Goal: Information Seeking & Learning: Learn about a topic

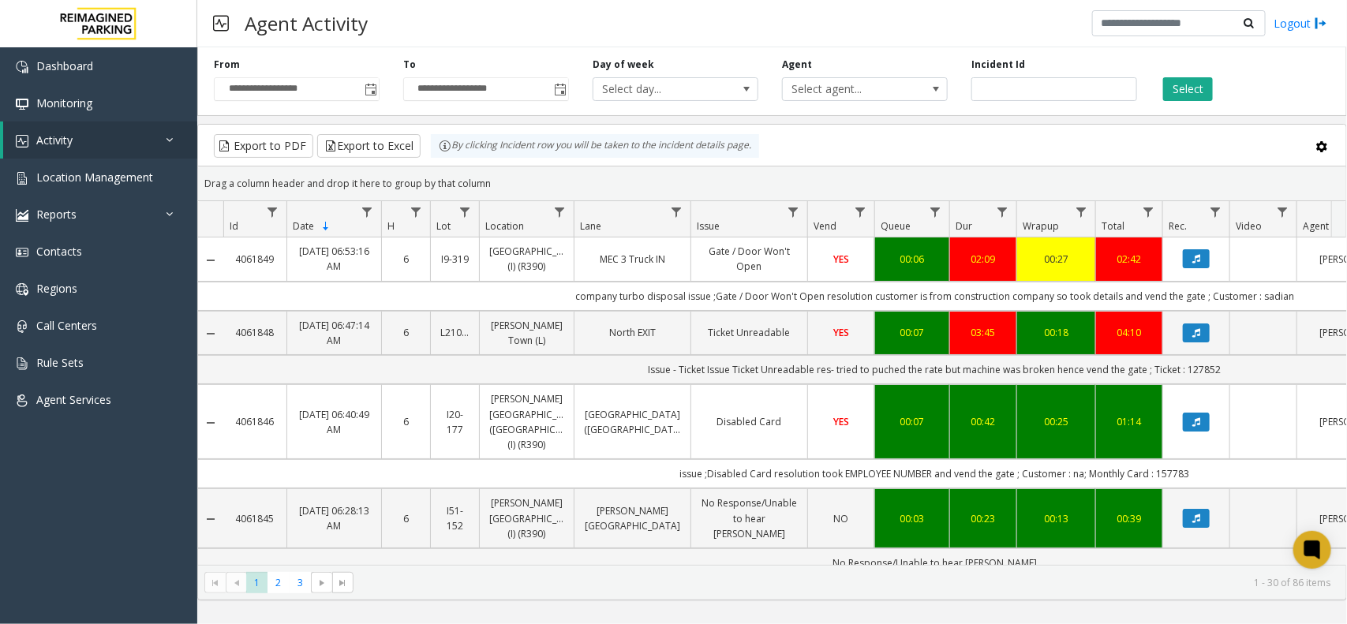
scroll to position [0, 179]
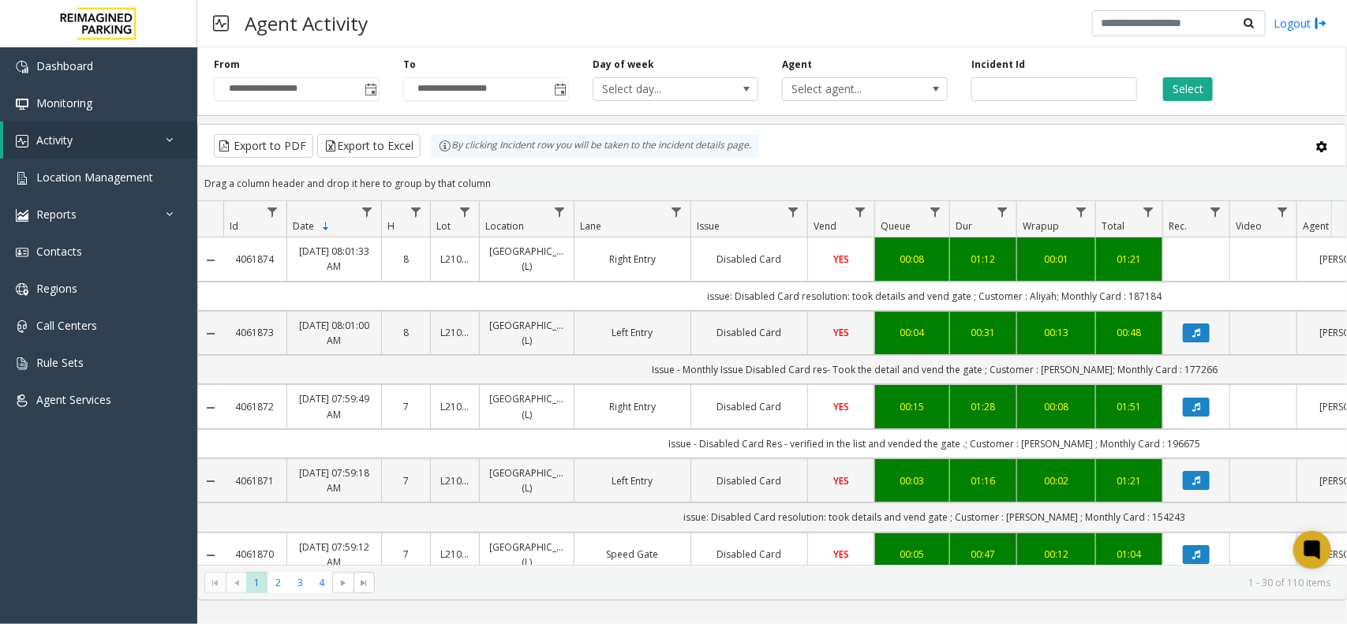
scroll to position [0, 179]
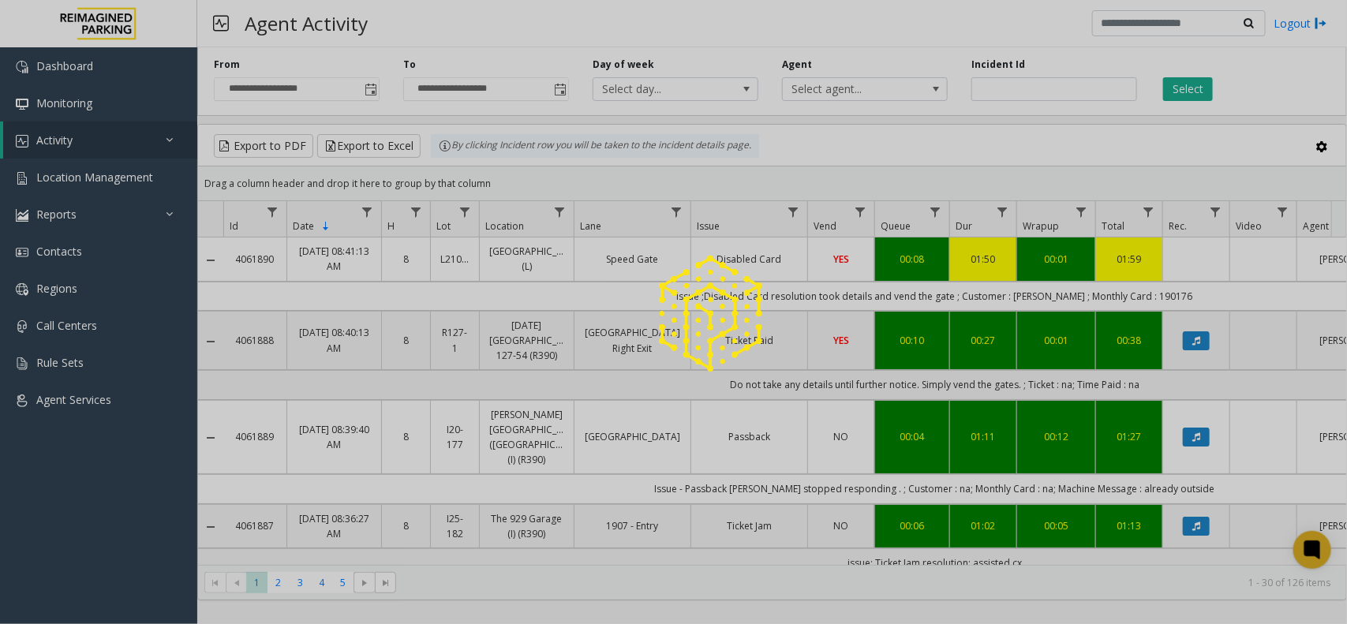
scroll to position [0, 179]
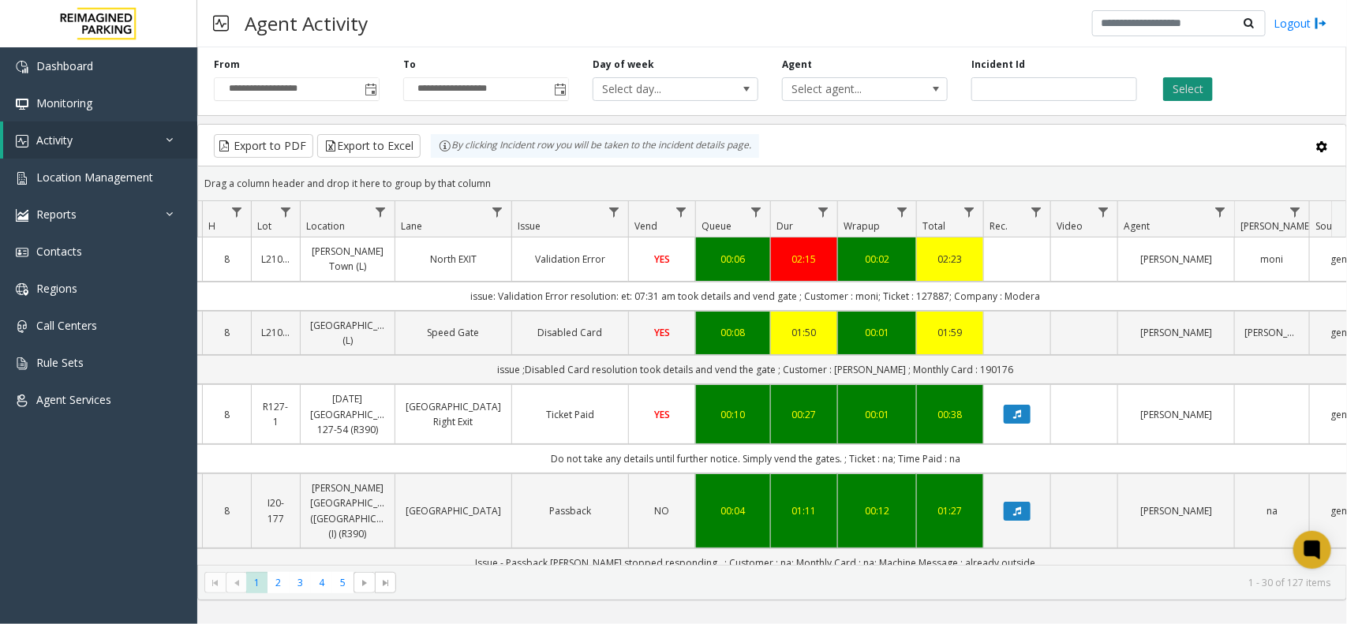
click at [1170, 95] on button "Select" at bounding box center [1188, 89] width 50 height 24
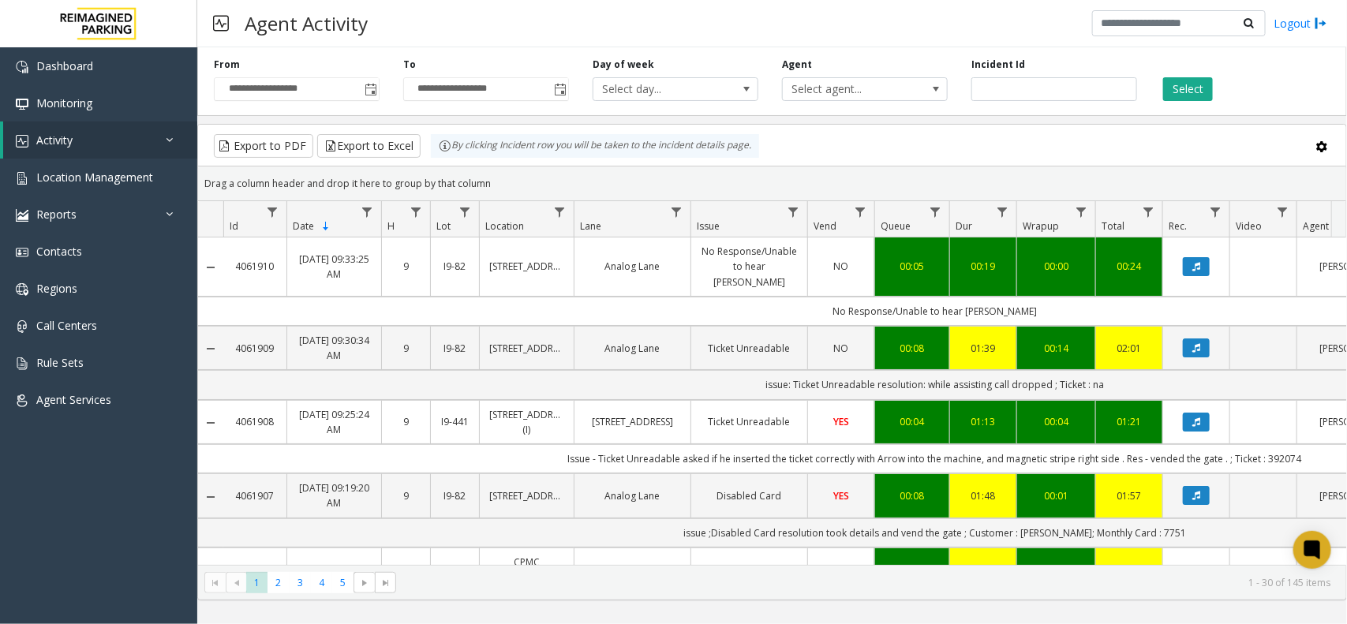
scroll to position [0, 179]
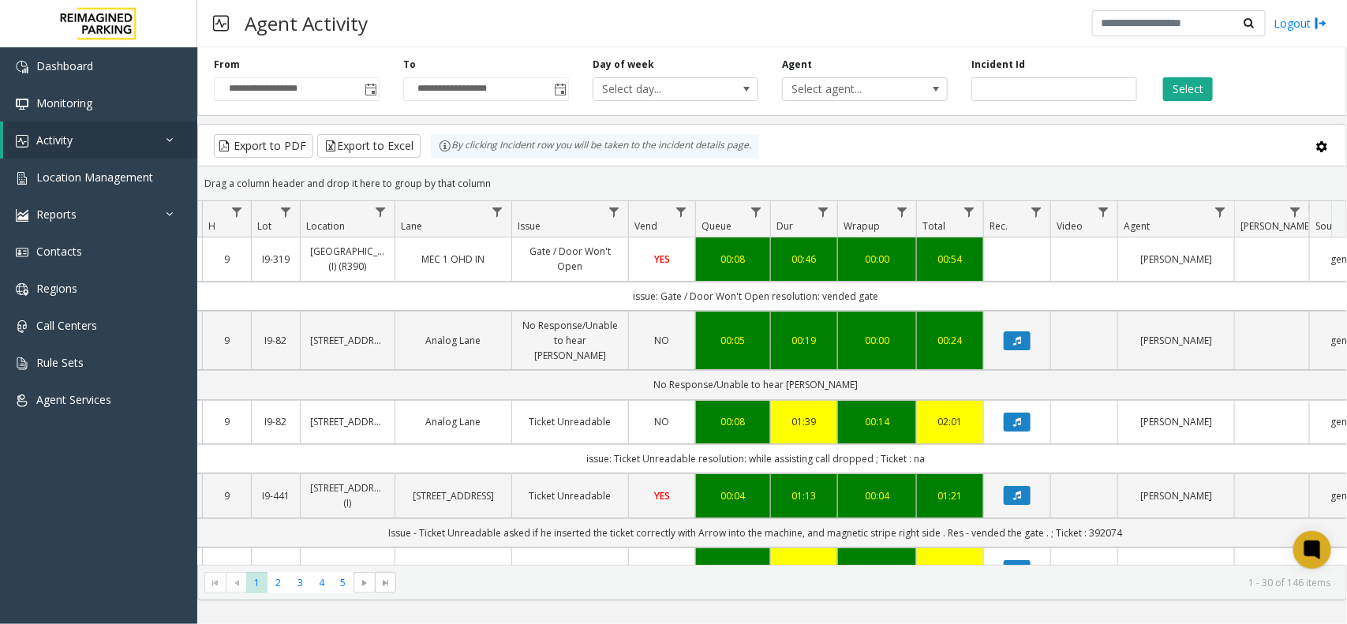
click at [967, 151] on div "Export to PDF Export to Excel By clicking Incident row you will be taken to the…" at bounding box center [771, 146] width 1121 height 24
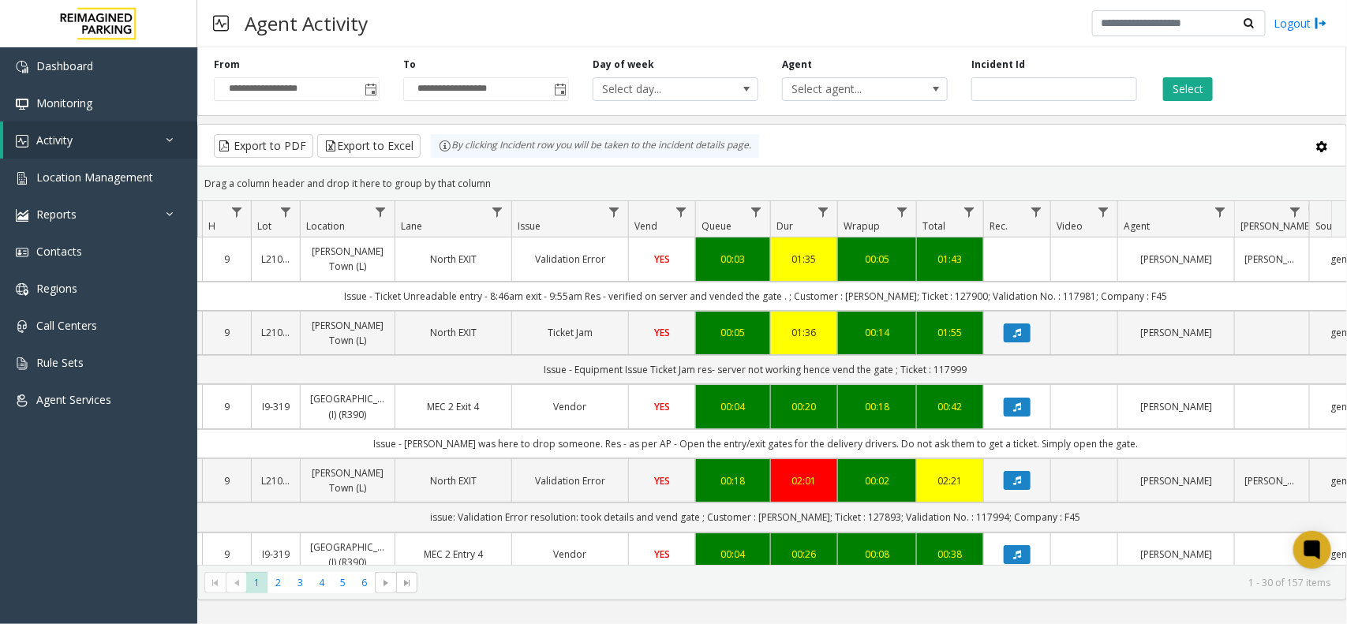
drag, startPoint x: 491, startPoint y: 185, endPoint x: 443, endPoint y: 162, distance: 54.3
click at [443, 162] on kendo-grid "Export to PDF Export to Excel By clicking Incident row you will be taken to the…" at bounding box center [771, 362] width 1149 height 476
click at [505, 180] on div "Drag a column header and drop it here to group by that column" at bounding box center [772, 184] width 1148 height 28
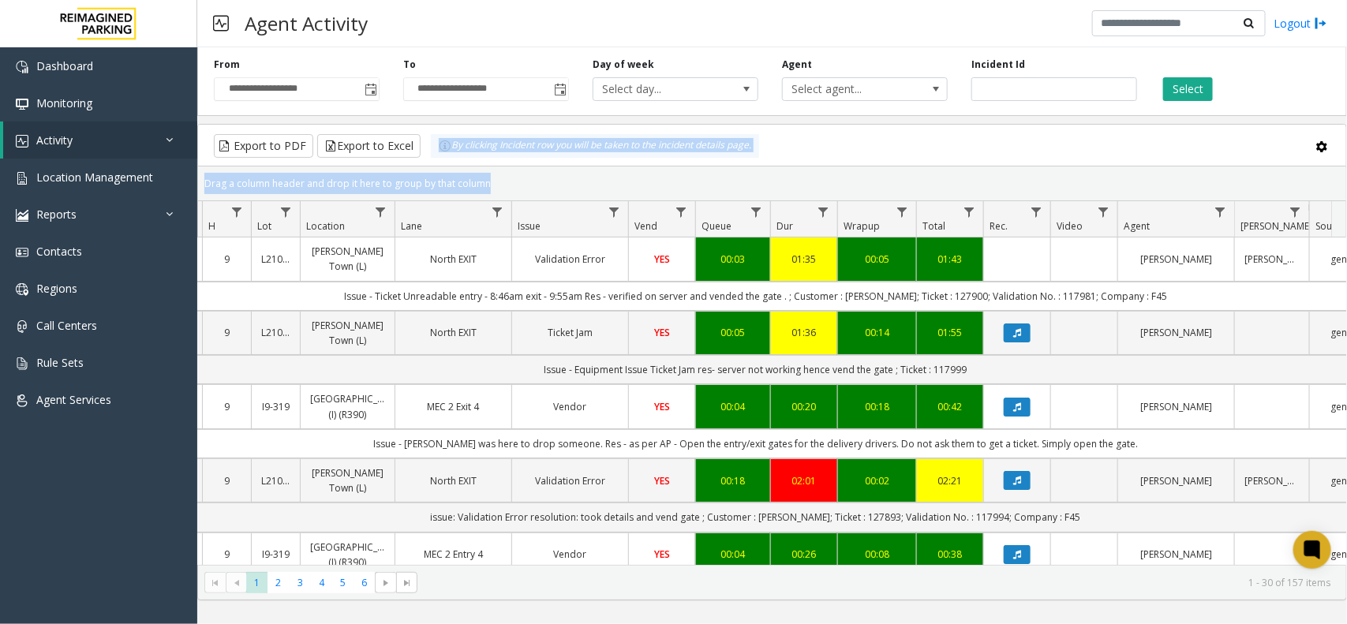
drag, startPoint x: 505, startPoint y: 180, endPoint x: 434, endPoint y: 155, distance: 75.1
click at [434, 155] on kendo-grid "Export to PDF Export to Excel By clicking Incident row you will be taken to the…" at bounding box center [771, 362] width 1149 height 476
click at [497, 176] on div "Drag a column header and drop it here to group by that column" at bounding box center [772, 184] width 1148 height 28
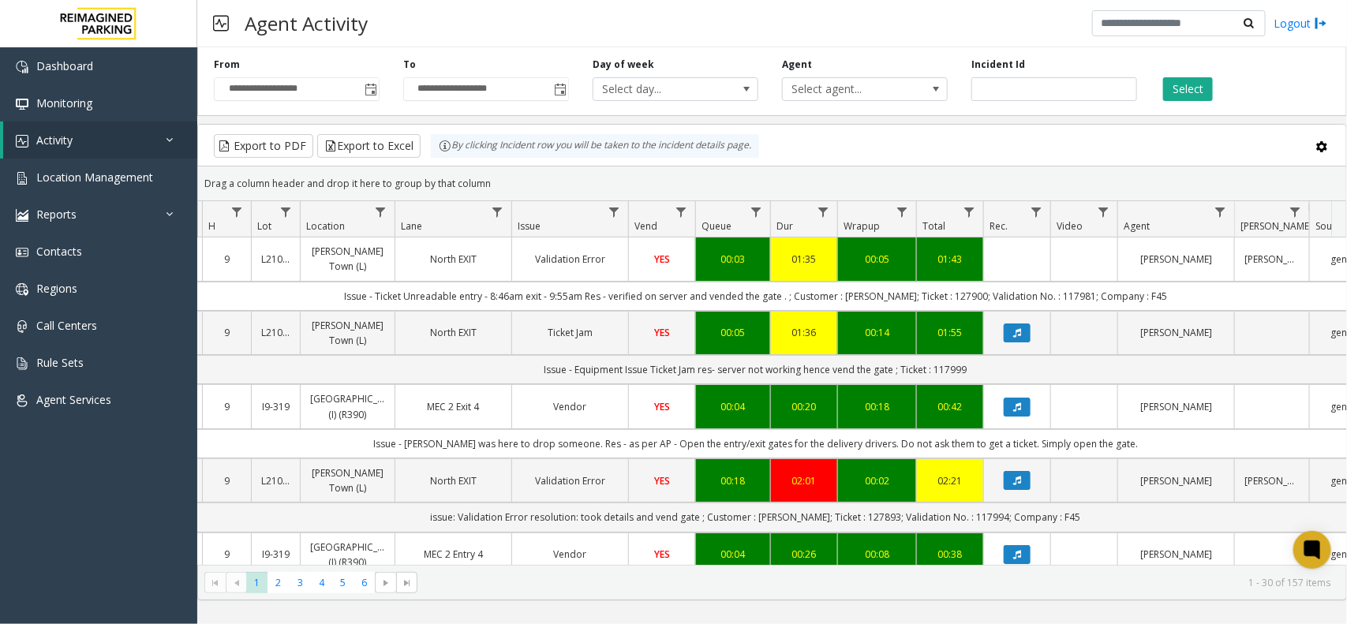
drag, startPoint x: 494, startPoint y: 183, endPoint x: 450, endPoint y: 162, distance: 48.3
click at [450, 162] on kendo-grid "Export to PDF Export to Excel By clicking Incident row you will be taken to the…" at bounding box center [771, 362] width 1149 height 476
click at [509, 179] on div "Drag a column header and drop it here to group by that column" at bounding box center [772, 184] width 1148 height 28
drag, startPoint x: 495, startPoint y: 181, endPoint x: 375, endPoint y: 140, distance: 127.0
click at [375, 140] on kendo-grid "Export to PDF Export to Excel By clicking Incident row you will be taken to the…" at bounding box center [771, 362] width 1149 height 476
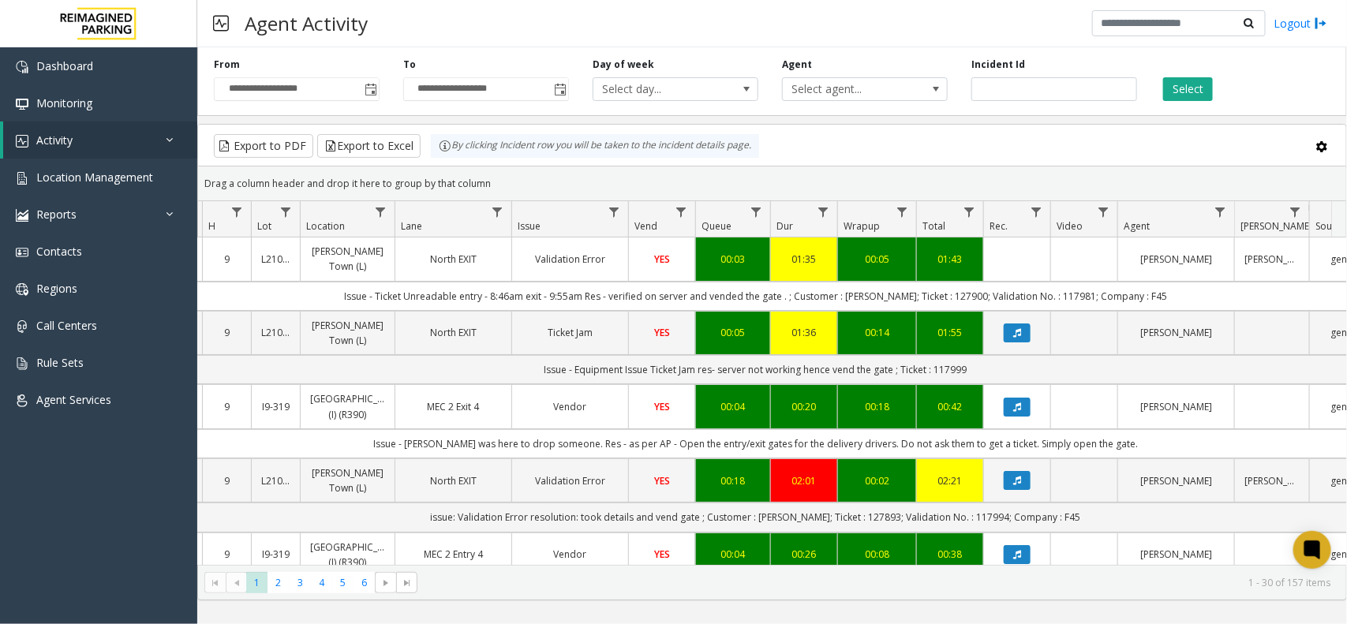
click at [518, 183] on div "Drag a column header and drop it here to group by that column" at bounding box center [772, 184] width 1148 height 28
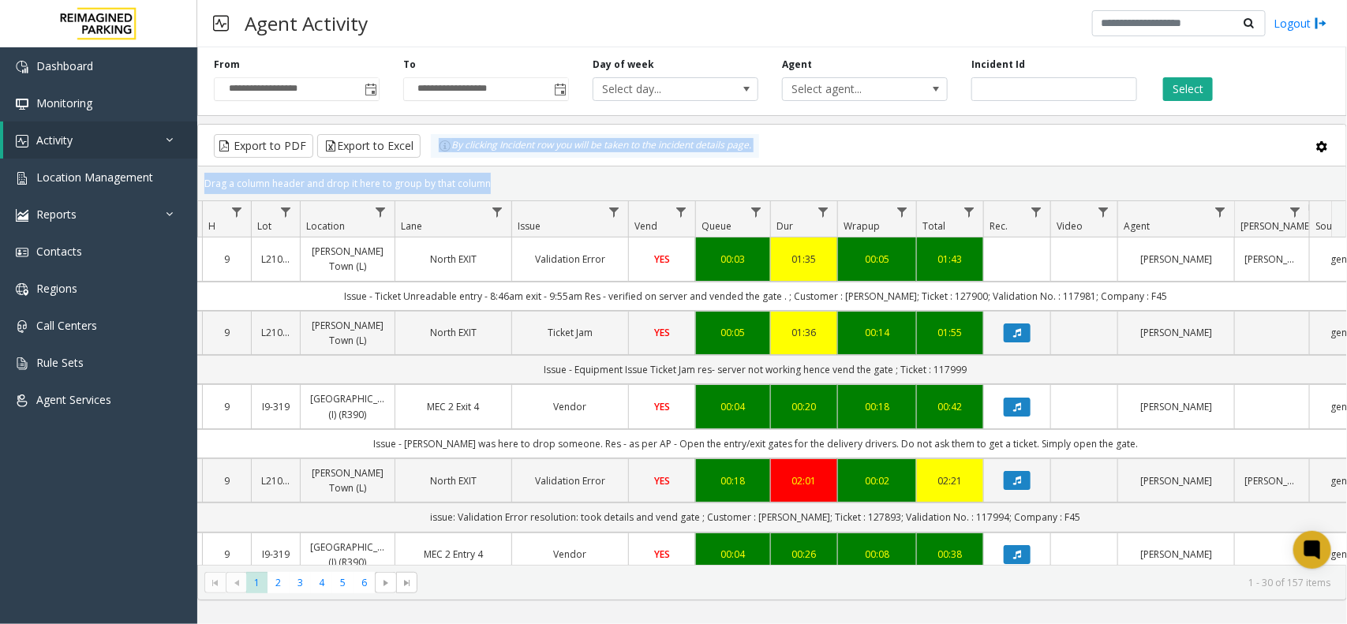
drag, startPoint x: 518, startPoint y: 183, endPoint x: 439, endPoint y: 151, distance: 85.7
click at [439, 151] on kendo-grid "Export to PDF Export to Excel By clicking Incident row you will be taken to the…" at bounding box center [771, 362] width 1149 height 476
click at [510, 174] on div "Drag a column header and drop it here to group by that column" at bounding box center [772, 184] width 1148 height 28
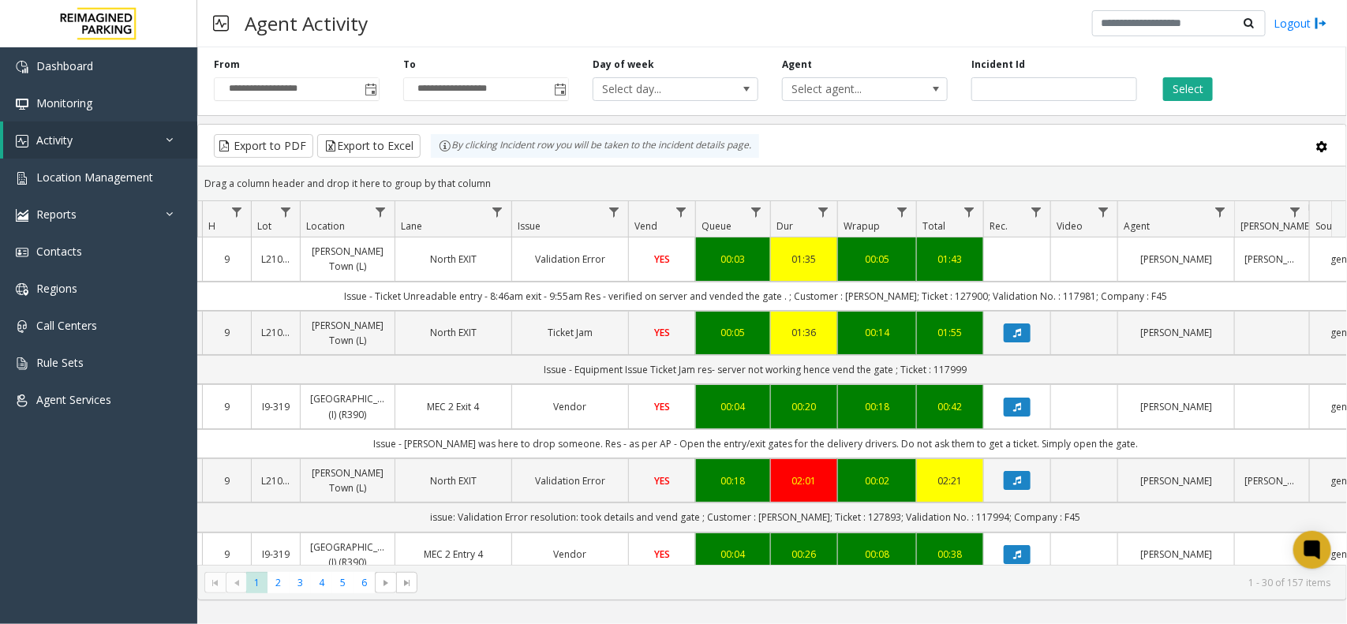
drag, startPoint x: 503, startPoint y: 179, endPoint x: 439, endPoint y: 163, distance: 65.3
click at [439, 163] on kendo-grid "Export to PDF Export to Excel By clicking Incident row you will be taken to the…" at bounding box center [771, 362] width 1149 height 476
click at [525, 180] on div "Drag a column header and drop it here to group by that column" at bounding box center [772, 184] width 1148 height 28
drag, startPoint x: 521, startPoint y: 180, endPoint x: 436, endPoint y: 164, distance: 85.9
click at [436, 164] on kendo-grid "Export to PDF Export to Excel By clicking Incident row you will be taken to the…" at bounding box center [771, 362] width 1149 height 476
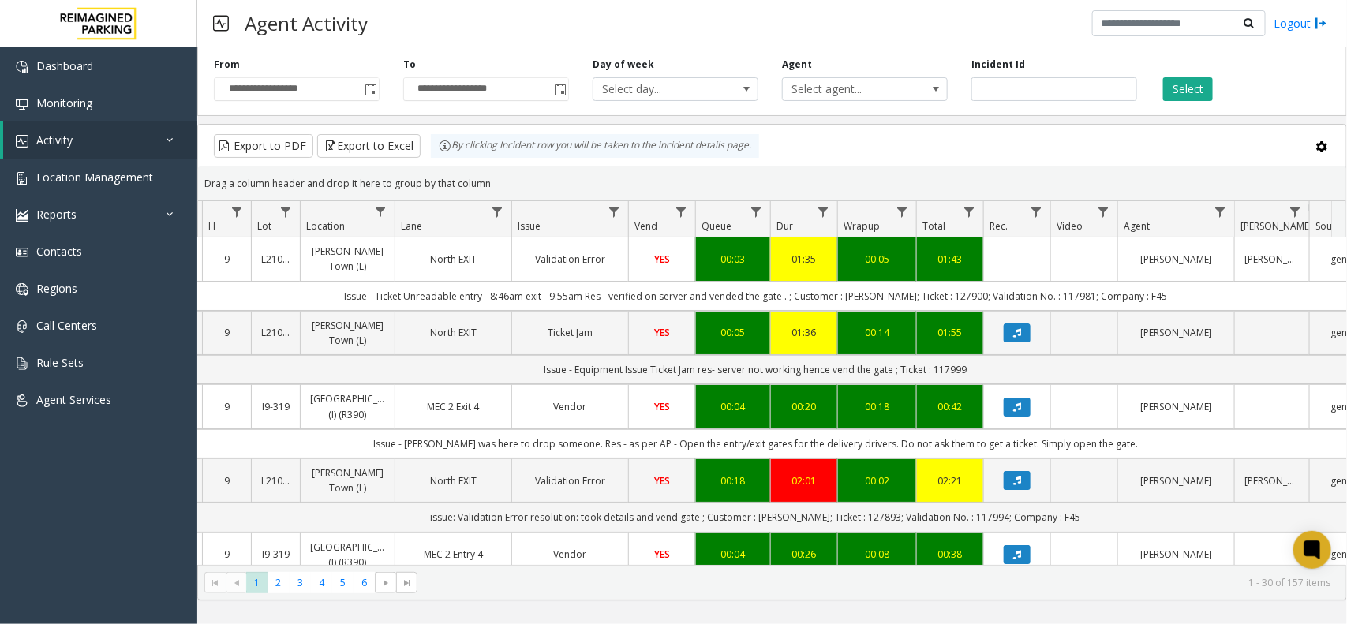
click at [529, 176] on div "Drag a column header and drop it here to group by that column" at bounding box center [772, 184] width 1148 height 28
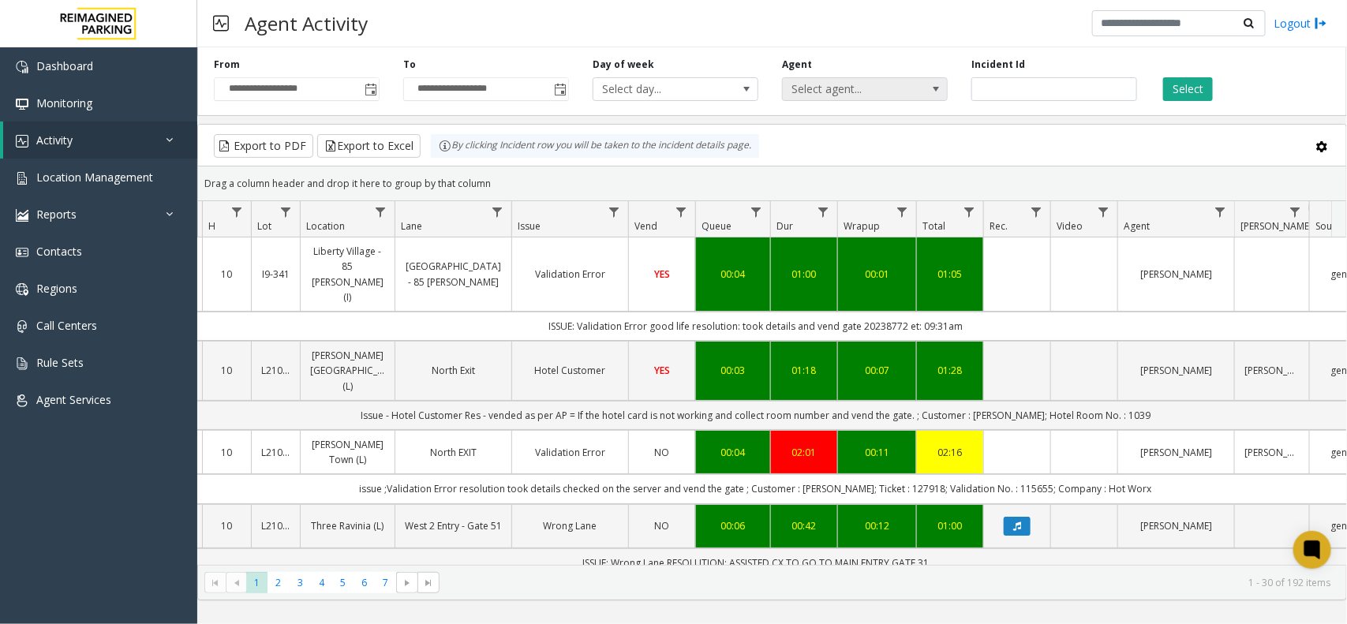
click at [893, 99] on span "Select agent..." at bounding box center [848, 89] width 131 height 22
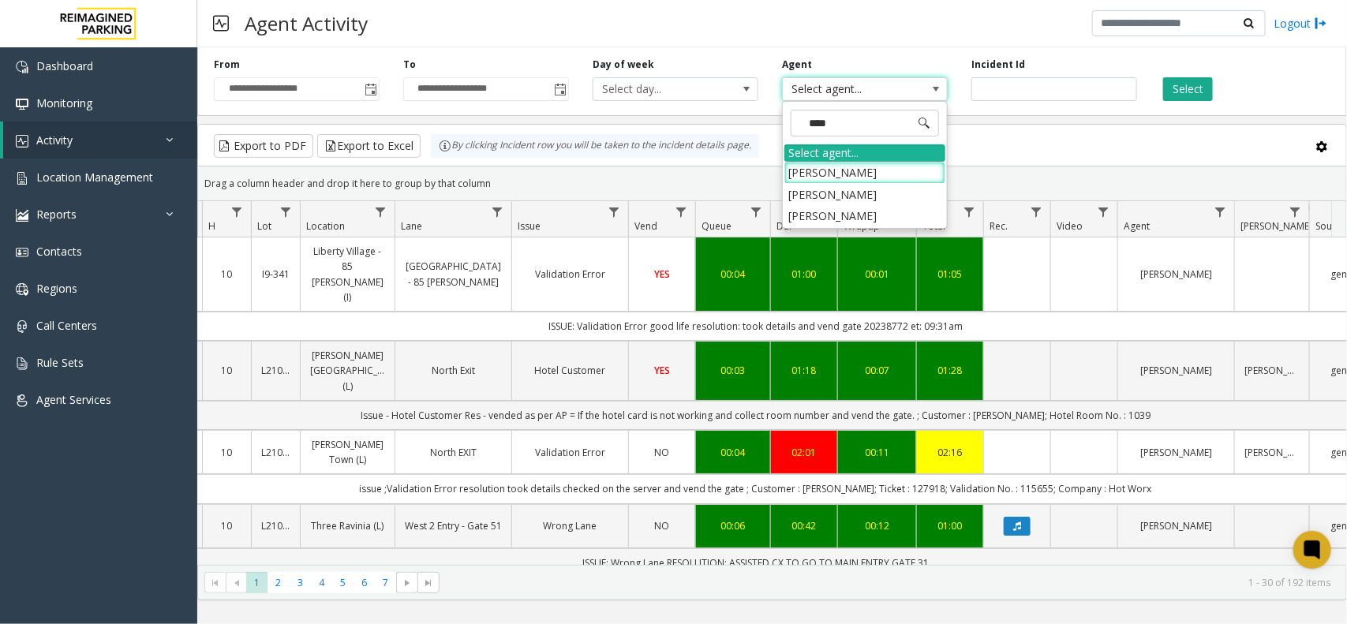
type input "*****"
click at [822, 176] on li "[PERSON_NAME]" at bounding box center [864, 172] width 161 height 21
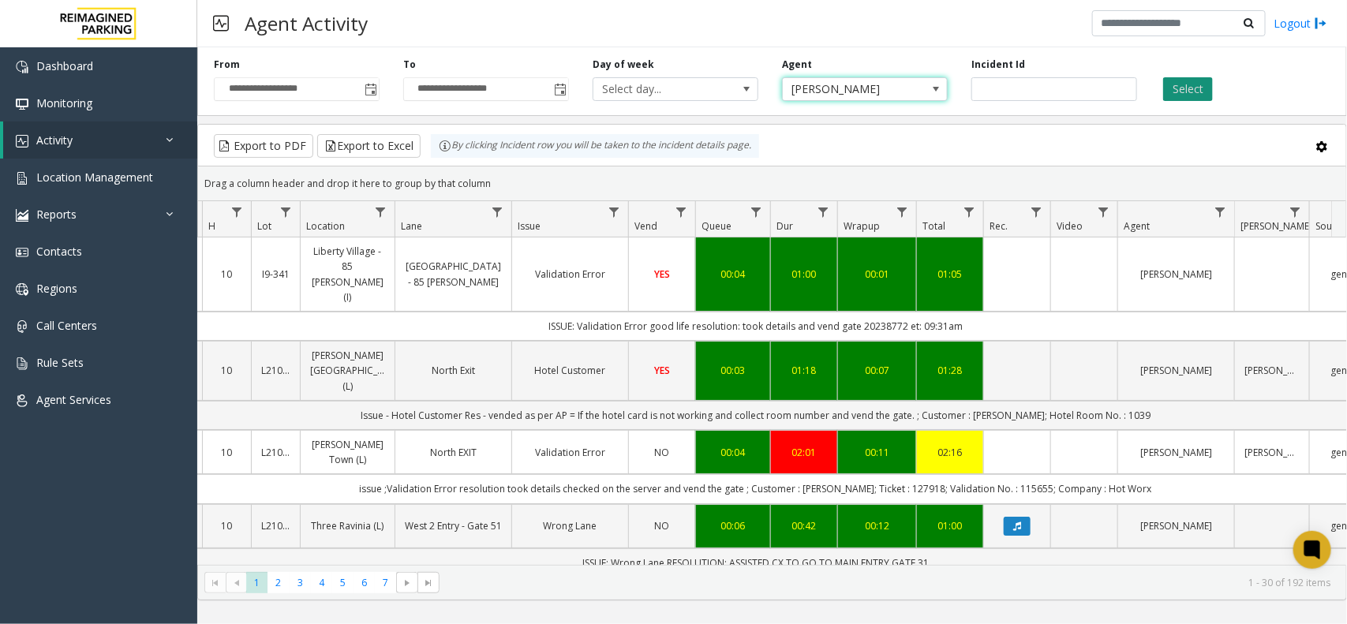
click at [1182, 97] on button "Select" at bounding box center [1188, 89] width 50 height 24
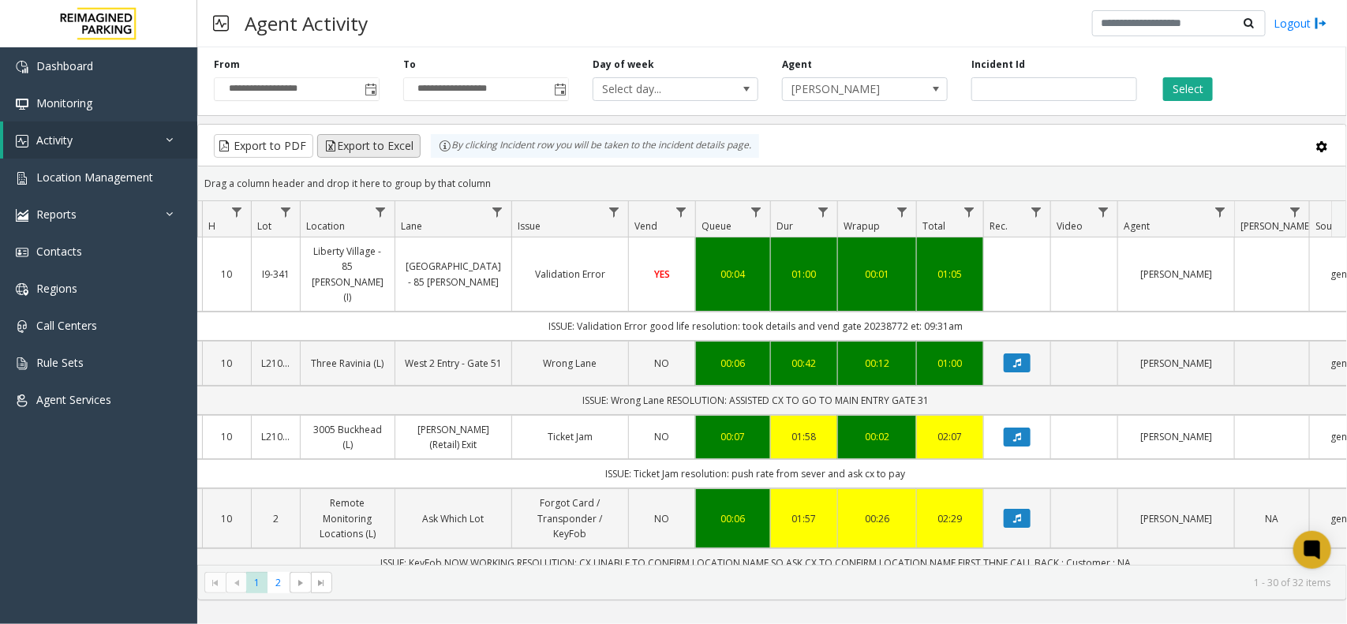
drag, startPoint x: 525, startPoint y: 180, endPoint x: 406, endPoint y: 151, distance: 121.7
click at [406, 151] on kendo-grid "Export to PDF Export to Excel By clicking Incident row you will be taken to the…" at bounding box center [771, 362] width 1149 height 476
click at [510, 184] on div "Drag a column header and drop it here to group by that column" at bounding box center [772, 184] width 1148 height 28
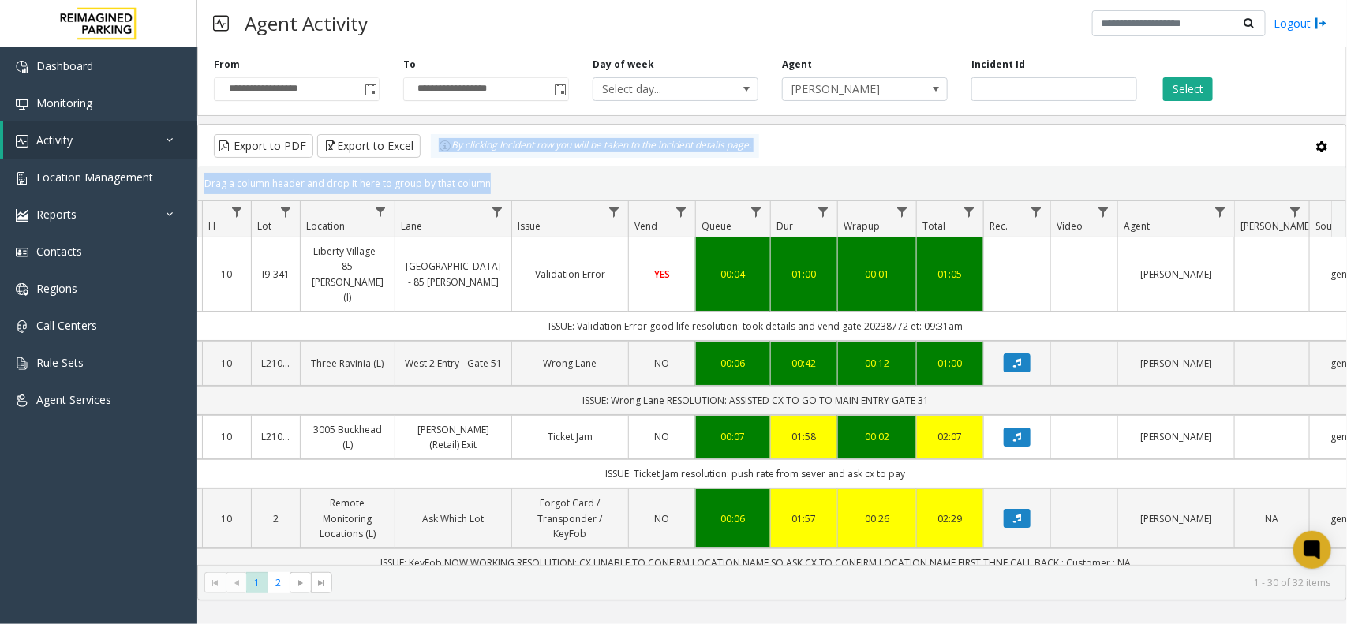
drag, startPoint x: 510, startPoint y: 184, endPoint x: 424, endPoint y: 163, distance: 88.4
click at [424, 163] on kendo-grid "Export to PDF Export to Excel By clicking Incident row you will be taken to the…" at bounding box center [771, 362] width 1149 height 476
click at [491, 179] on div "Drag a column header and drop it here to group by that column" at bounding box center [772, 184] width 1148 height 28
drag, startPoint x: 491, startPoint y: 179, endPoint x: 420, endPoint y: 154, distance: 74.6
click at [420, 154] on kendo-grid "Export to PDF Export to Excel By clicking Incident row you will be taken to the…" at bounding box center [771, 362] width 1149 height 476
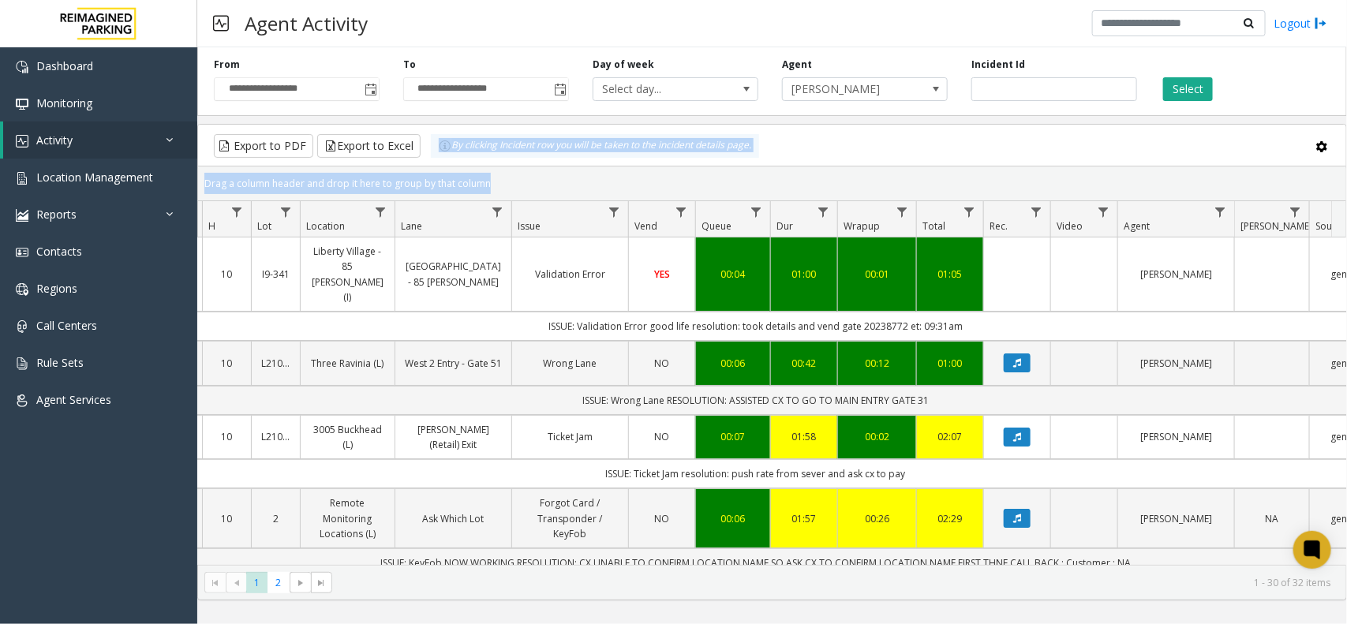
click at [499, 174] on div "Drag a column header and drop it here to group by that column" at bounding box center [772, 184] width 1148 height 28
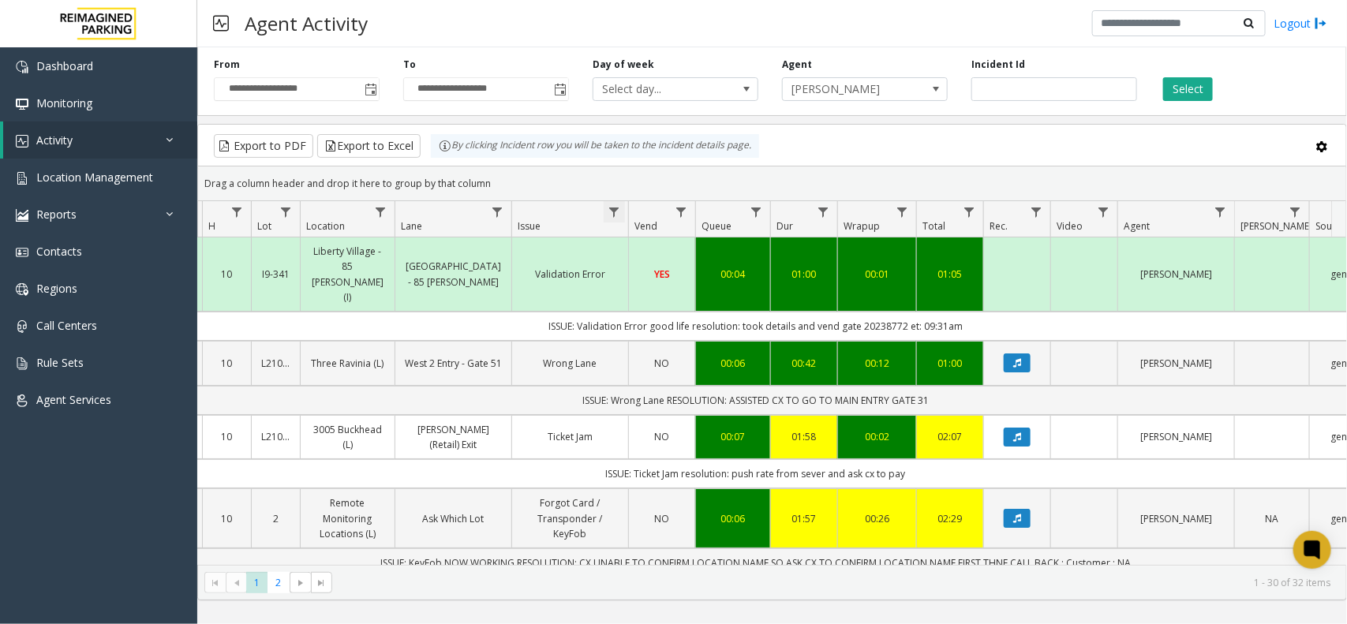
click at [613, 210] on span "Data table" at bounding box center [613, 212] width 13 height 13
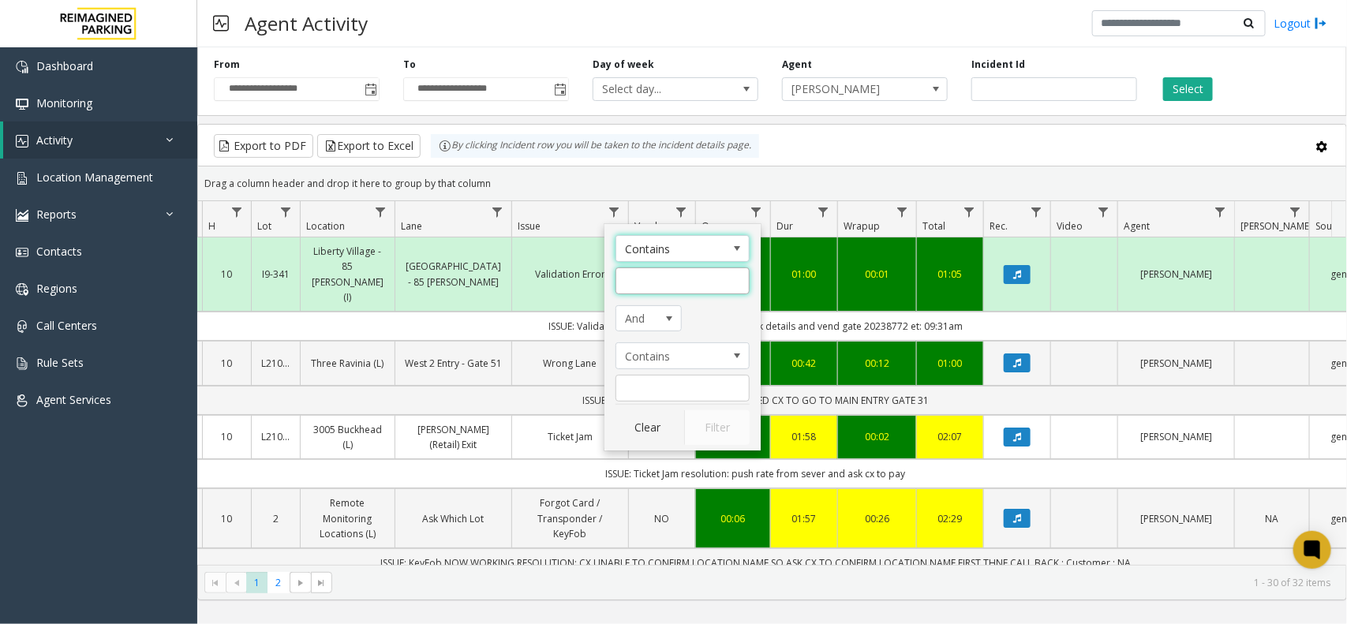
click at [645, 278] on input "Issue Filter" at bounding box center [682, 280] width 134 height 27
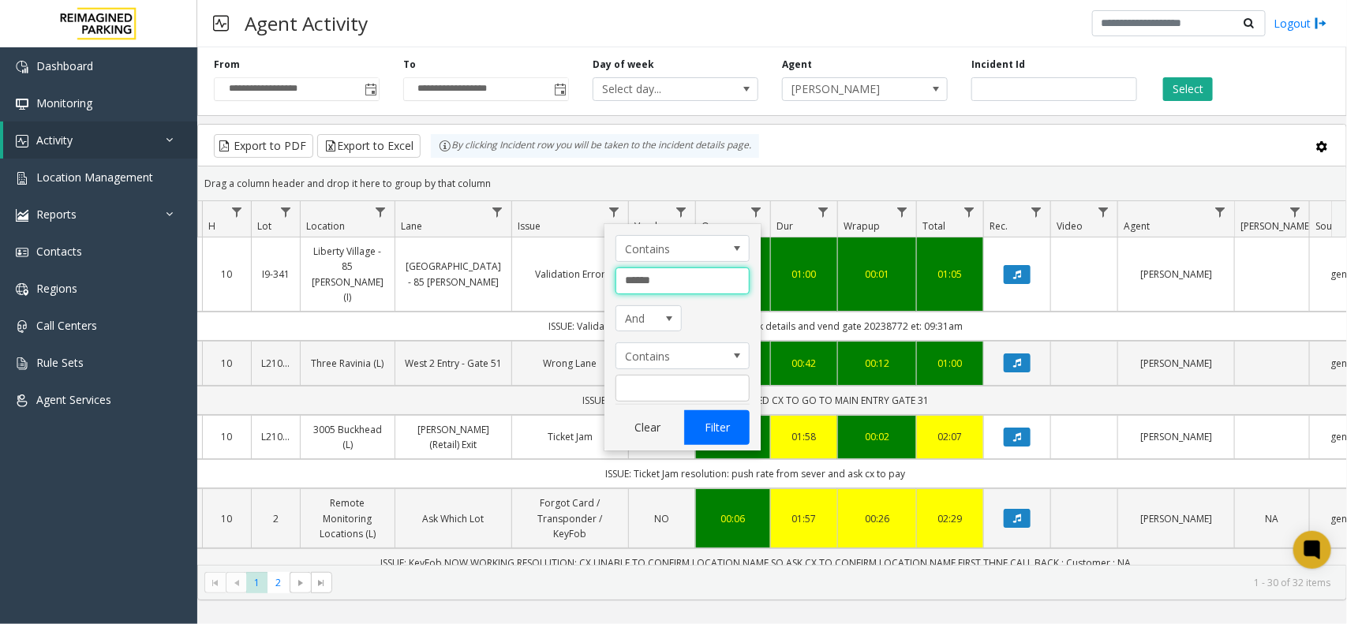
type input "******"
click at [706, 422] on button "Filter" at bounding box center [716, 427] width 65 height 35
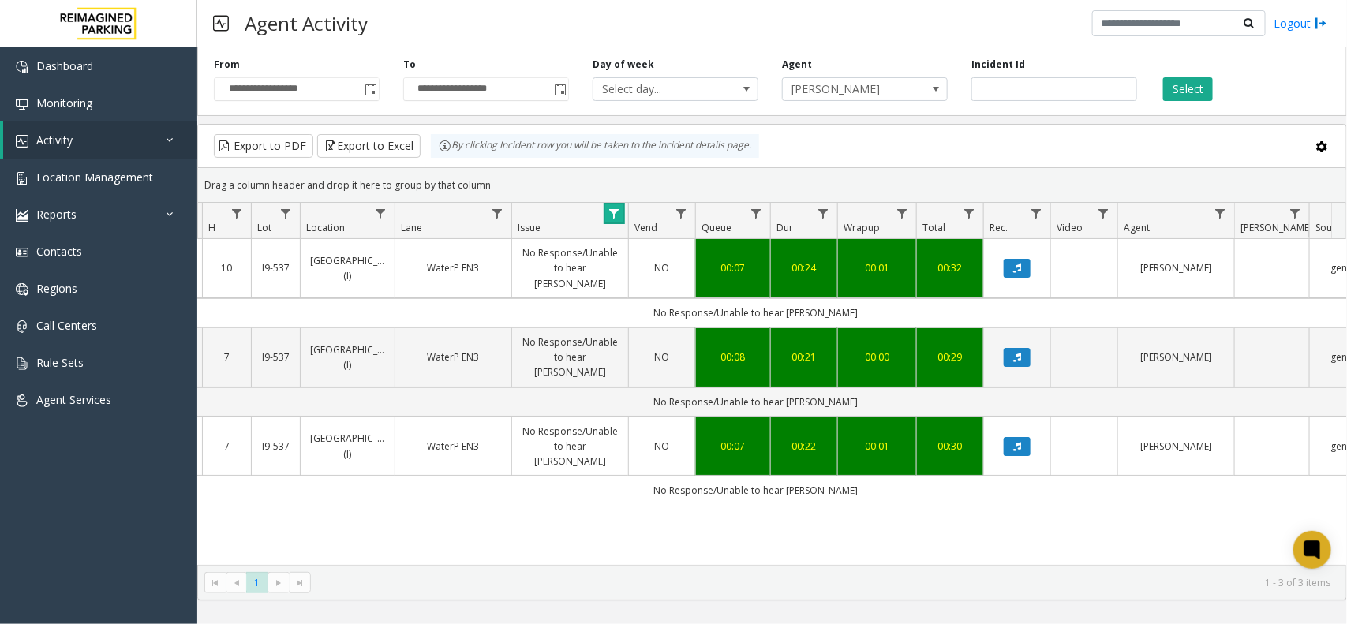
click at [611, 211] on span "Data table" at bounding box center [613, 213] width 13 height 13
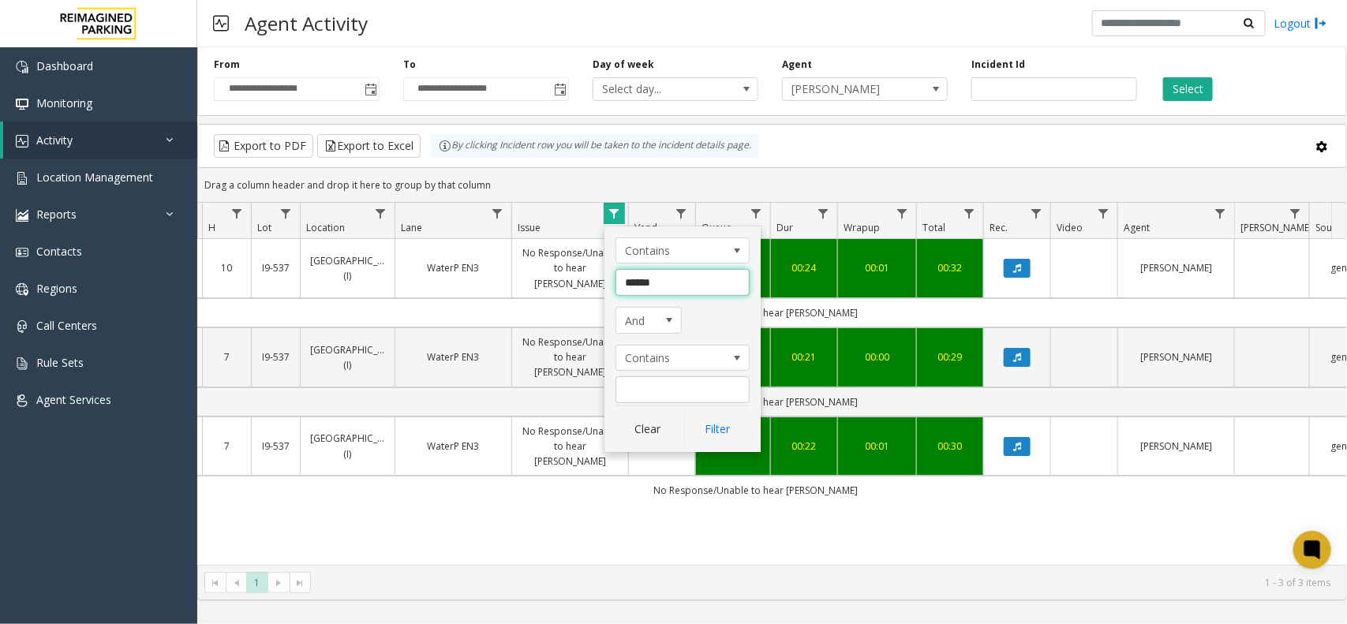
drag, startPoint x: 673, startPoint y: 286, endPoint x: 616, endPoint y: 286, distance: 56.8
click at [616, 286] on input "******" at bounding box center [682, 282] width 134 height 27
click at [640, 413] on button "Clear" at bounding box center [647, 429] width 65 height 35
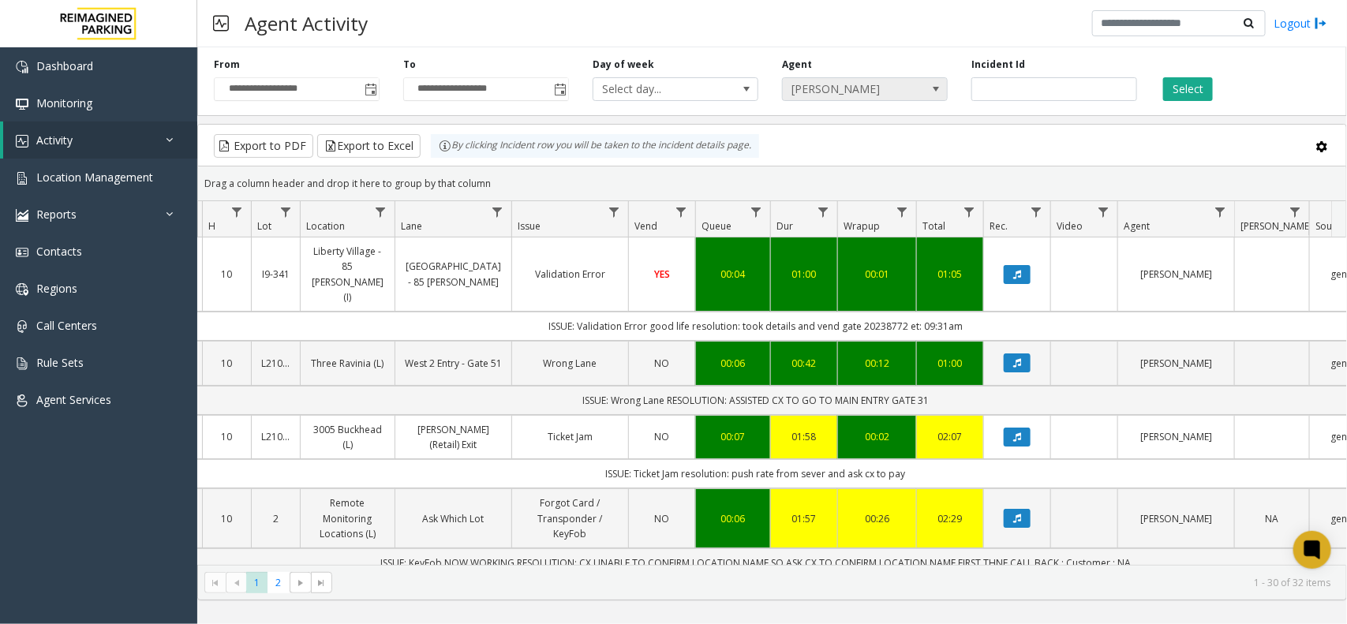
click at [899, 83] on span "[PERSON_NAME]" at bounding box center [848, 89] width 131 height 22
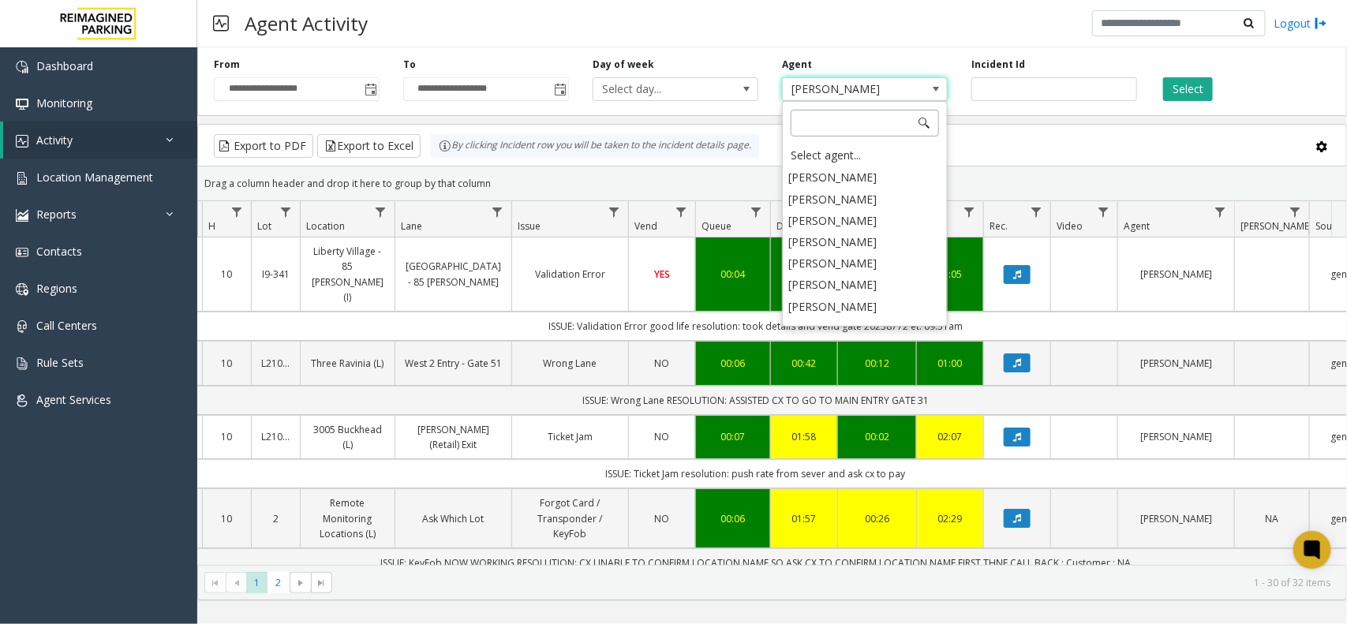
scroll to position [7413, 0]
click at [837, 155] on div "Select agent..." at bounding box center [864, 155] width 161 height 22
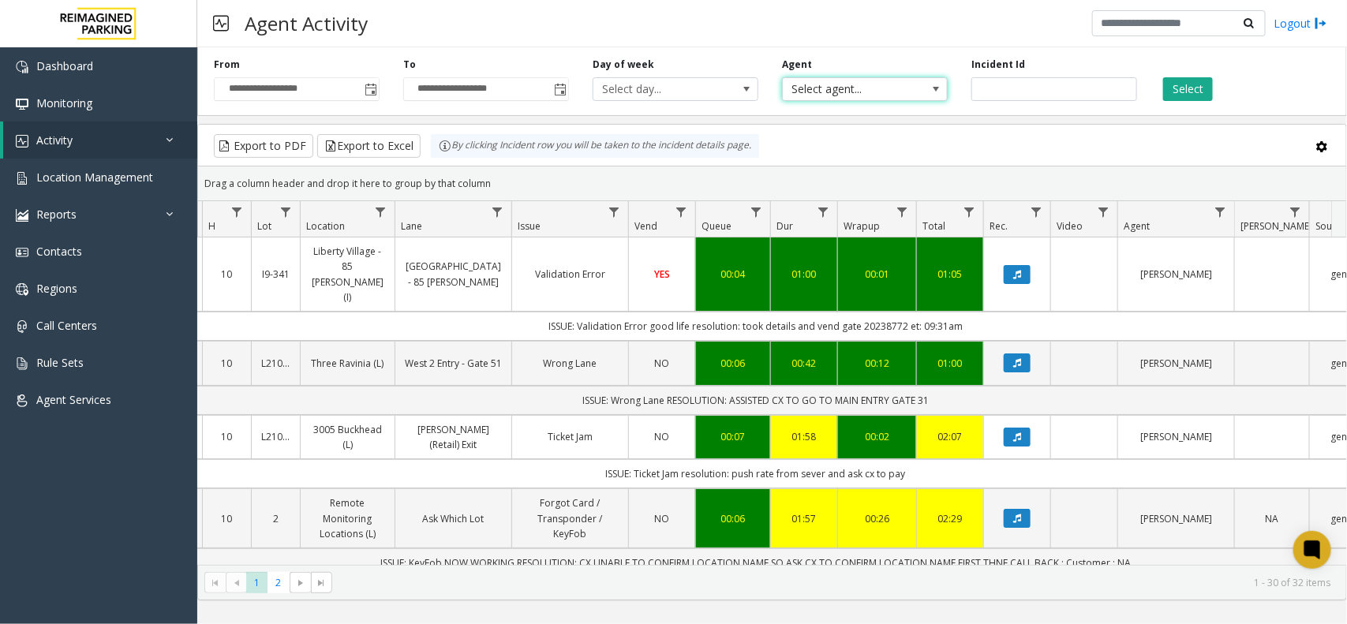
click at [1161, 103] on div "**********" at bounding box center [771, 78] width 1149 height 75
click at [1187, 89] on button "Select" at bounding box center [1188, 89] width 50 height 24
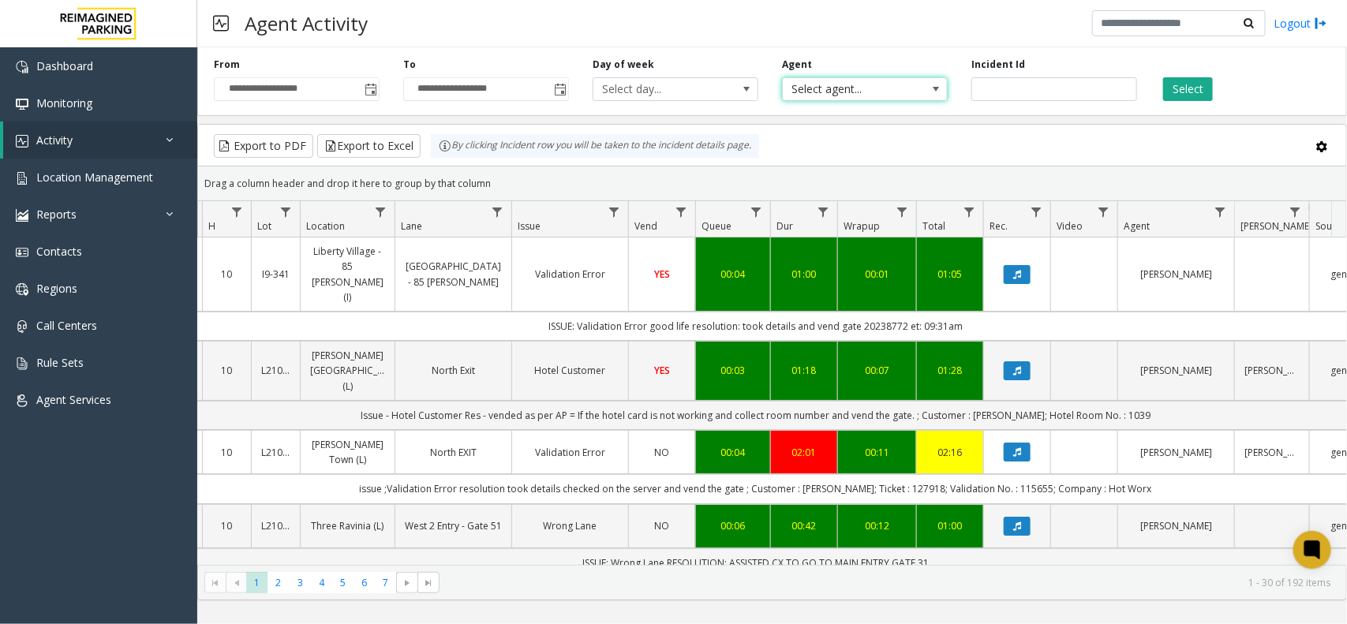
click at [861, 95] on span "Select agent..." at bounding box center [848, 89] width 131 height 22
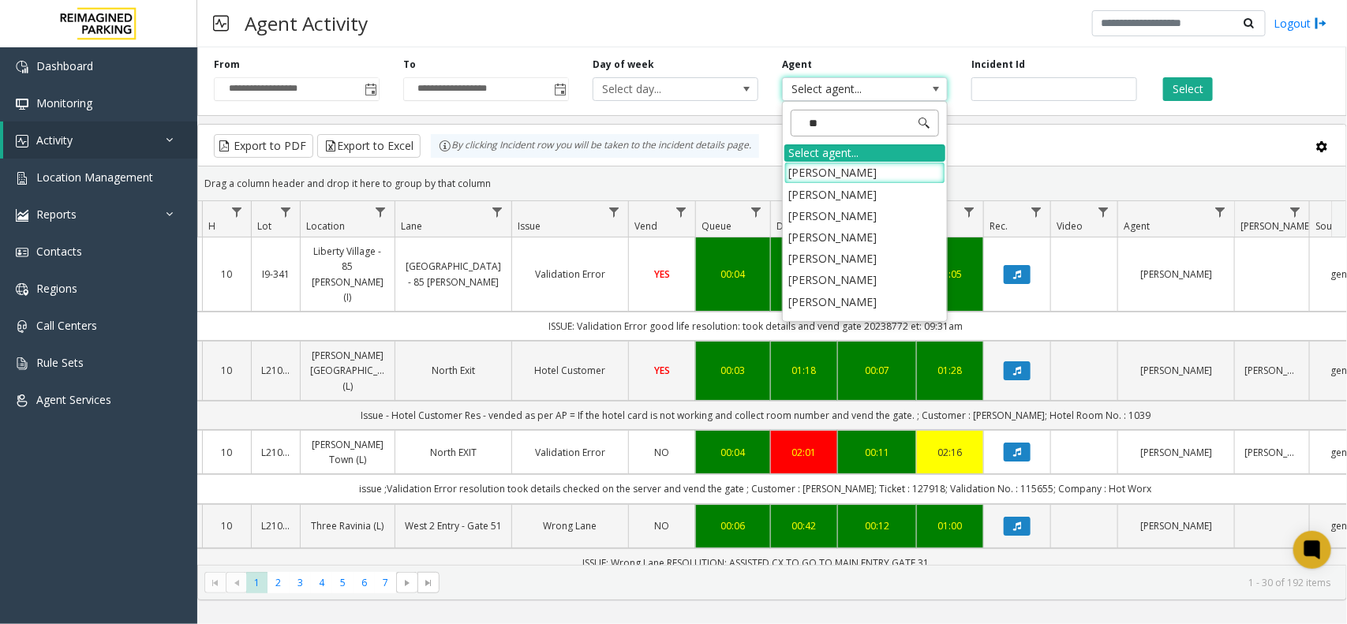
type input "***"
click at [849, 275] on li "[PERSON_NAME]" at bounding box center [864, 279] width 161 height 21
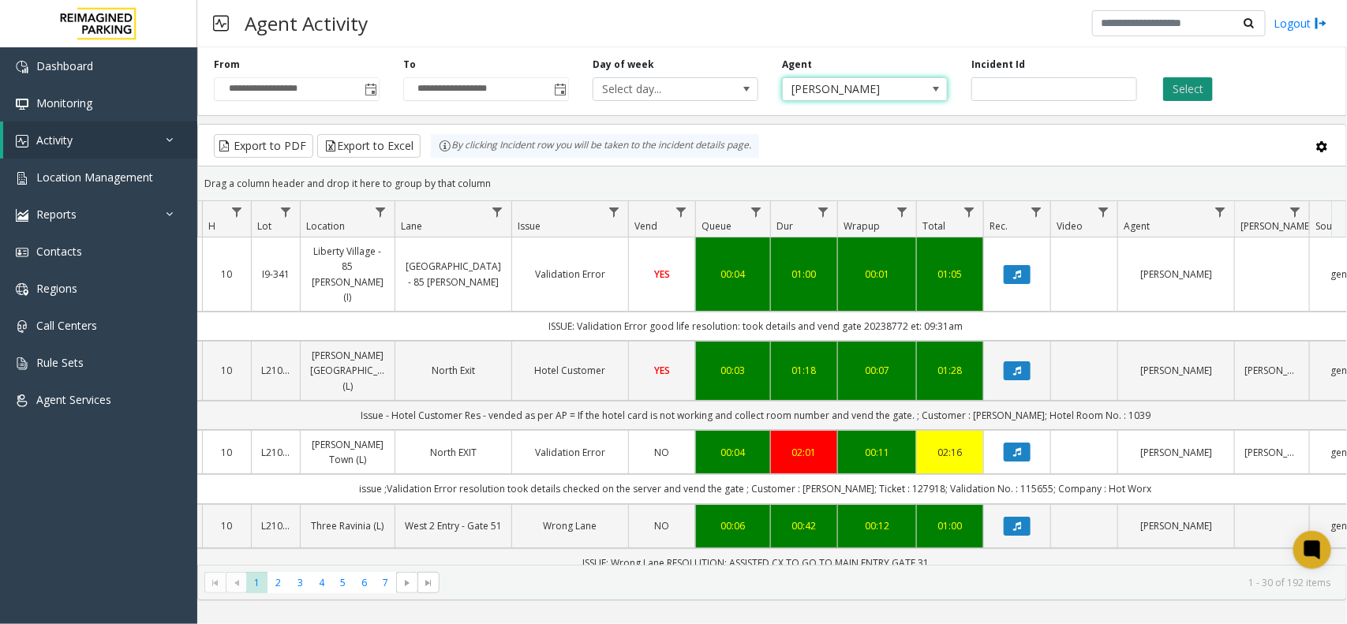
click at [1187, 99] on button "Select" at bounding box center [1188, 89] width 50 height 24
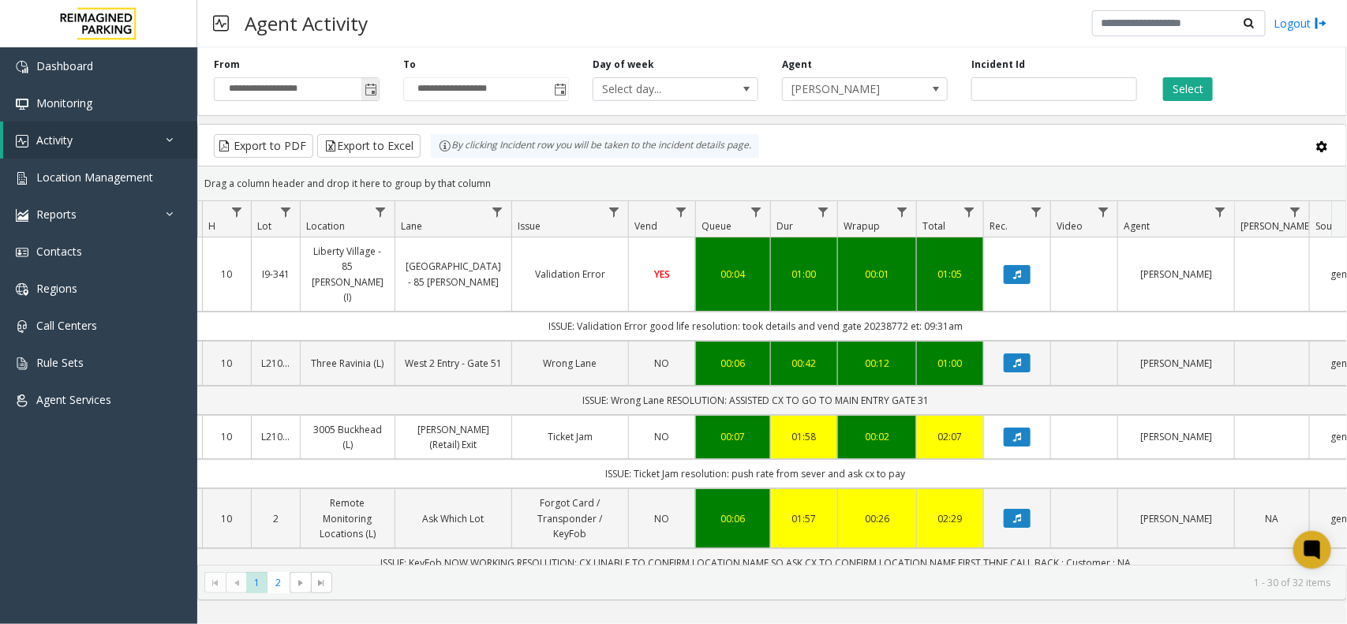
click at [369, 88] on span "Toggle popup" at bounding box center [370, 90] width 13 height 13
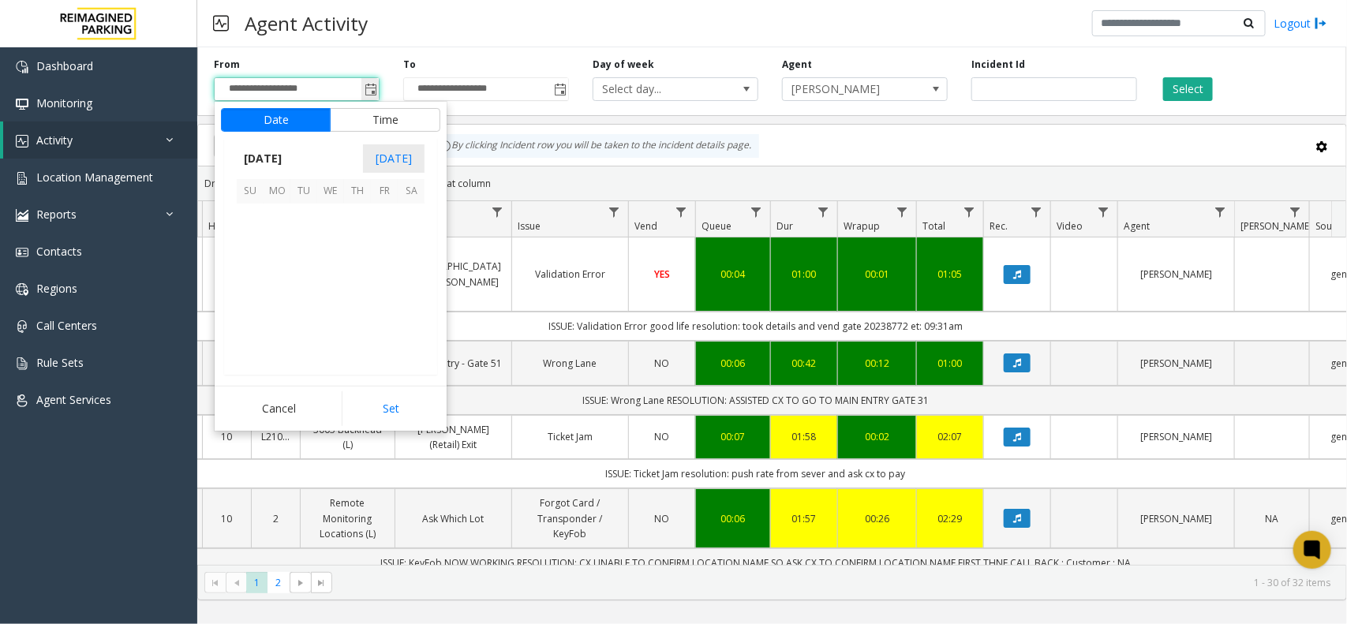
scroll to position [282824, 0]
click at [379, 292] on span "22" at bounding box center [384, 298] width 27 height 27
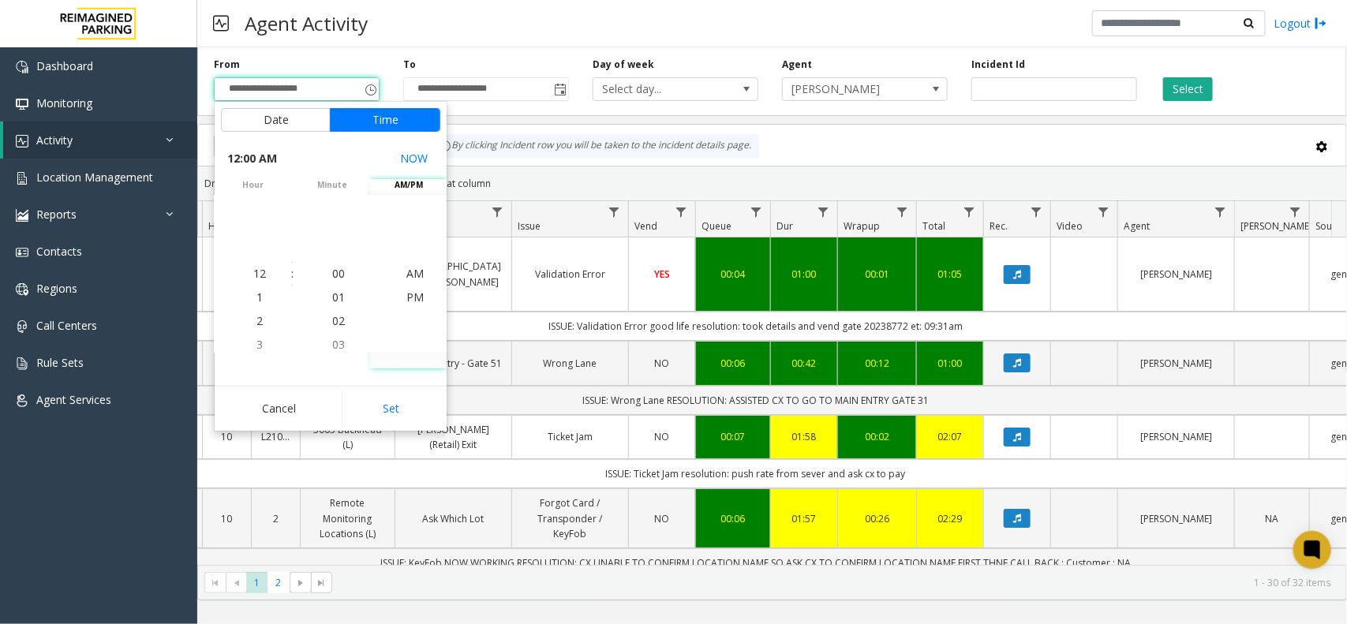
click at [381, 387] on div "Cancel Set" at bounding box center [331, 408] width 232 height 45
click at [377, 403] on button "Set" at bounding box center [391, 408] width 99 height 35
type input "**********"
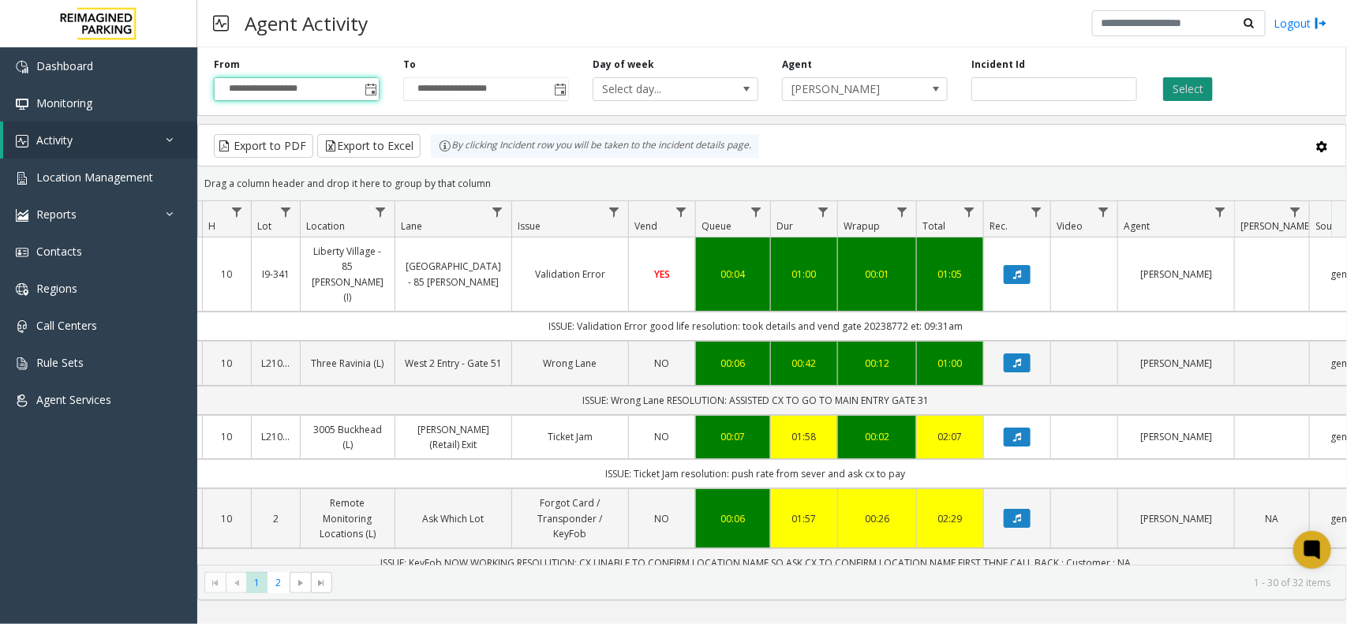
click at [1183, 93] on button "Select" at bounding box center [1188, 89] width 50 height 24
click at [610, 213] on span "Data table" at bounding box center [613, 212] width 13 height 13
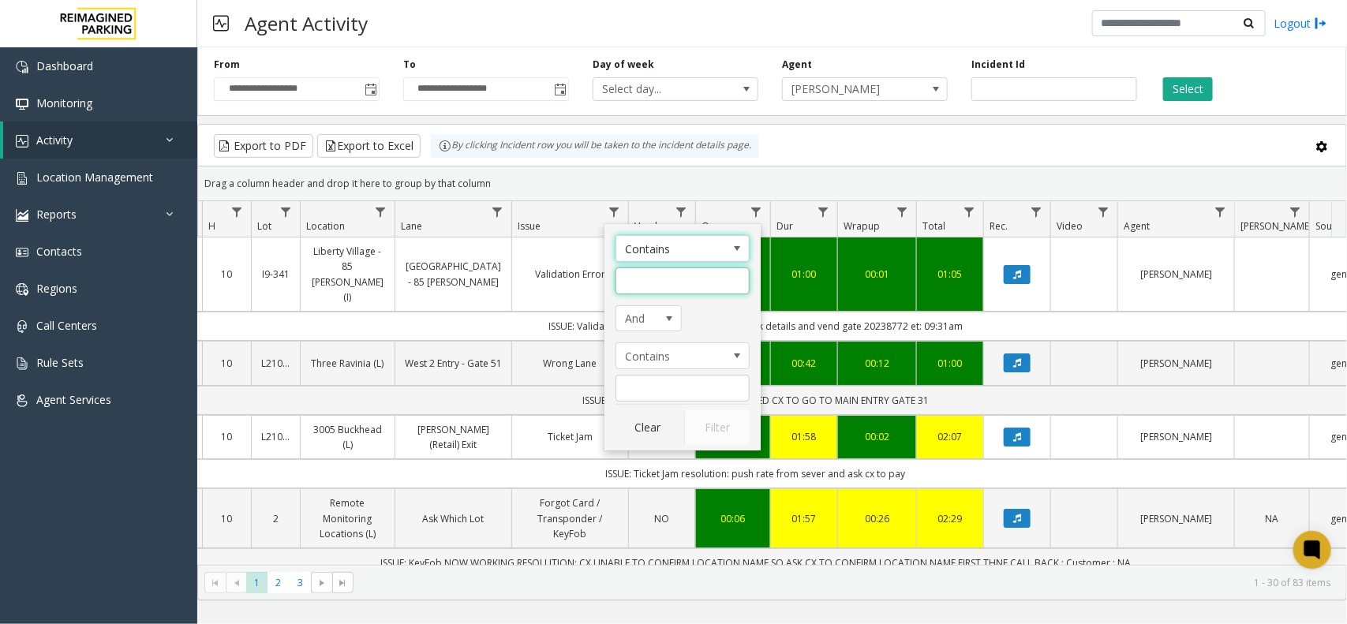
click at [643, 282] on input "Issue Filter" at bounding box center [682, 280] width 134 height 27
type input "******"
click at [727, 432] on button "Filter" at bounding box center [716, 427] width 65 height 35
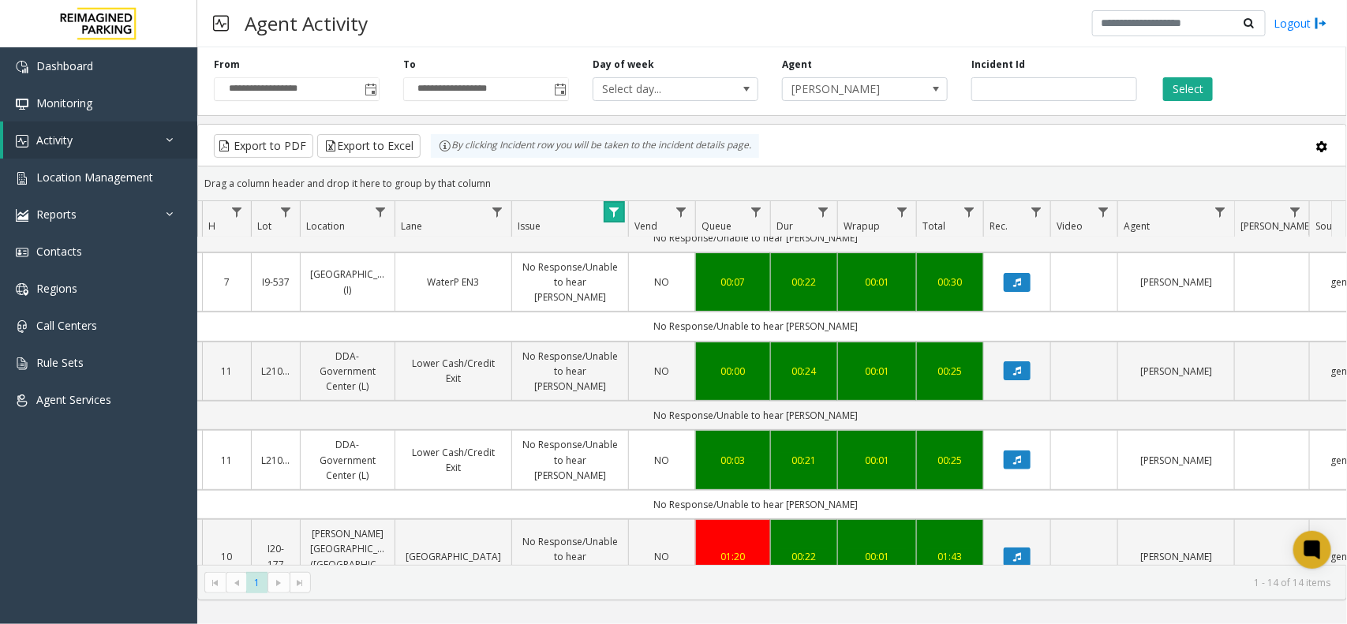
scroll to position [197, 179]
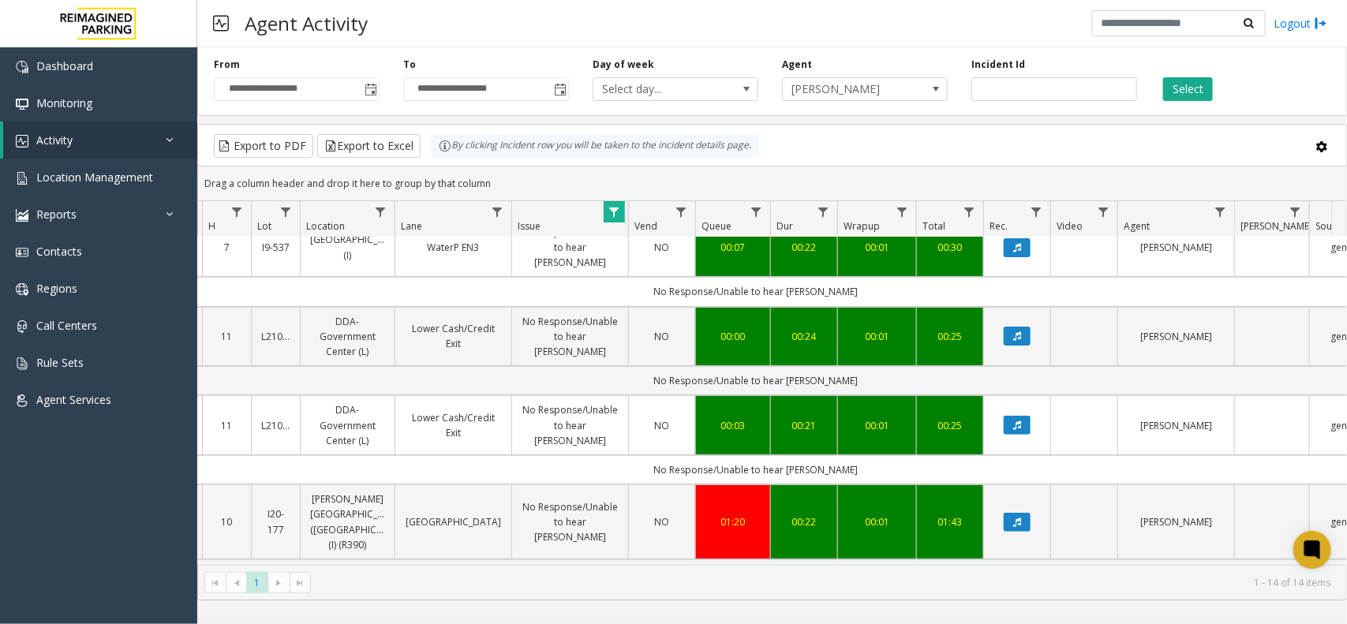
click at [1079, 178] on div "Drag a column header and drop it here to group by that column" at bounding box center [772, 184] width 1148 height 28
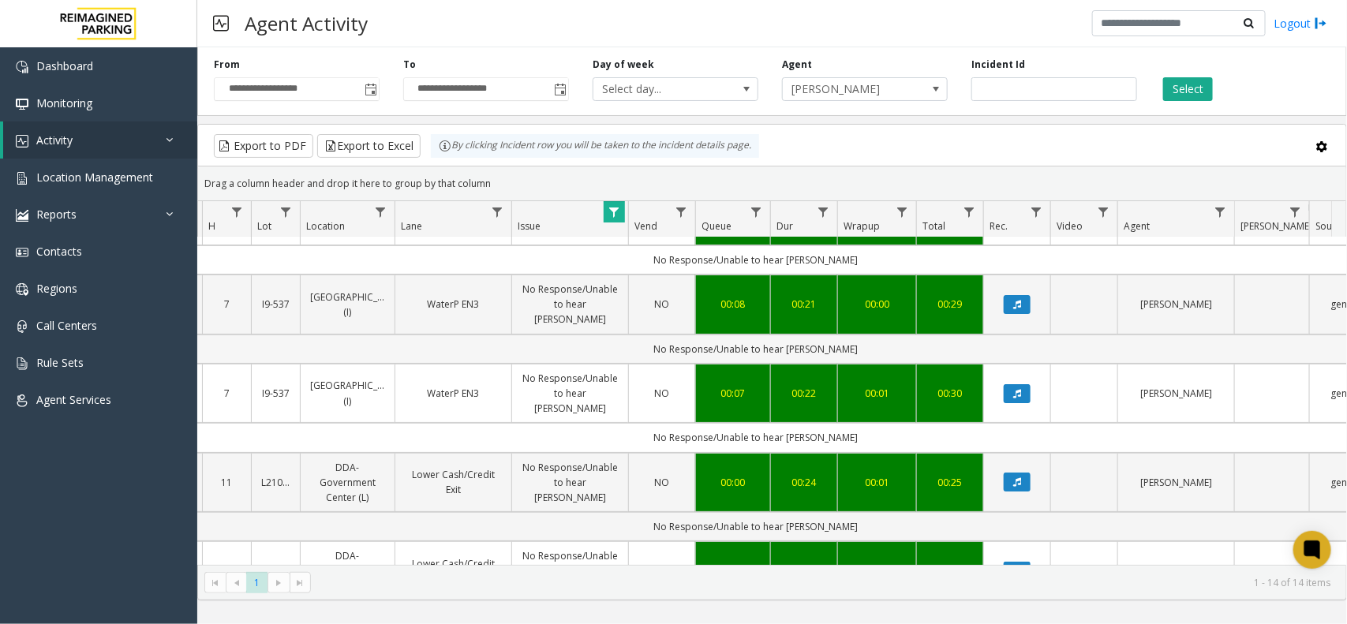
scroll to position [99, 179]
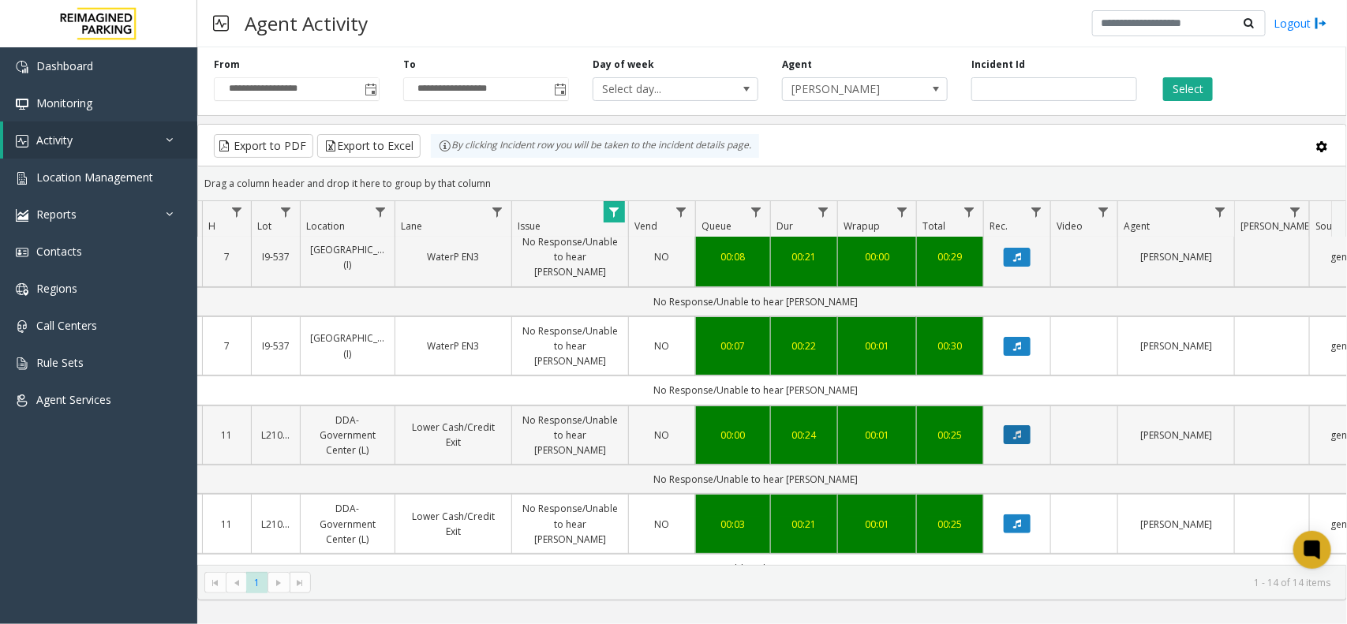
click at [1016, 425] on button "Data table" at bounding box center [1016, 434] width 27 height 19
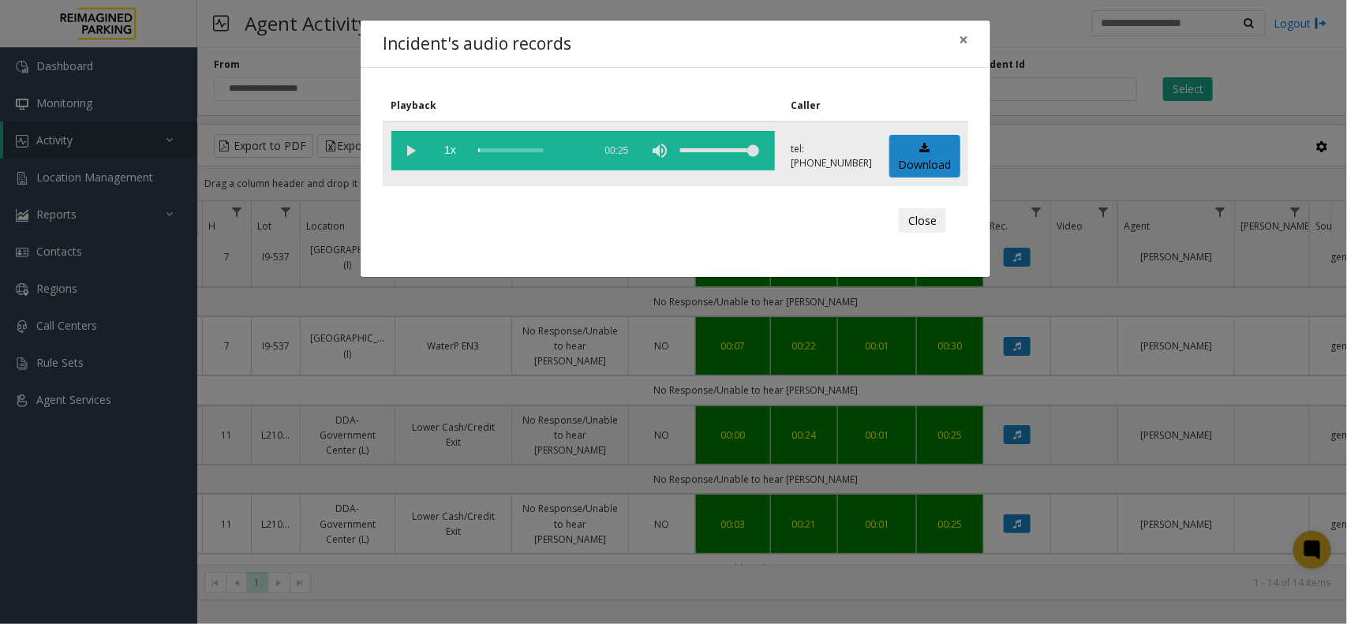
click at [410, 160] on vg-play-pause at bounding box center [410, 150] width 39 height 39
click at [960, 43] on span "×" at bounding box center [963, 39] width 9 height 22
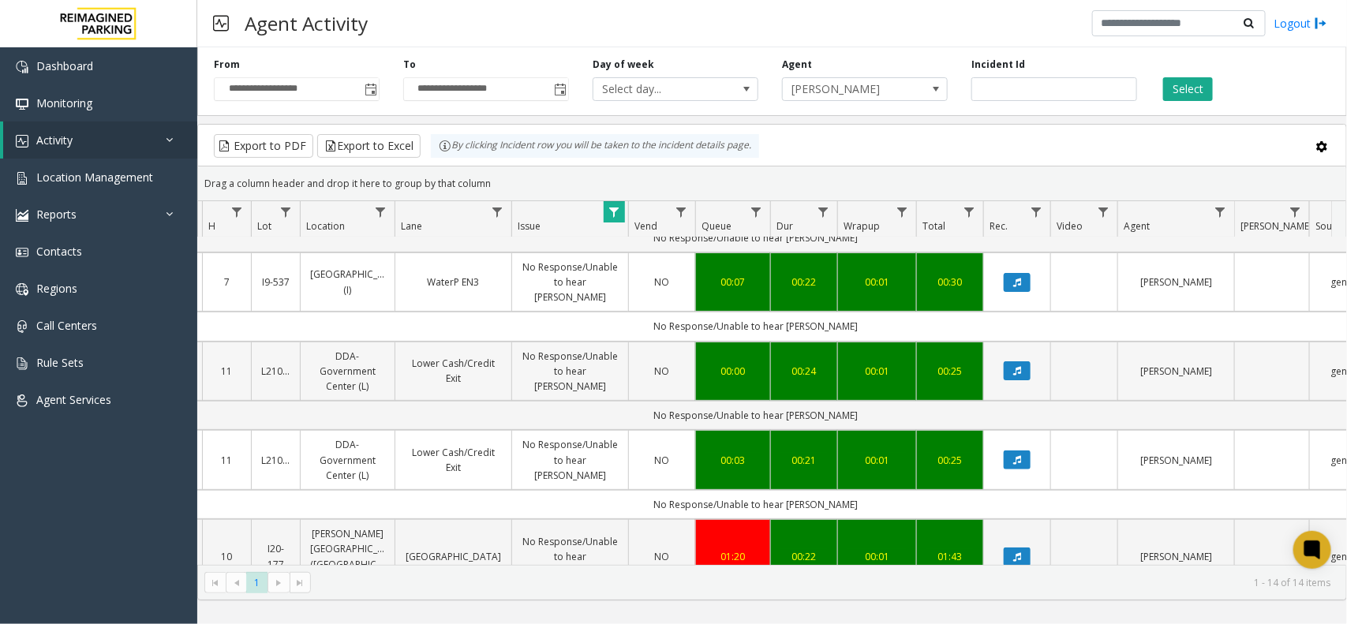
scroll to position [197, 179]
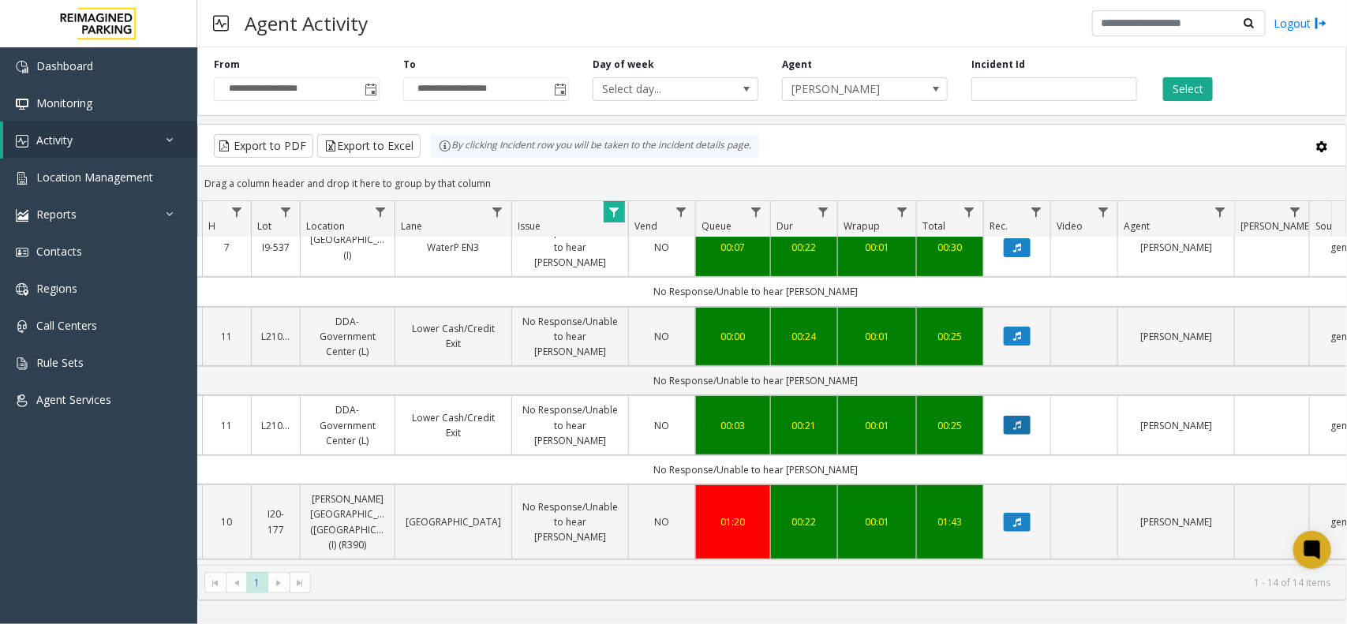
click at [1018, 420] on icon "Data table" at bounding box center [1017, 424] width 8 height 9
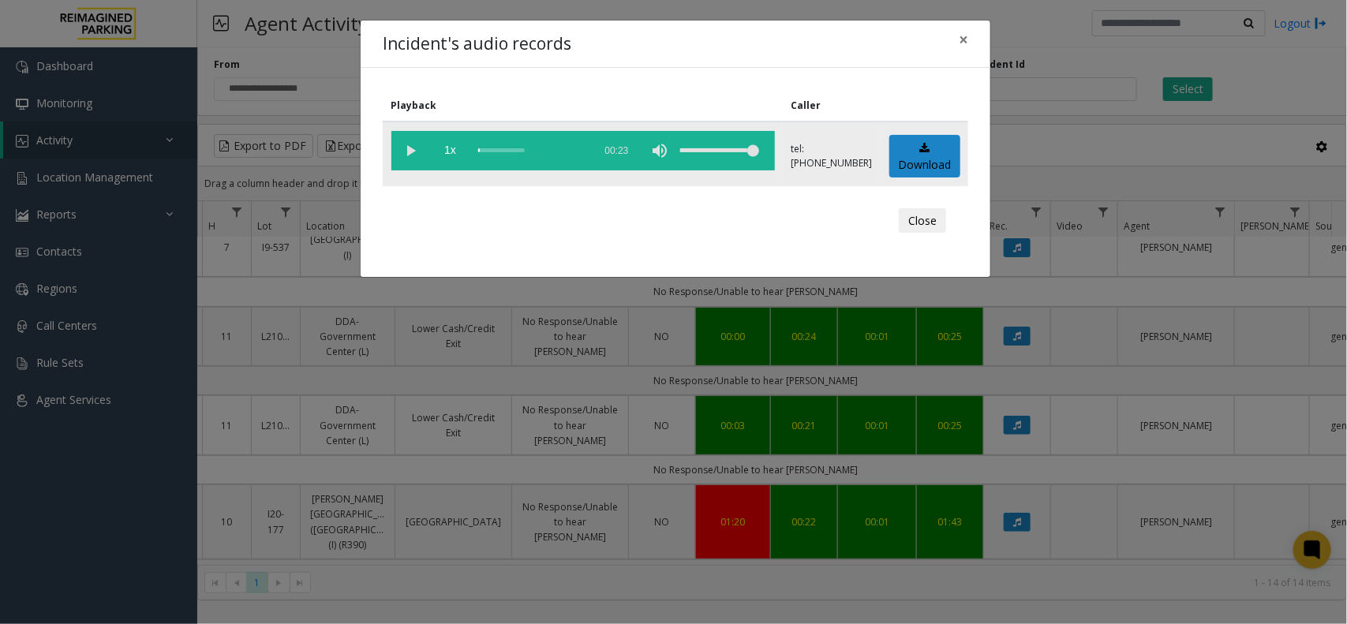
click at [413, 151] on vg-play-pause at bounding box center [410, 150] width 39 height 39
click at [964, 39] on span "×" at bounding box center [963, 39] width 9 height 22
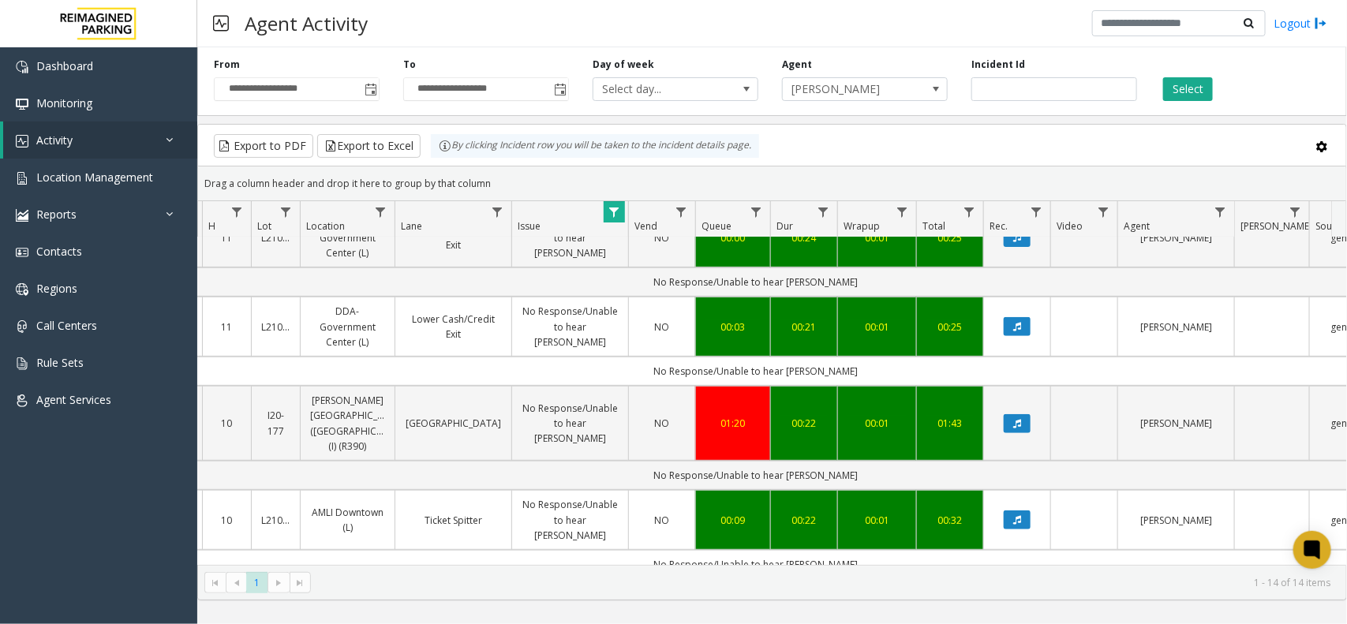
scroll to position [394, 179]
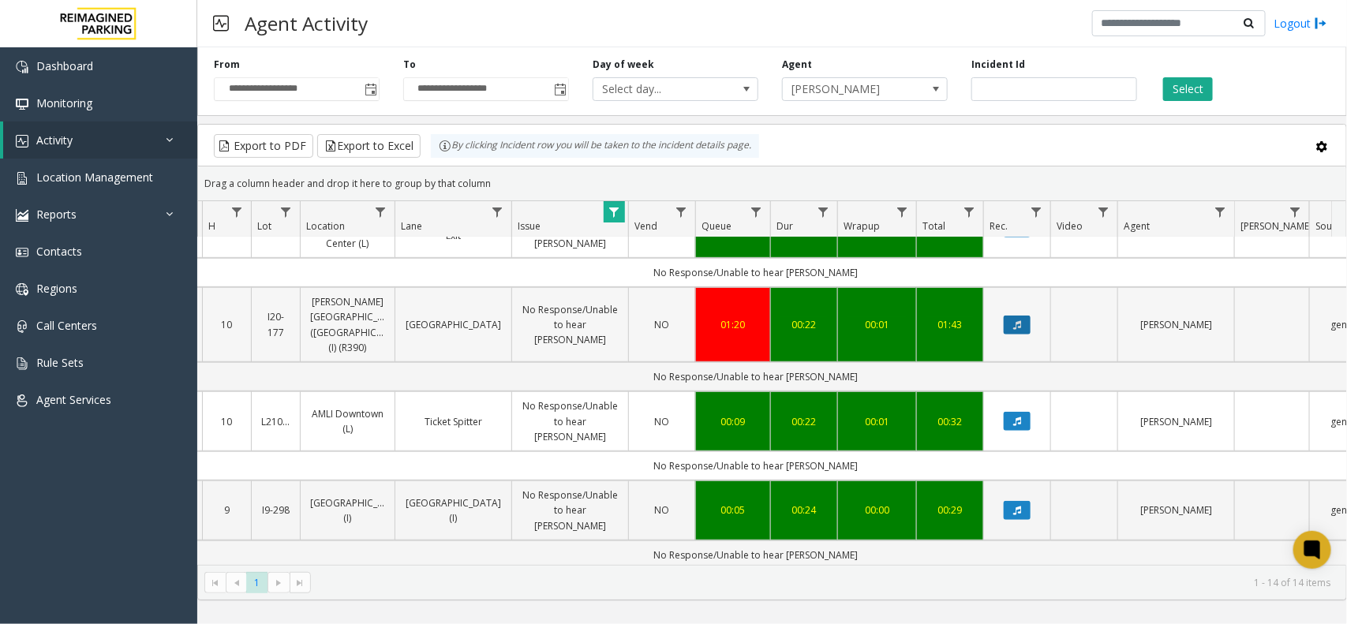
click at [1016, 320] on icon "Data table" at bounding box center [1017, 324] width 8 height 9
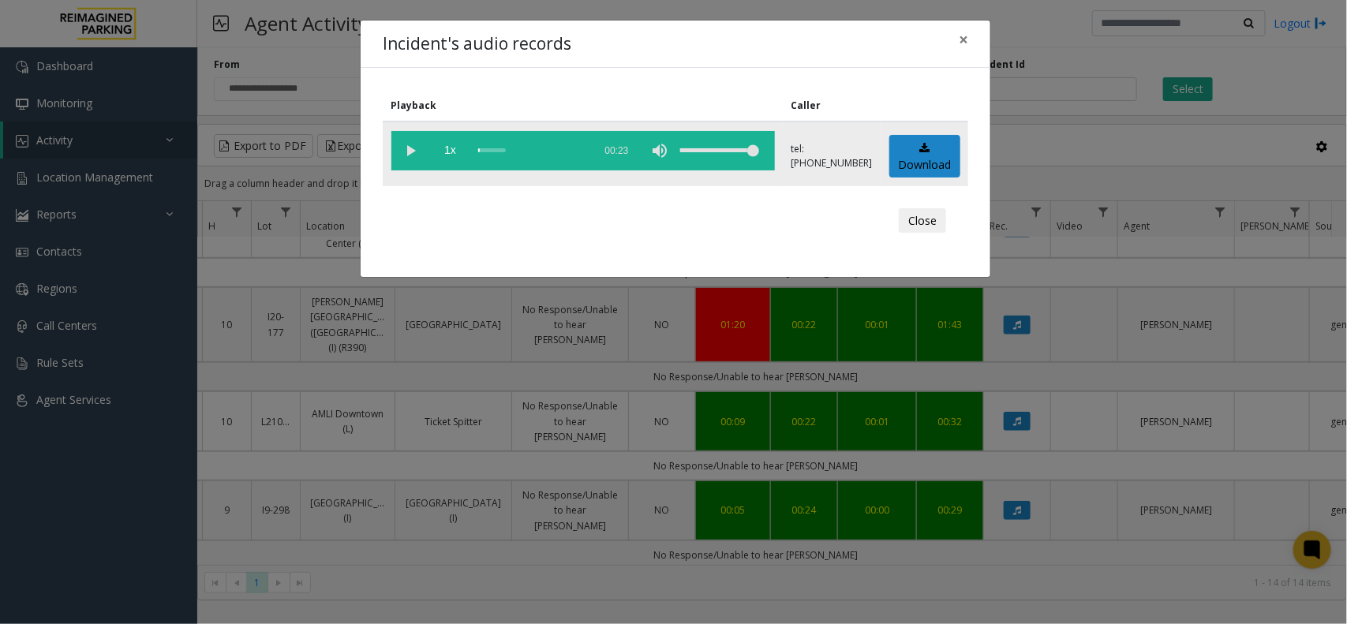
click at [409, 146] on vg-play-pause at bounding box center [410, 150] width 39 height 39
click at [413, 148] on vg-play-pause at bounding box center [410, 150] width 39 height 39
click at [960, 43] on span "×" at bounding box center [963, 39] width 9 height 22
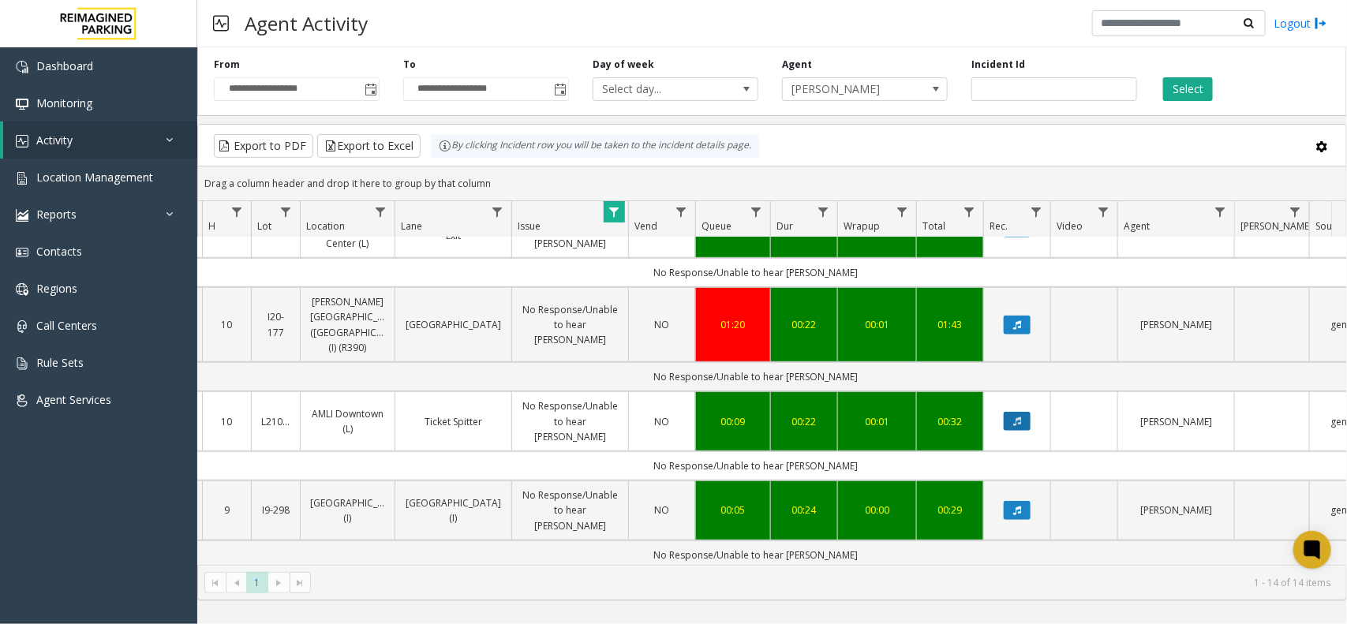
scroll to position [493, 179]
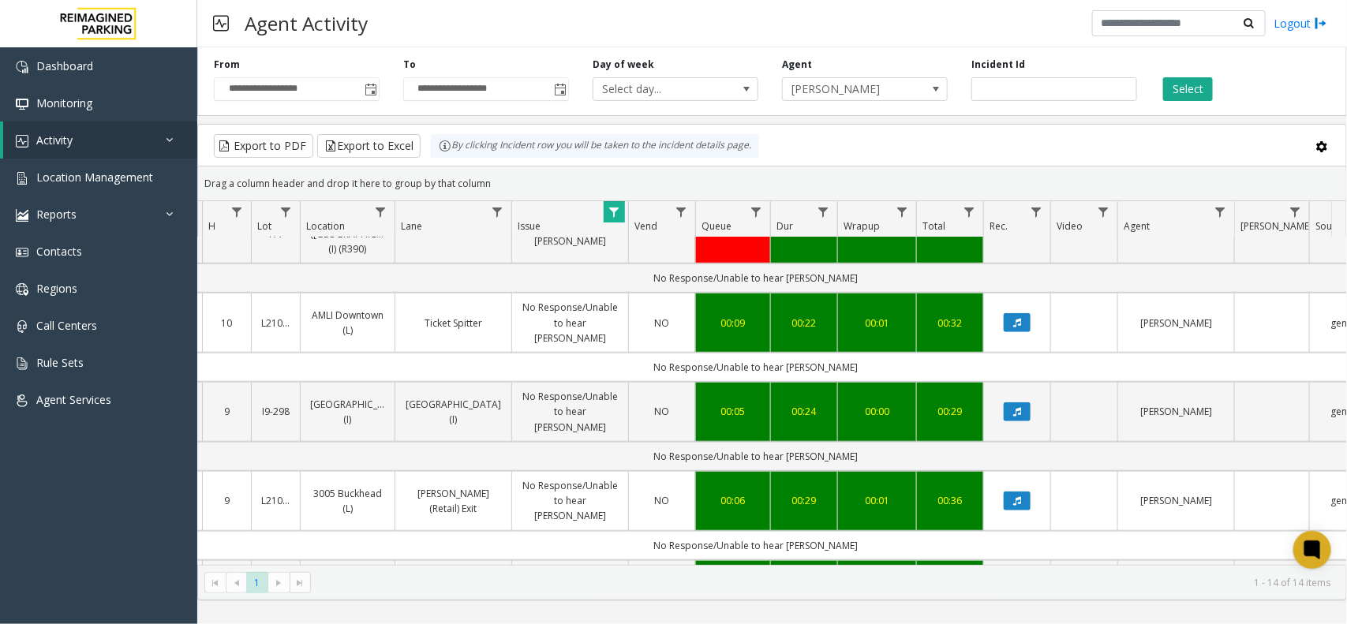
click at [874, 160] on kendo-grid-toolbar "Export to PDF Export to Excel By clicking Incident row you will be taken to the…" at bounding box center [772, 146] width 1148 height 42
click at [1018, 496] on icon "Data table" at bounding box center [1017, 500] width 8 height 9
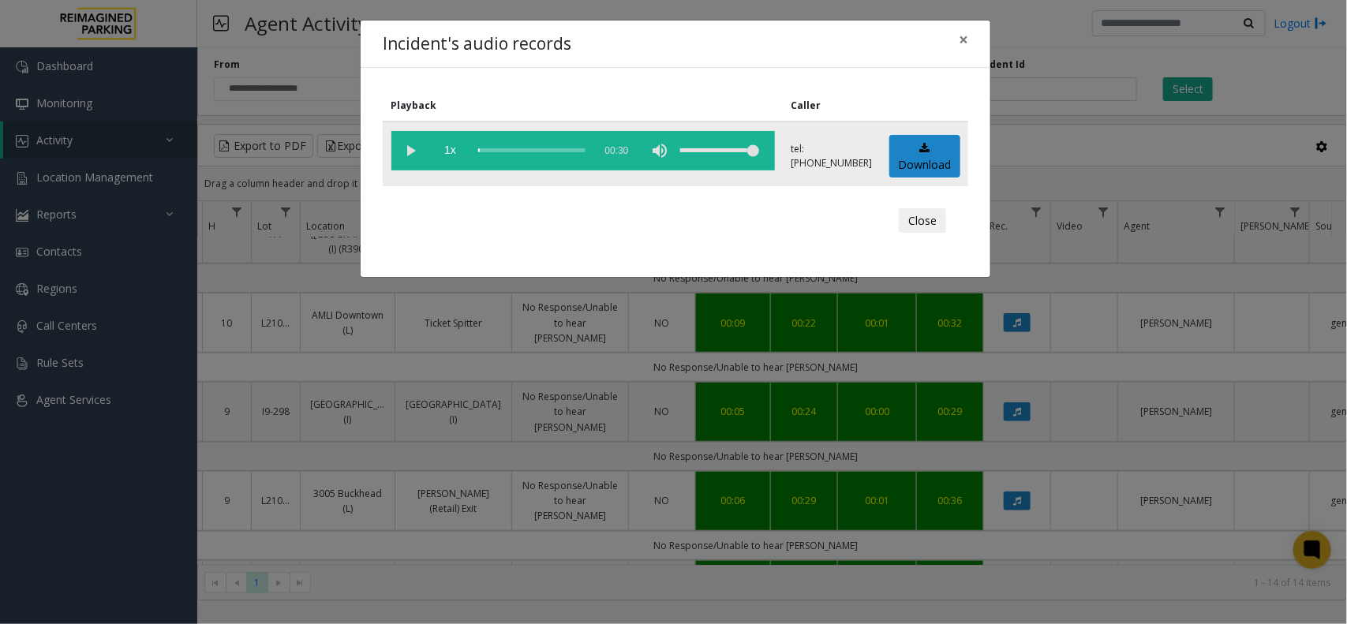
click at [412, 152] on vg-play-pause at bounding box center [410, 150] width 39 height 39
click at [967, 38] on span "×" at bounding box center [963, 39] width 9 height 22
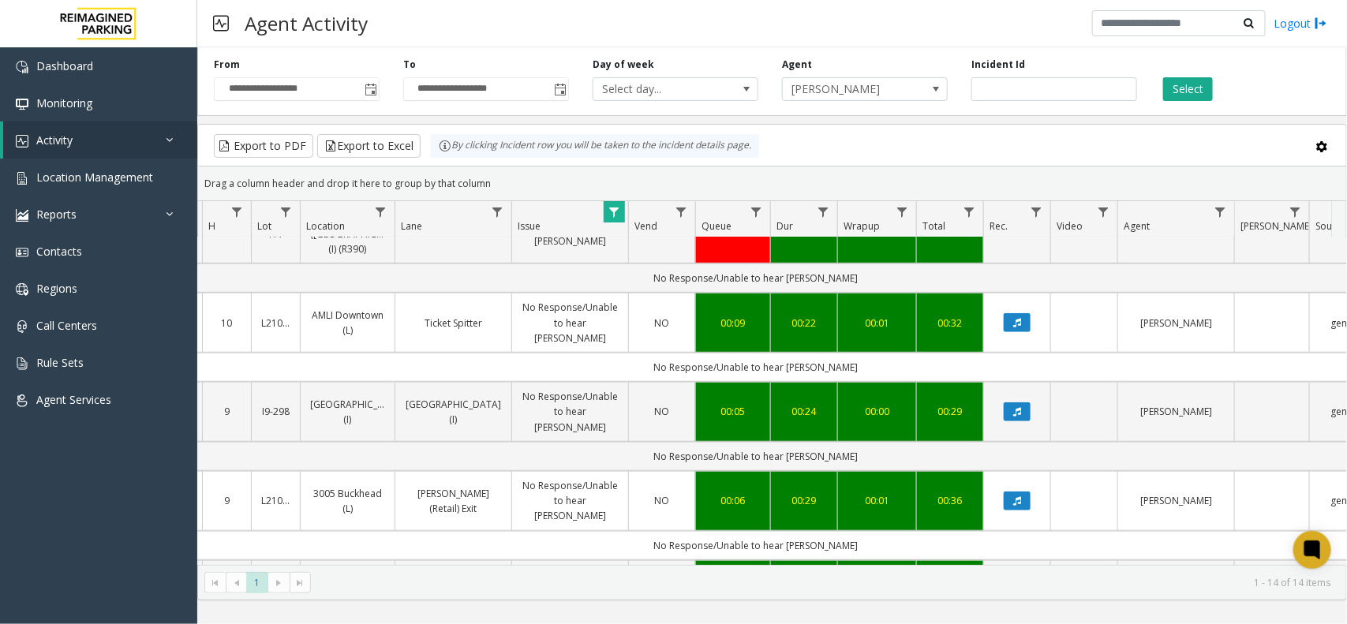
scroll to position [592, 179]
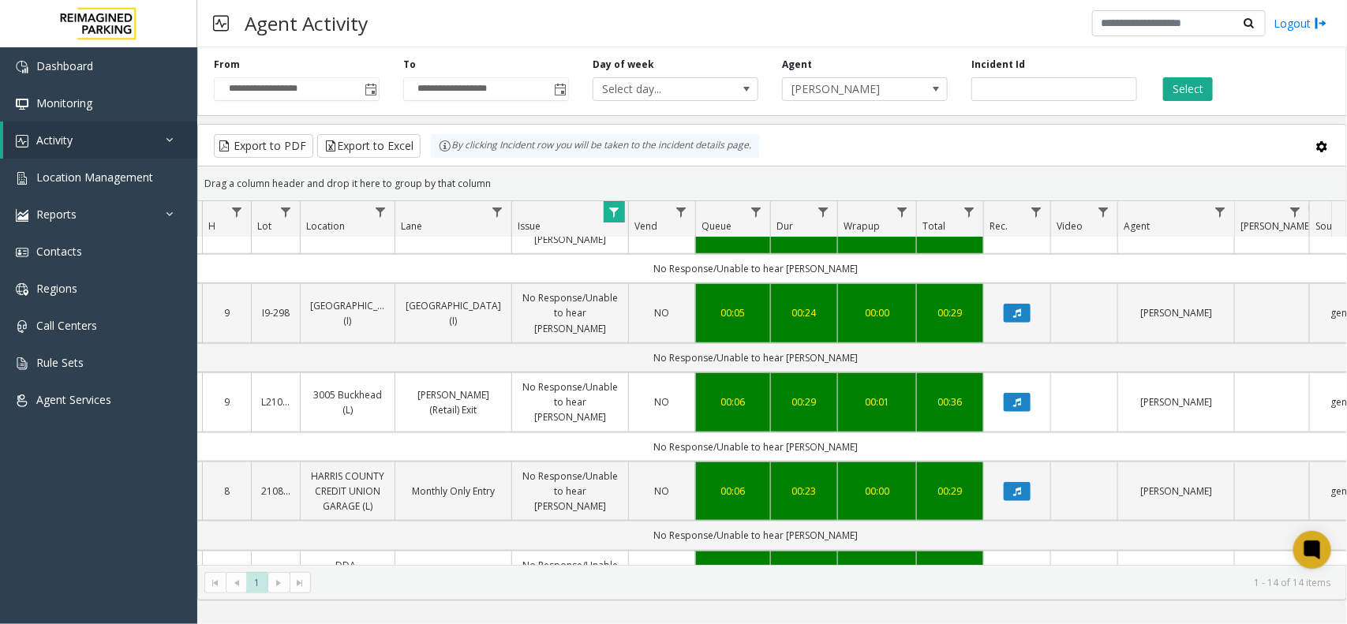
drag, startPoint x: 991, startPoint y: 558, endPoint x: 974, endPoint y: 556, distance: 16.6
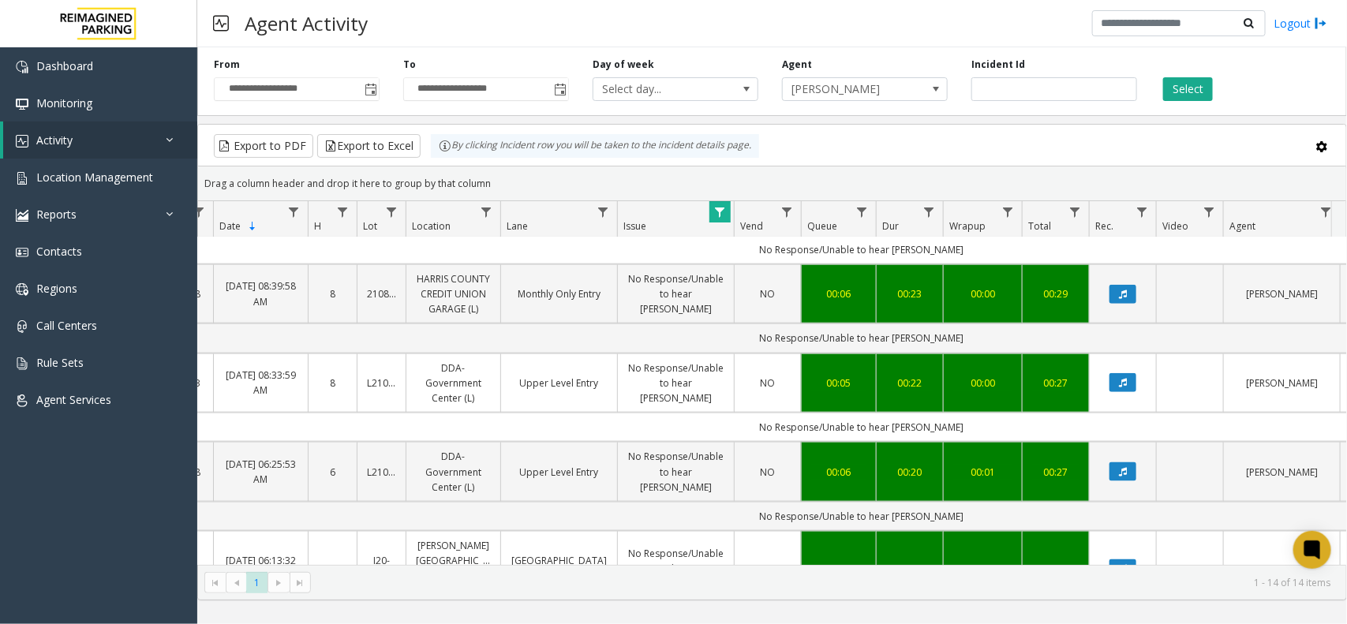
scroll to position [852, 73]
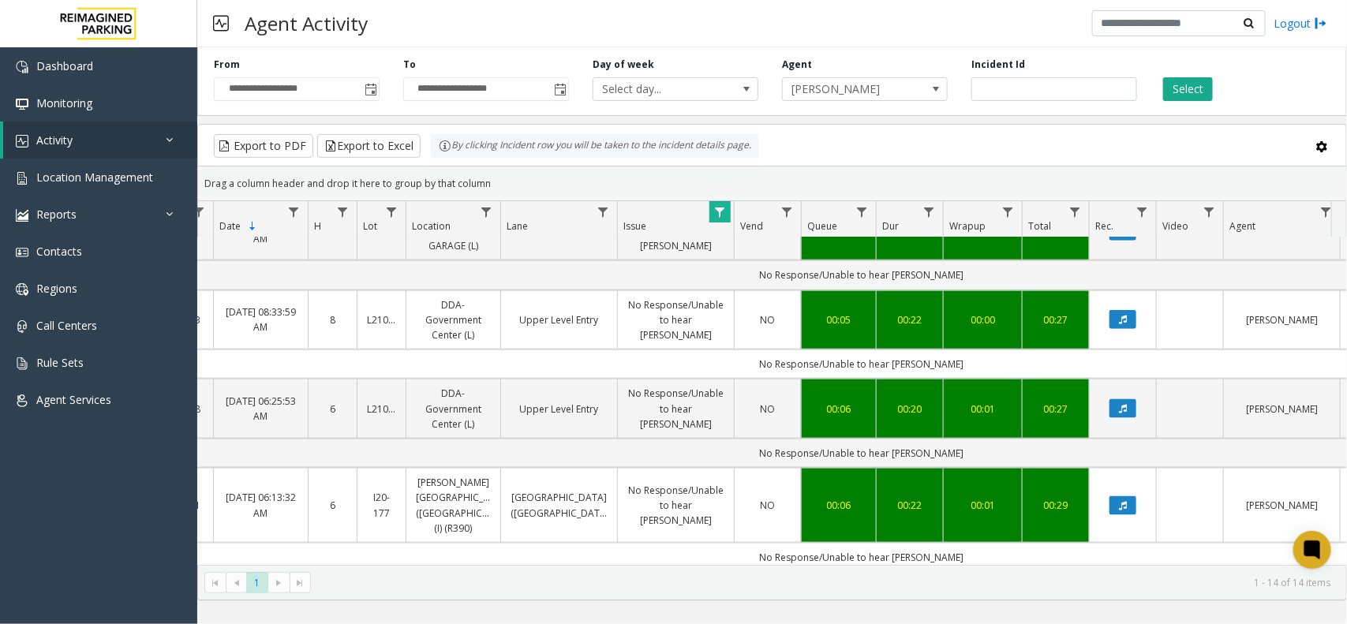
click at [1132, 600] on button "Data table" at bounding box center [1122, 609] width 27 height 19
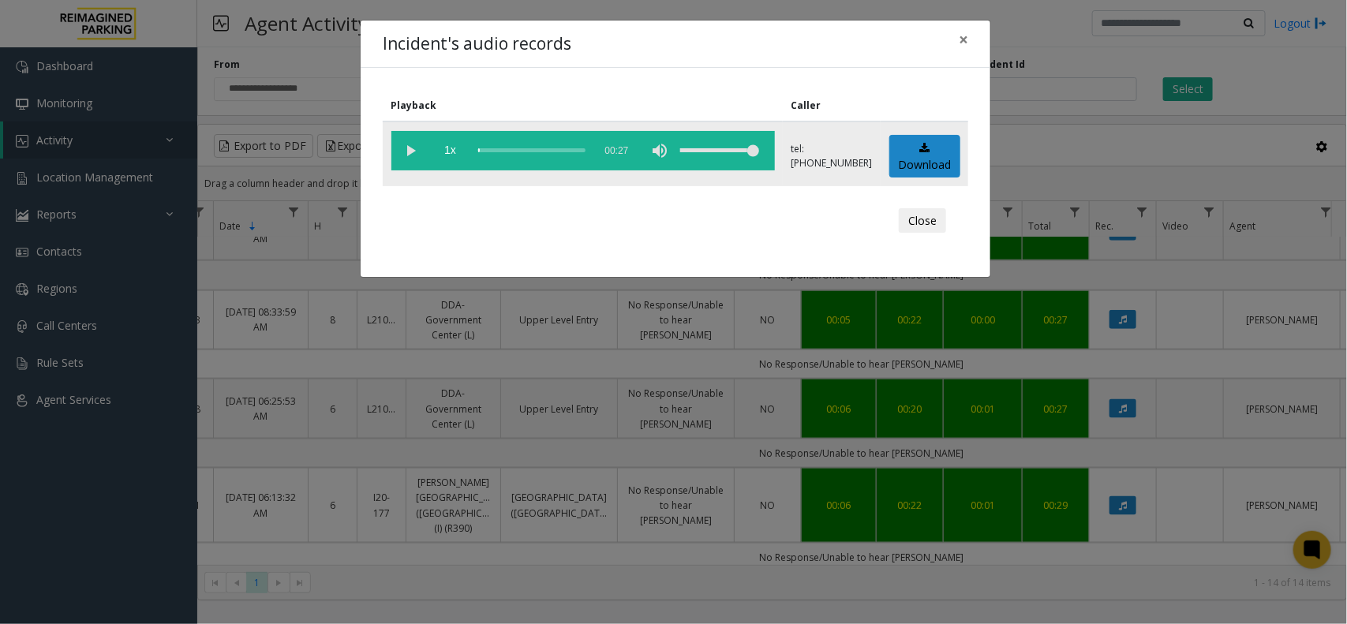
click at [411, 147] on vg-play-pause at bounding box center [410, 150] width 39 height 39
click at [401, 150] on vg-play-pause at bounding box center [410, 150] width 39 height 39
click at [413, 142] on vg-play-pause at bounding box center [410, 150] width 39 height 39
click at [961, 38] on span "×" at bounding box center [963, 39] width 9 height 22
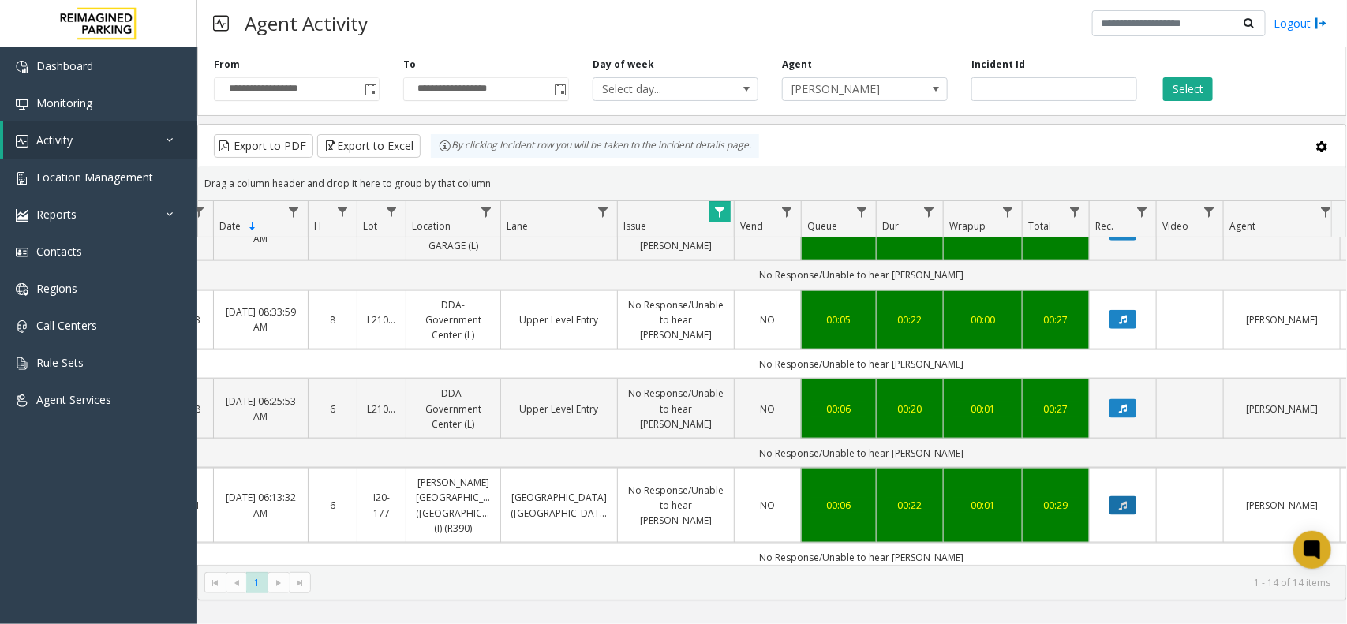
click at [1122, 501] on icon "Data table" at bounding box center [1123, 505] width 8 height 9
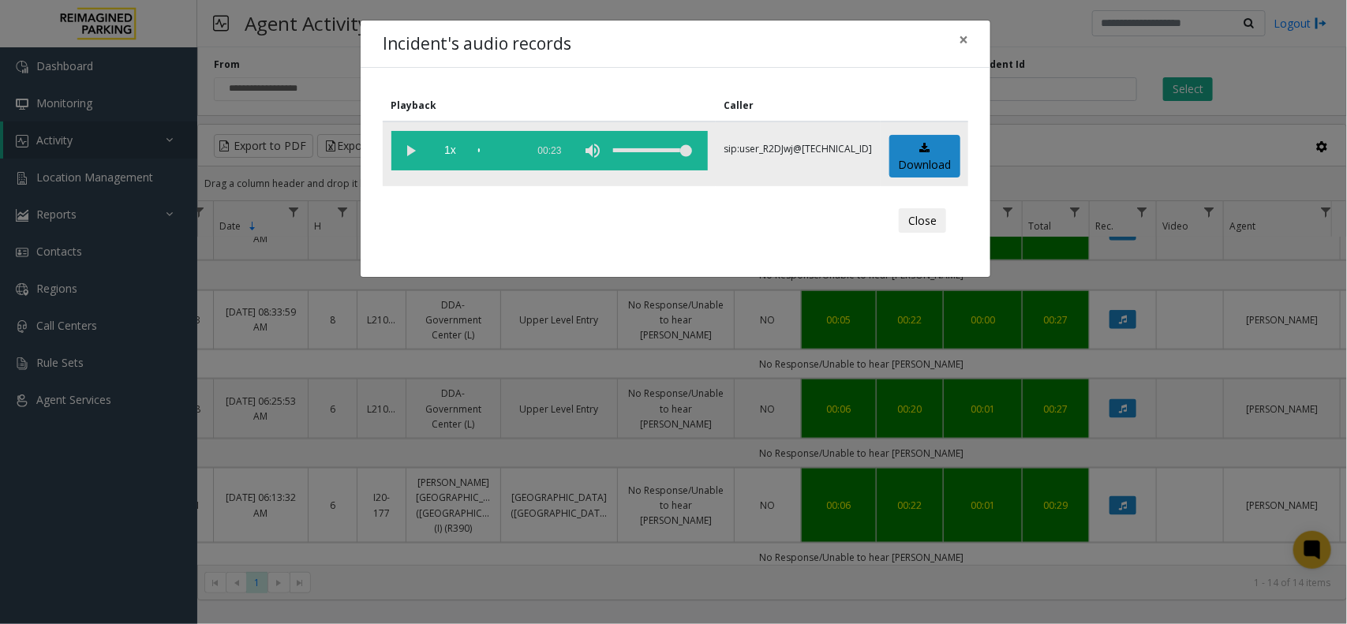
click at [411, 155] on vg-play-pause at bounding box center [410, 150] width 39 height 39
click at [963, 42] on span "×" at bounding box center [963, 39] width 9 height 22
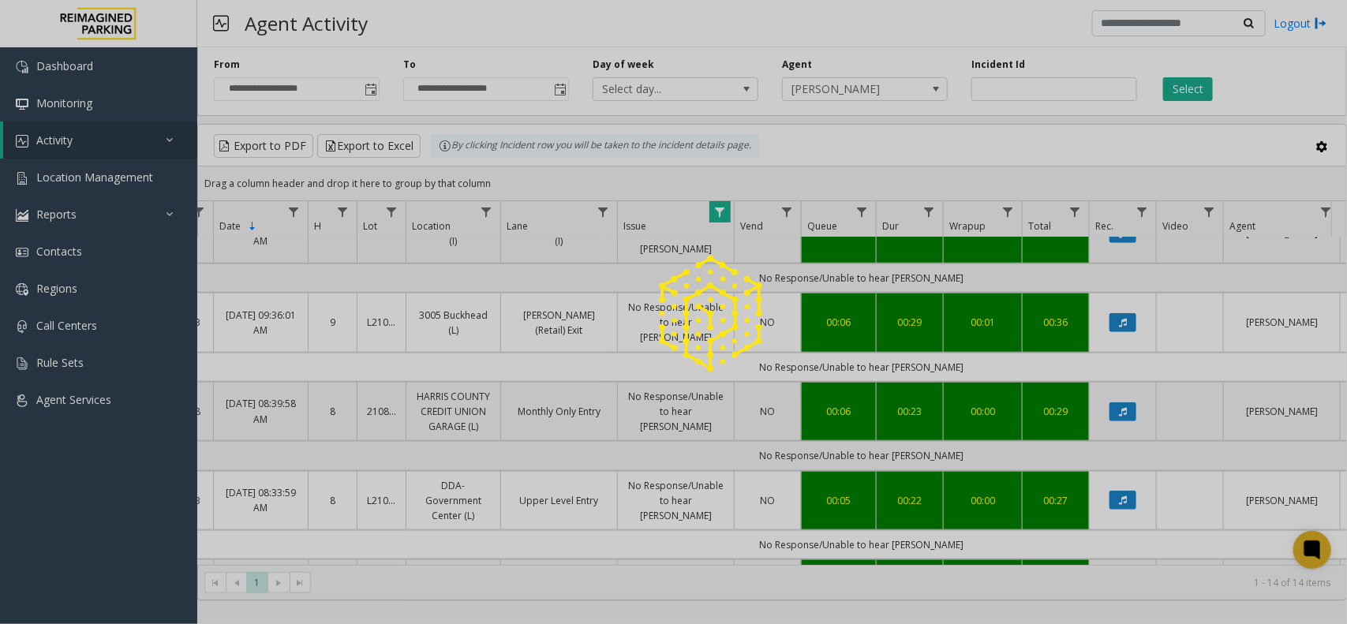
scroll to position [458, 73]
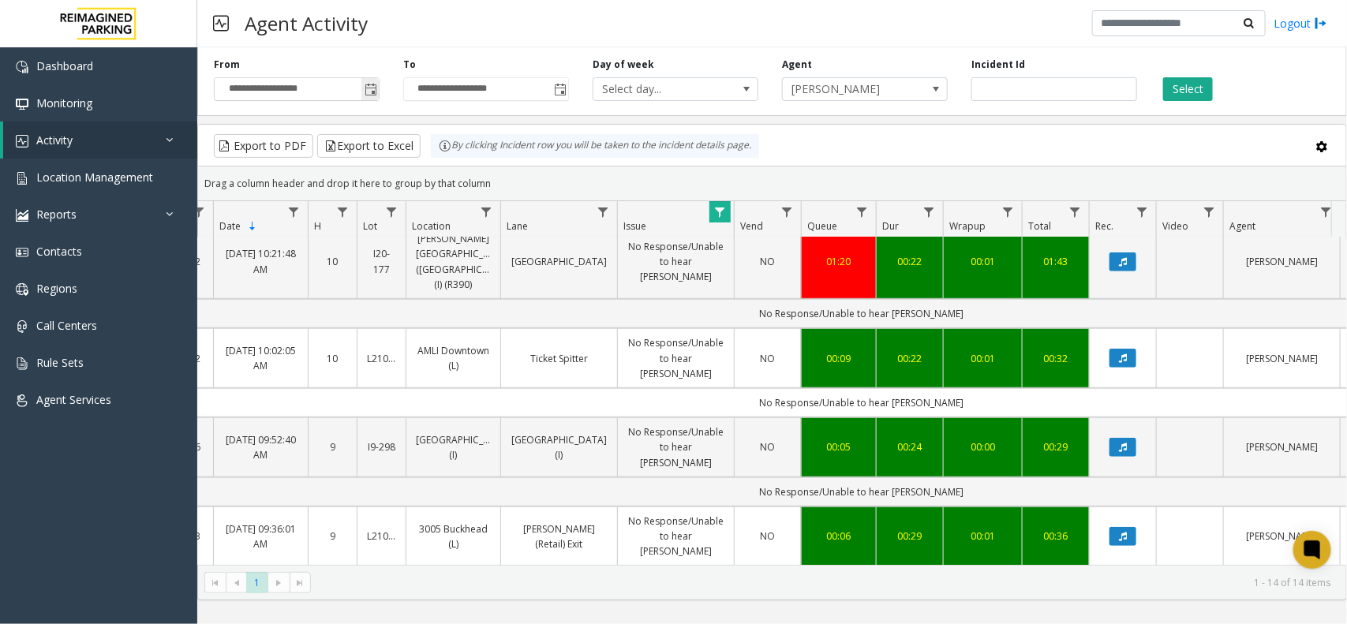
click at [372, 87] on span "Toggle popup" at bounding box center [370, 90] width 13 height 13
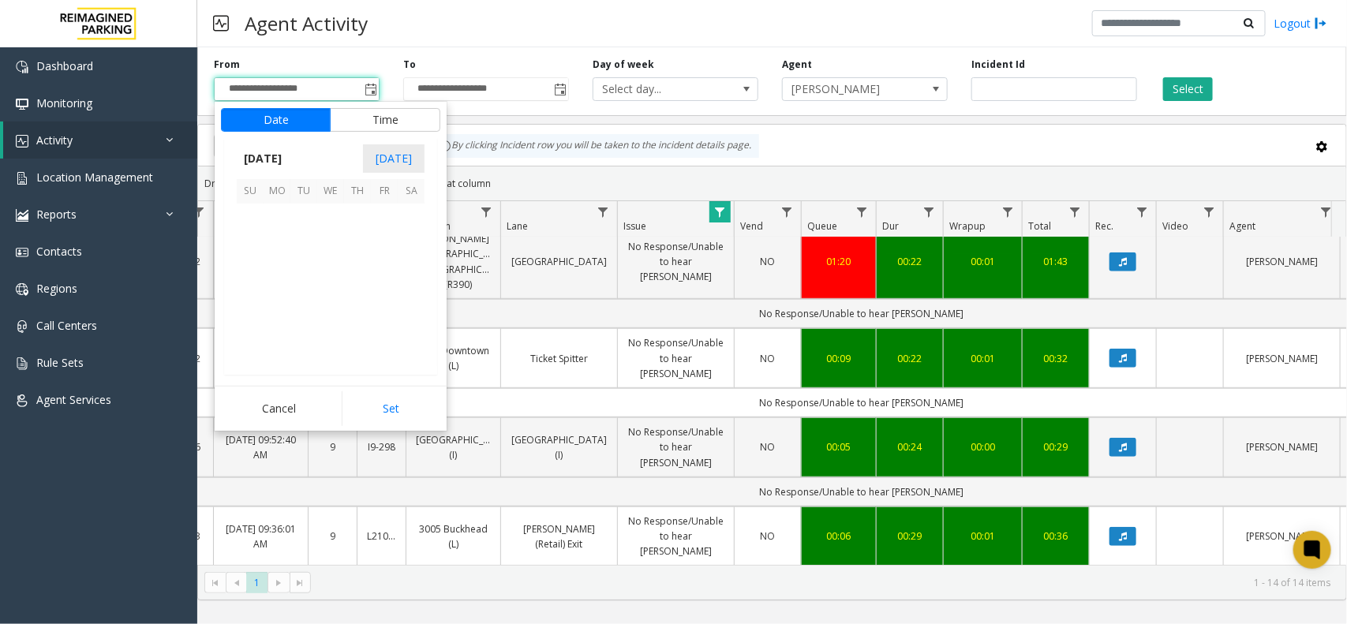
scroll to position [282824, 0]
click at [360, 294] on span "21" at bounding box center [357, 298] width 27 height 27
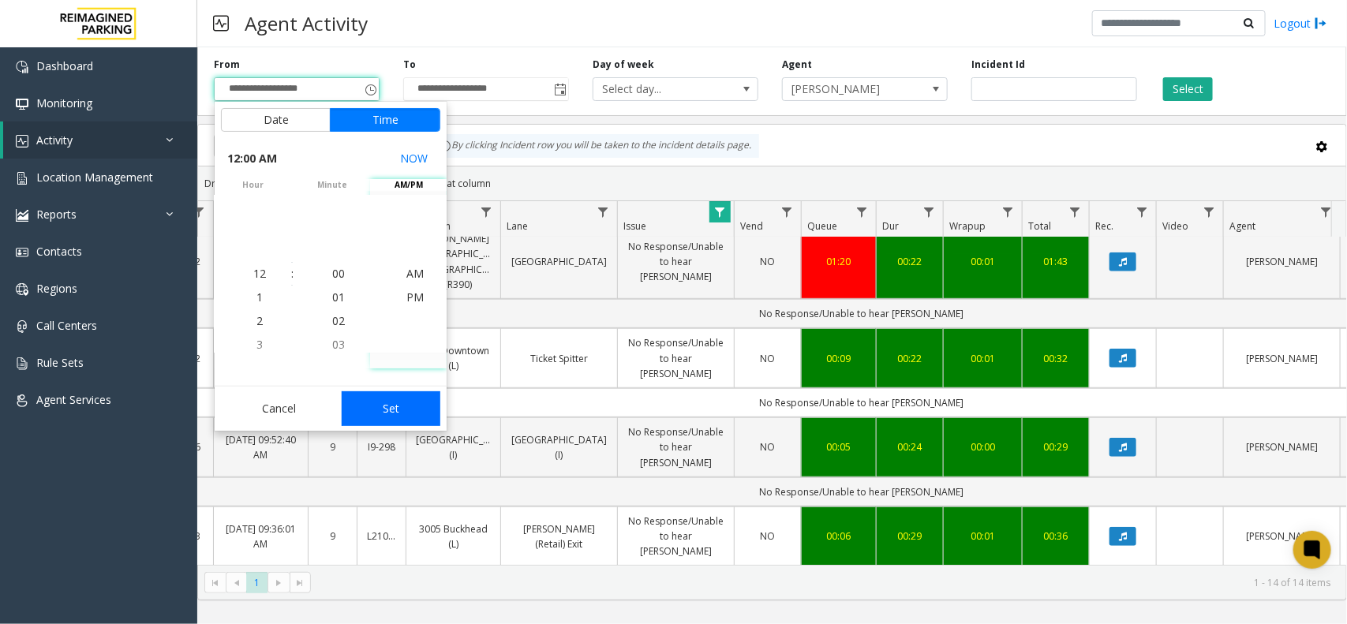
click at [396, 396] on button "Set" at bounding box center [391, 408] width 99 height 35
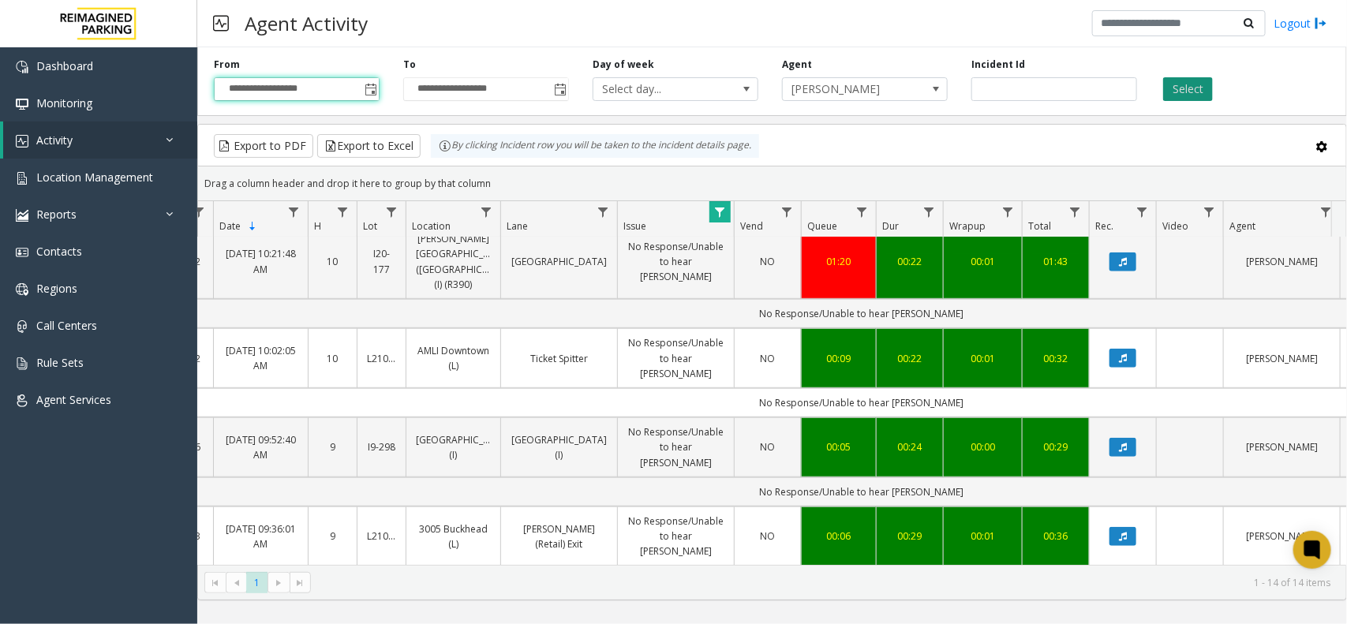
click at [1180, 95] on button "Select" at bounding box center [1188, 89] width 50 height 24
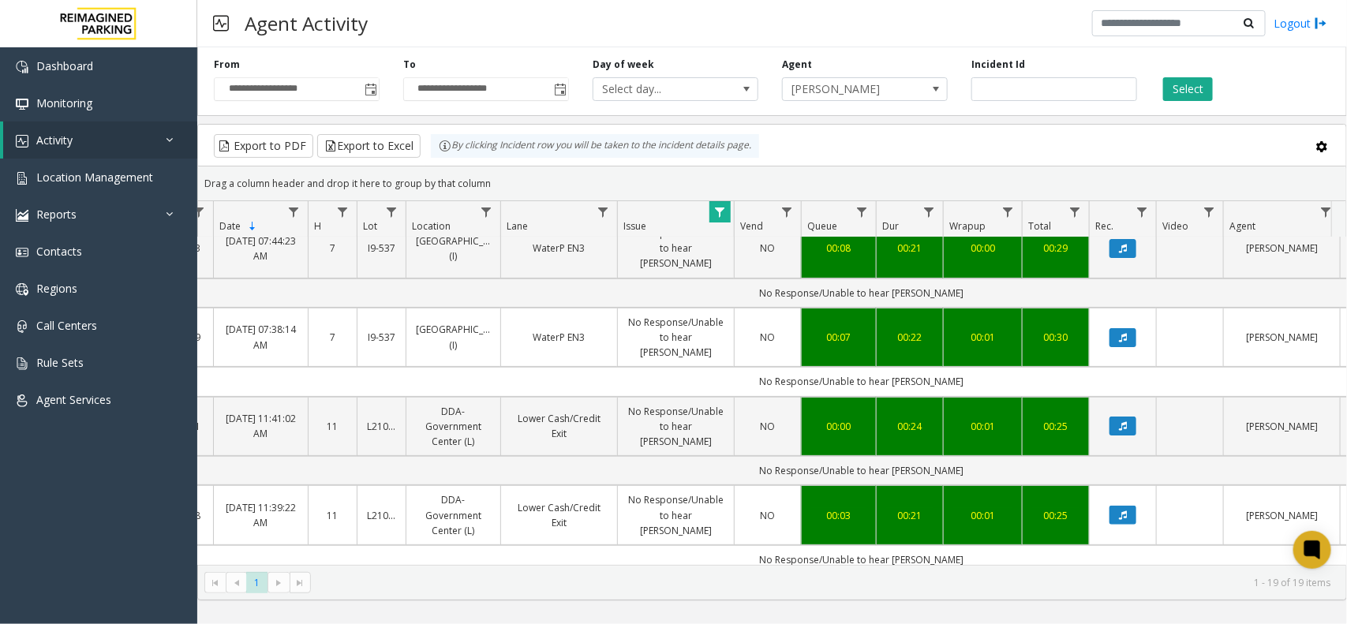
scroll to position [0, 73]
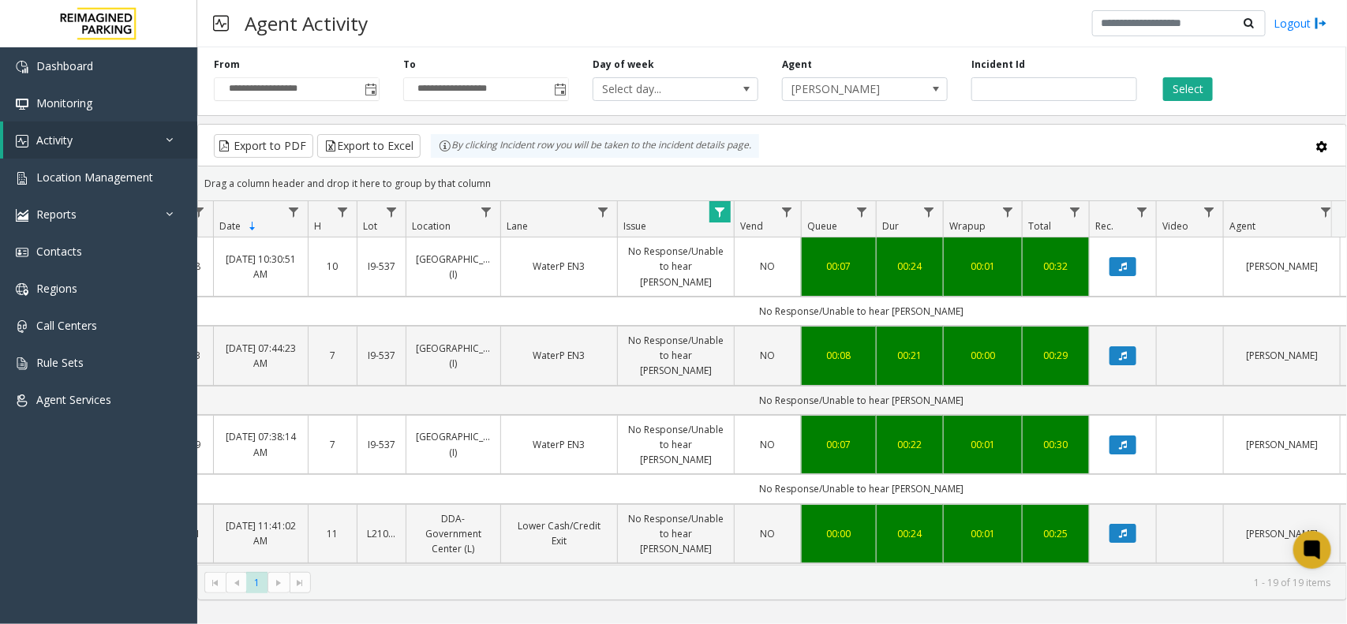
click at [720, 211] on span "Data table" at bounding box center [719, 212] width 13 height 13
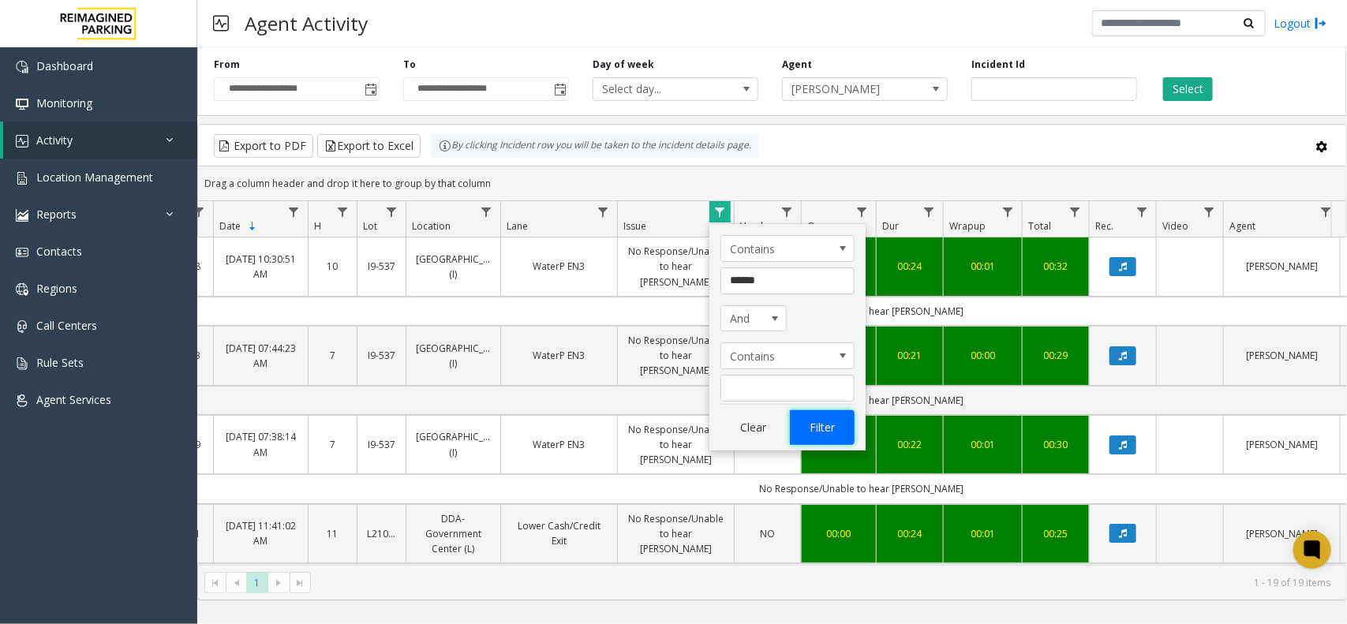
click at [829, 438] on button "Filter" at bounding box center [822, 427] width 65 height 35
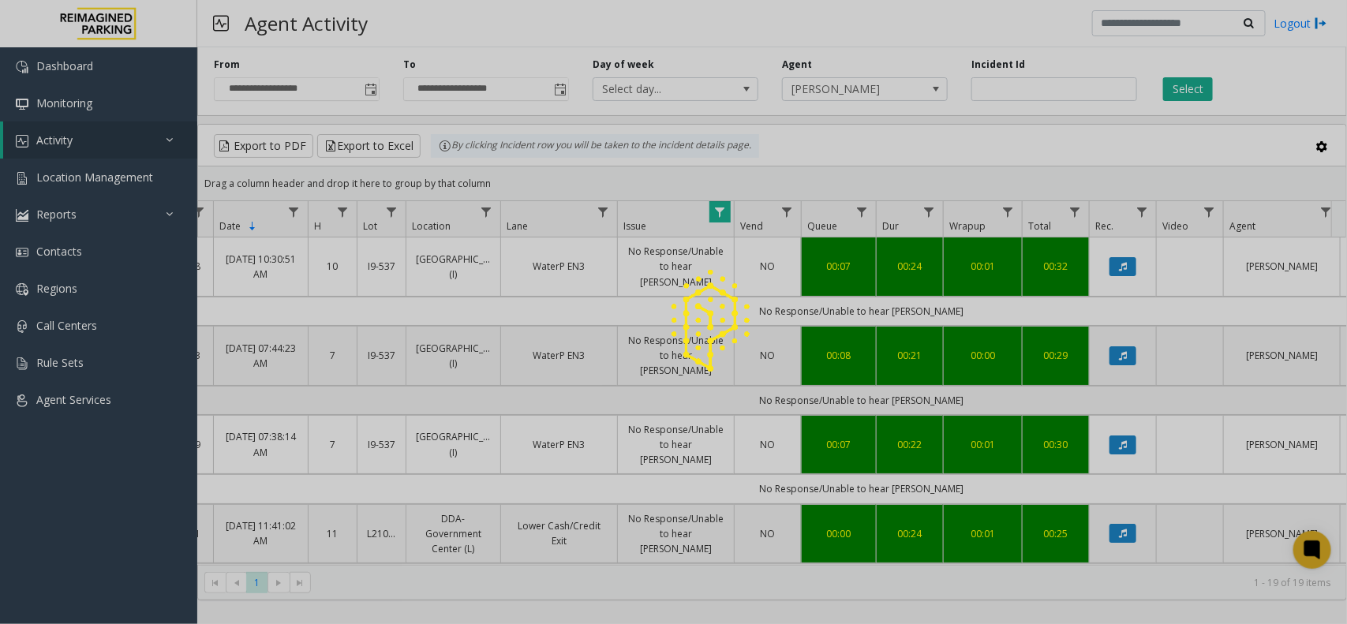
click at [1189, 80] on div at bounding box center [673, 312] width 1347 height 624
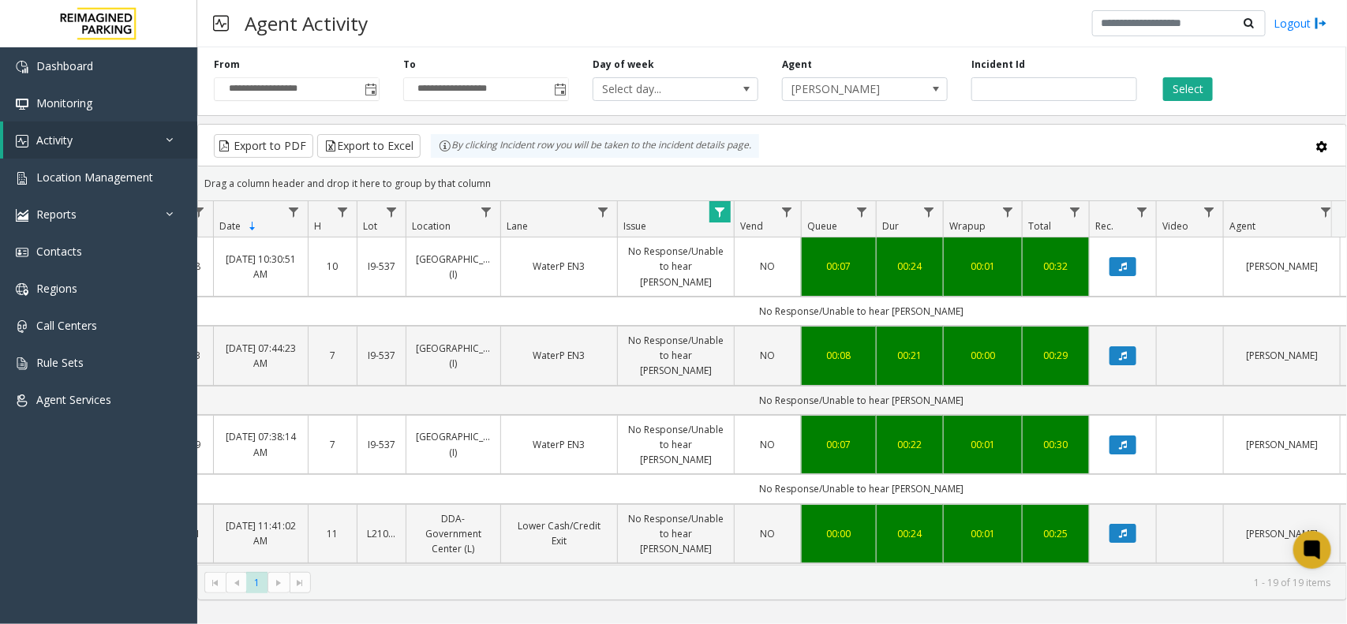
click at [1184, 96] on button "Select" at bounding box center [1188, 89] width 50 height 24
click at [375, 97] on span "Toggle popup" at bounding box center [369, 89] width 17 height 25
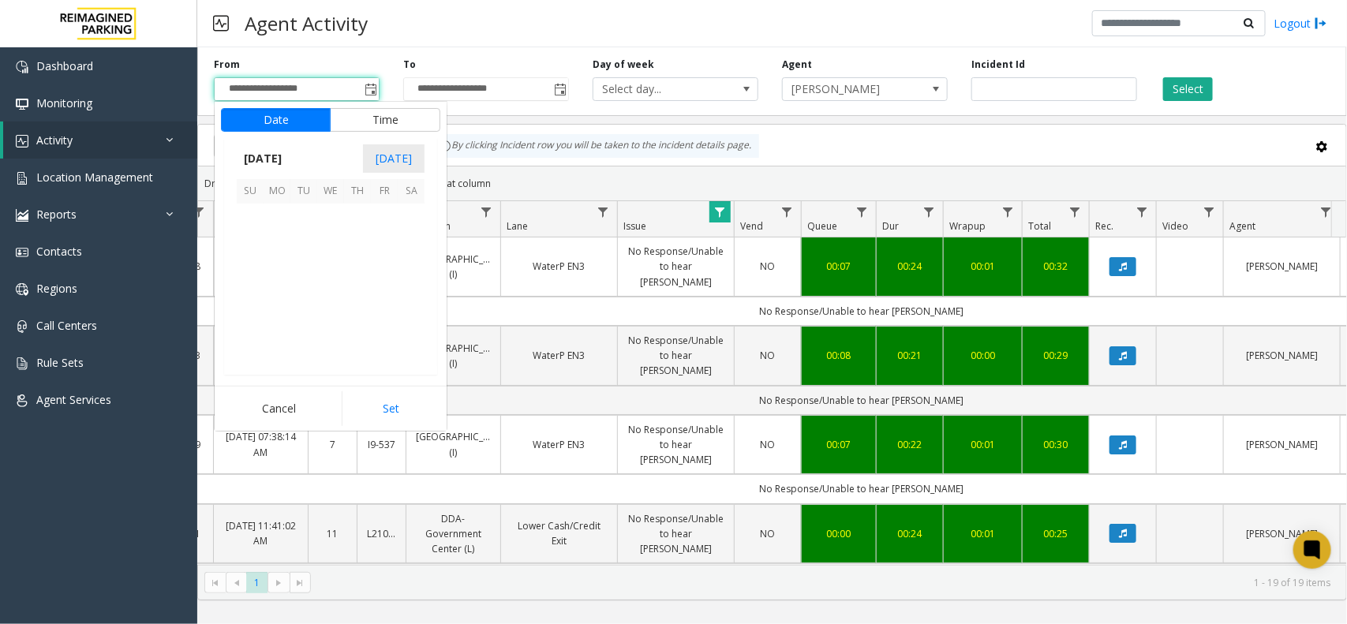
scroll to position [282824, 0]
click at [324, 293] on span "20" at bounding box center [330, 298] width 27 height 27
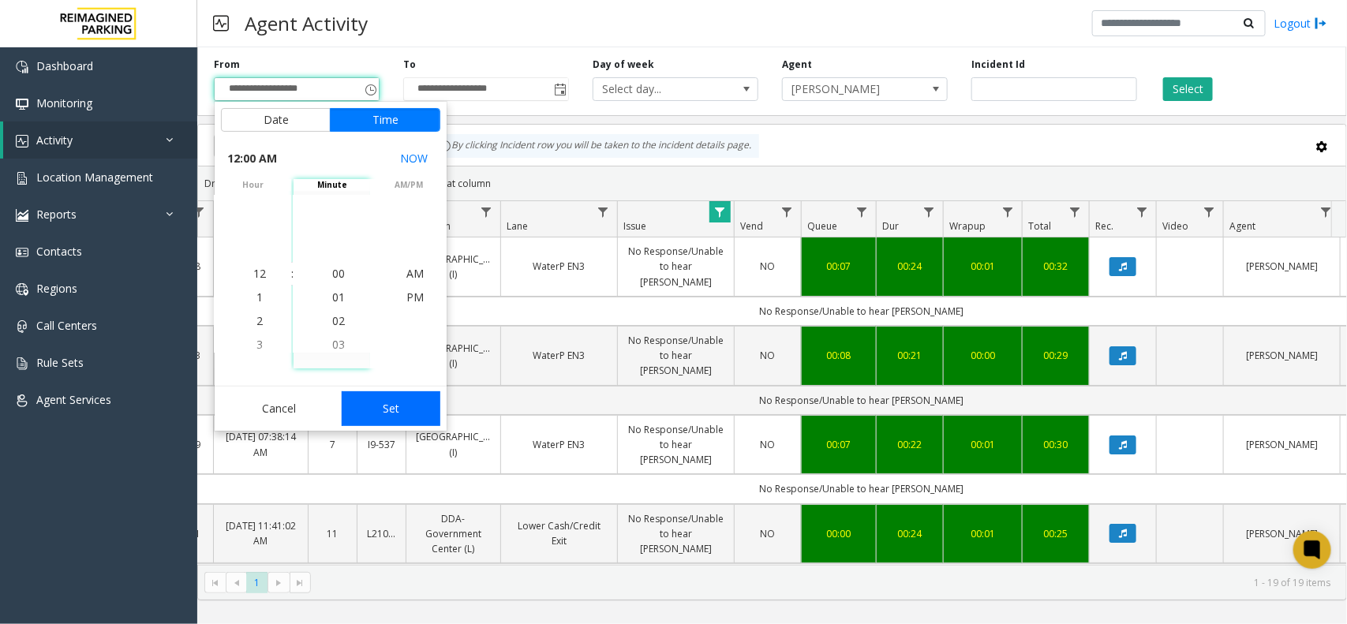
click at [377, 394] on button "Set" at bounding box center [391, 408] width 99 height 35
type input "**********"
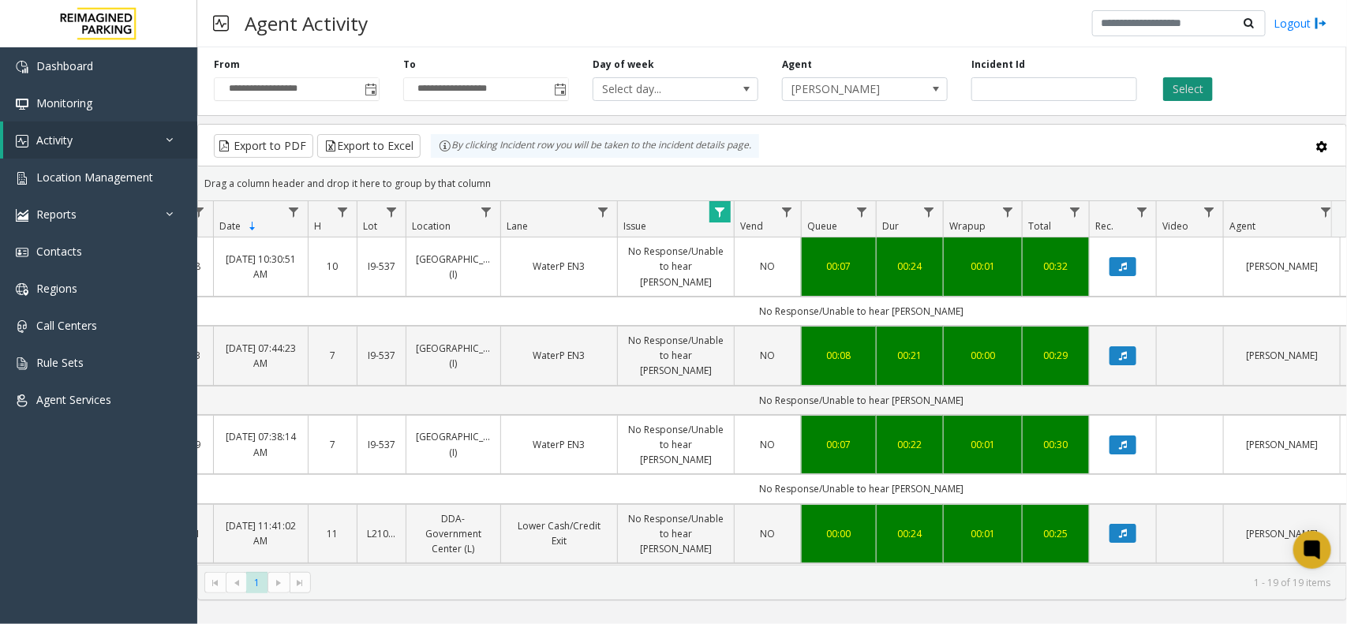
click at [1178, 84] on button "Select" at bounding box center [1188, 89] width 50 height 24
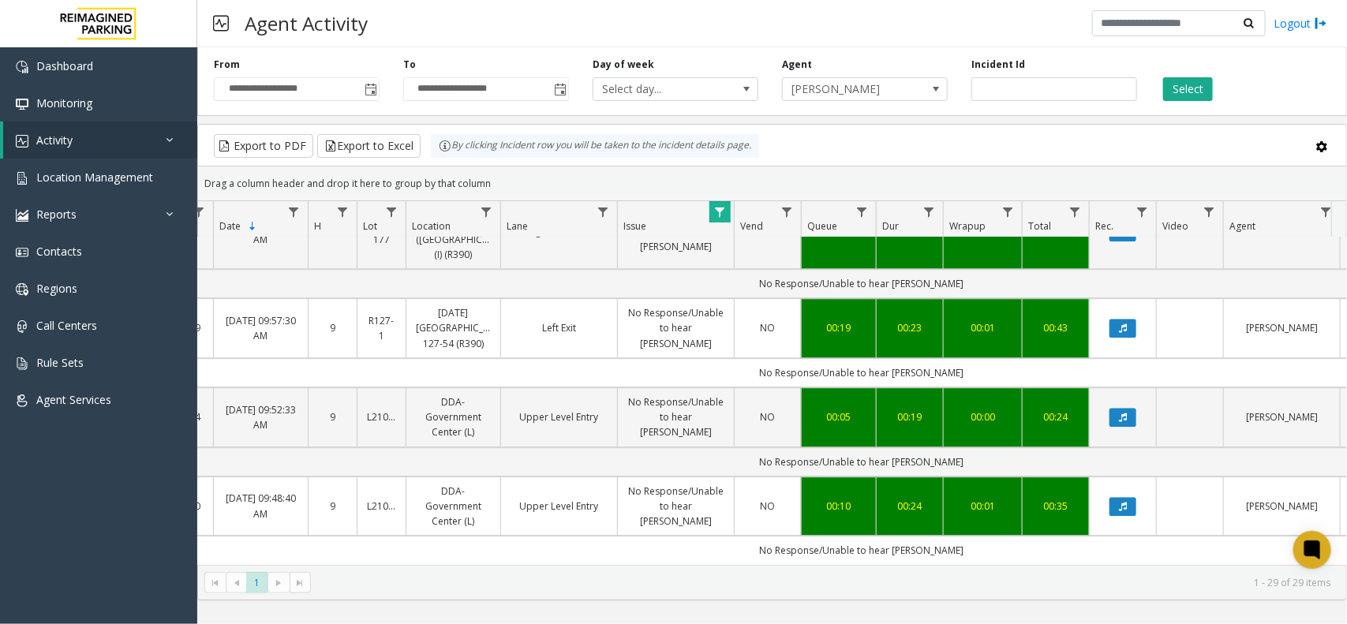
scroll to position [2122, 73]
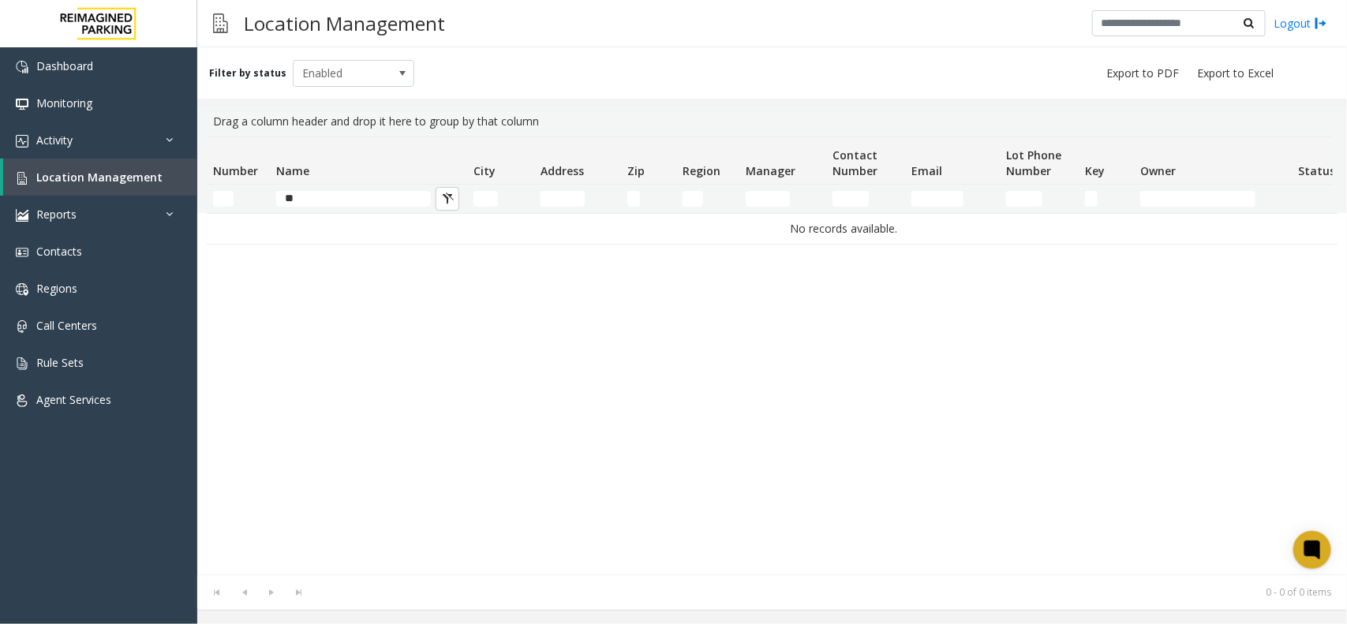
type input "*"
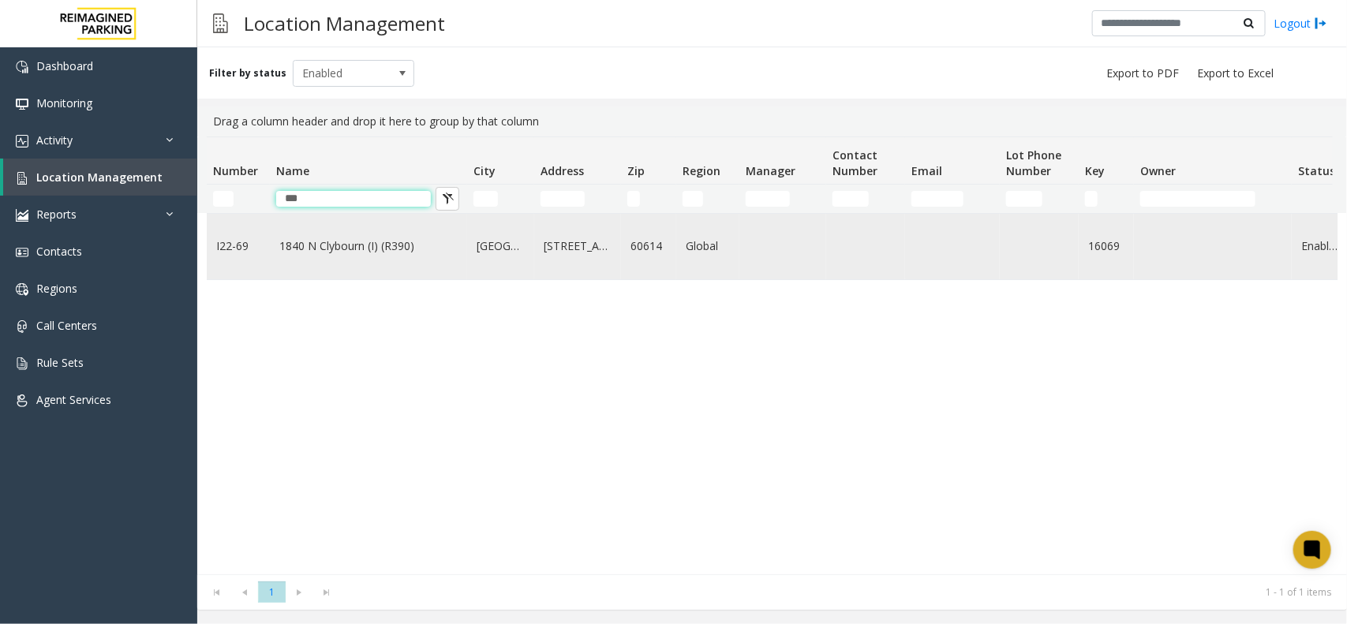
type input "***"
click at [383, 272] on td "1840 N Clybourn (I) (R390)" at bounding box center [368, 246] width 197 height 65
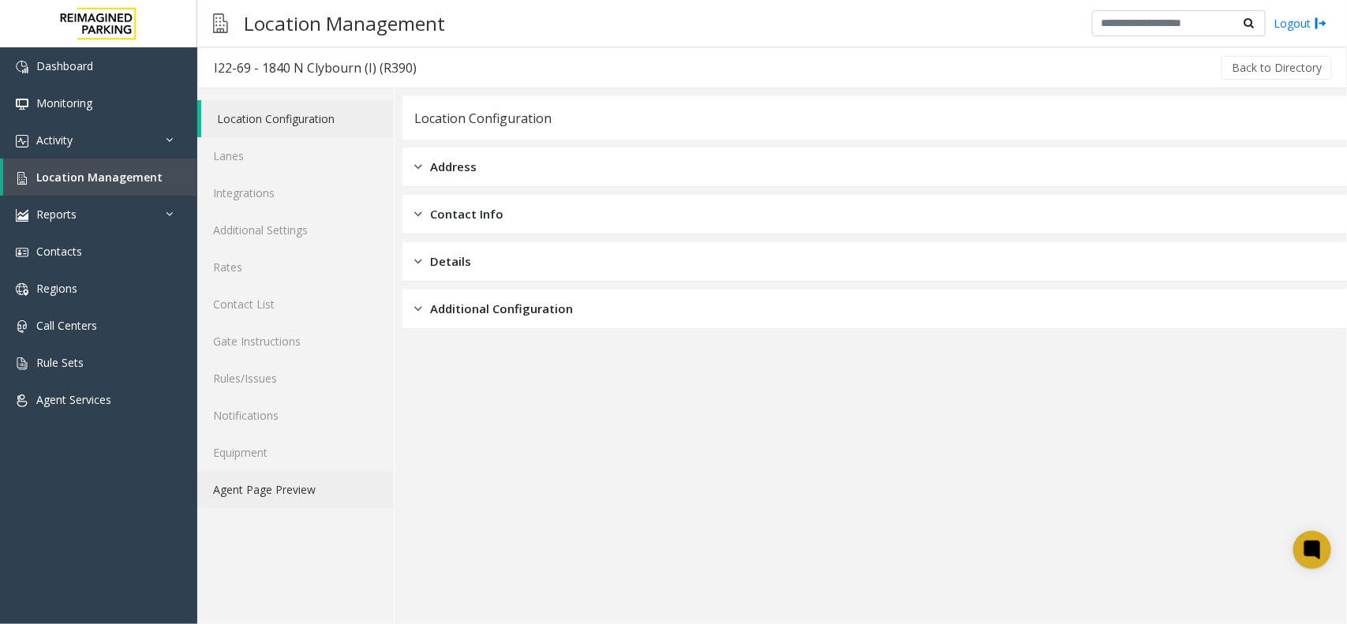
click at [302, 480] on link "Agent Page Preview" at bounding box center [295, 489] width 196 height 37
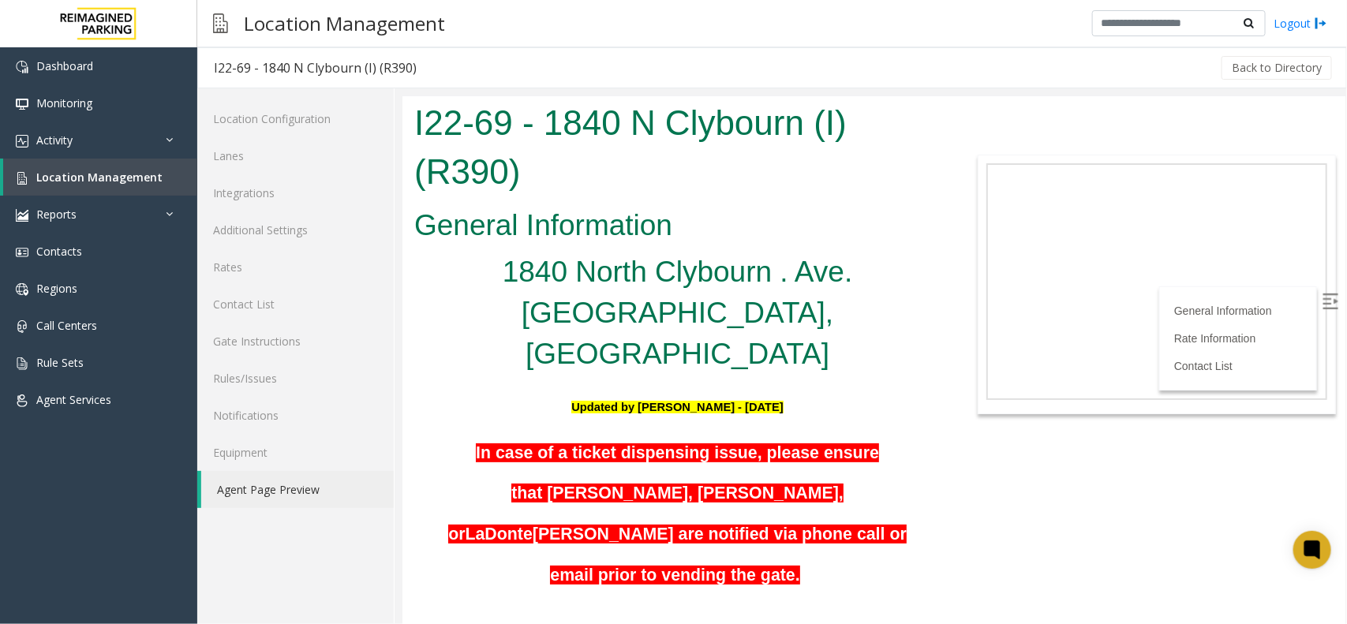
scroll to position [394, 0]
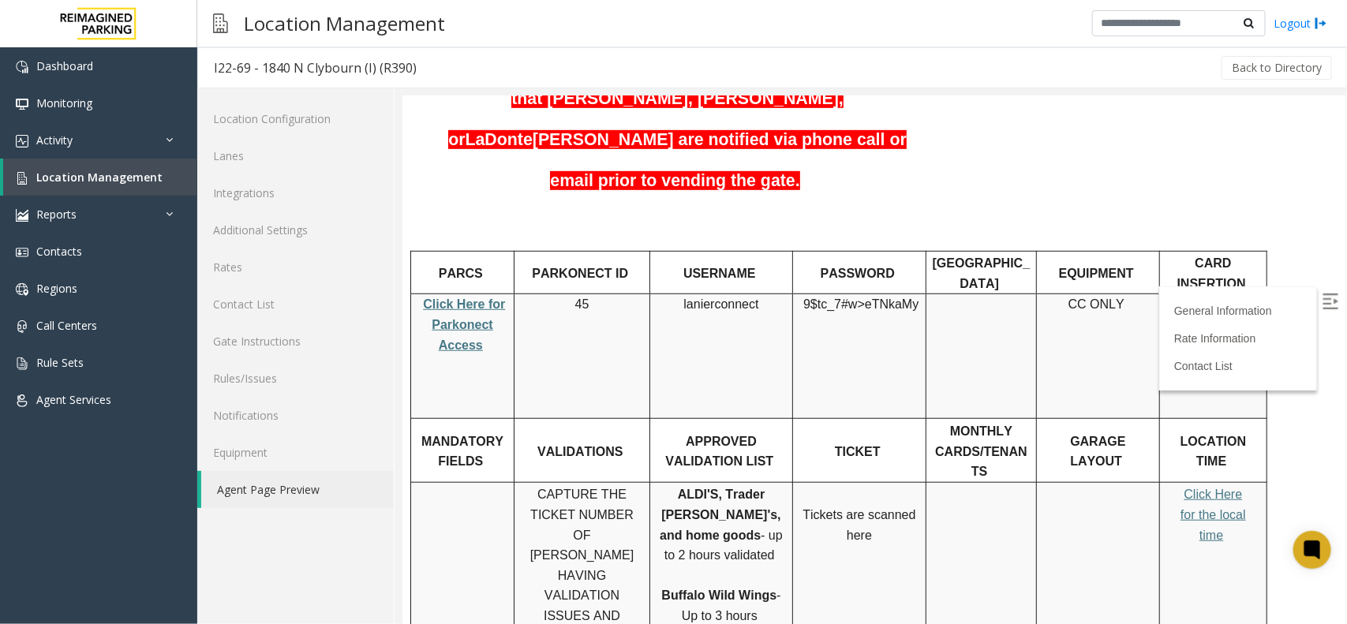
click at [443, 293] on p "Click Here for Parkonect Access" at bounding box center [462, 323] width 92 height 61
click at [450, 297] on link "Click Here for Parkonect Access" at bounding box center [463, 324] width 82 height 54
click at [714, 297] on span "lanierconnect" at bounding box center [719, 304] width 75 height 14
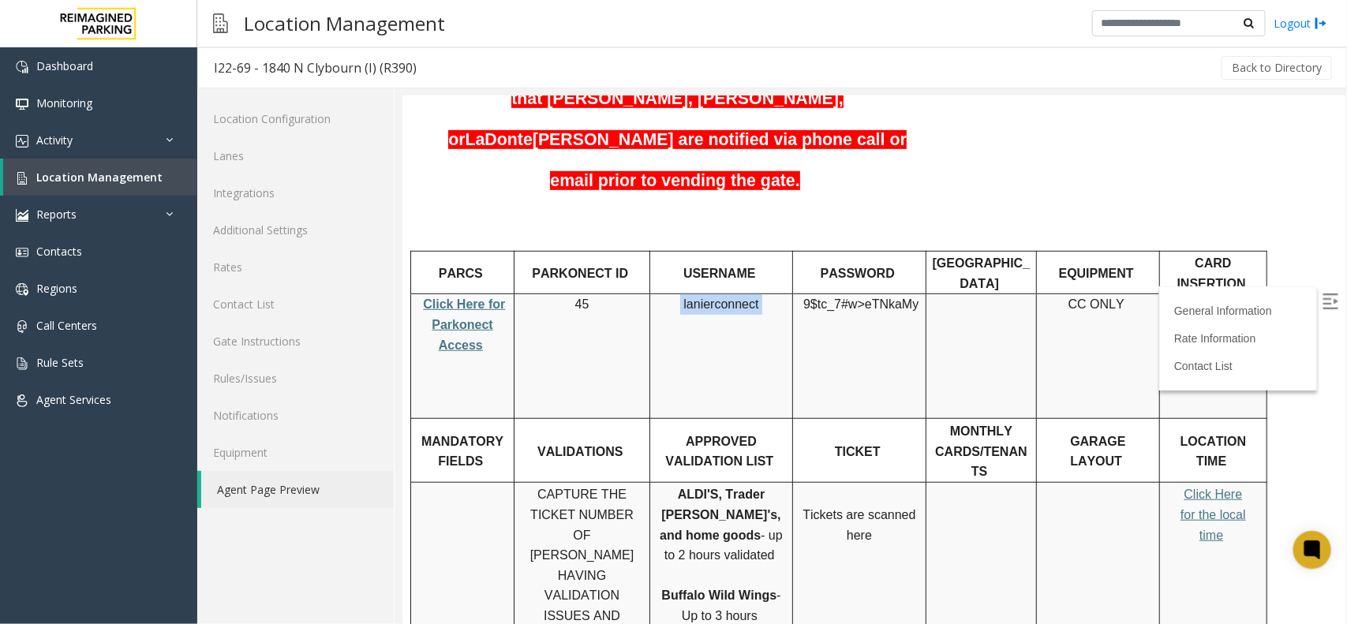
copy p "lanierconnect"
click at [871, 293] on td "9$tc_7#w> eTNkaMy" at bounding box center [858, 355] width 133 height 125
copy p "9$tc_7#w> eTNkaMy"
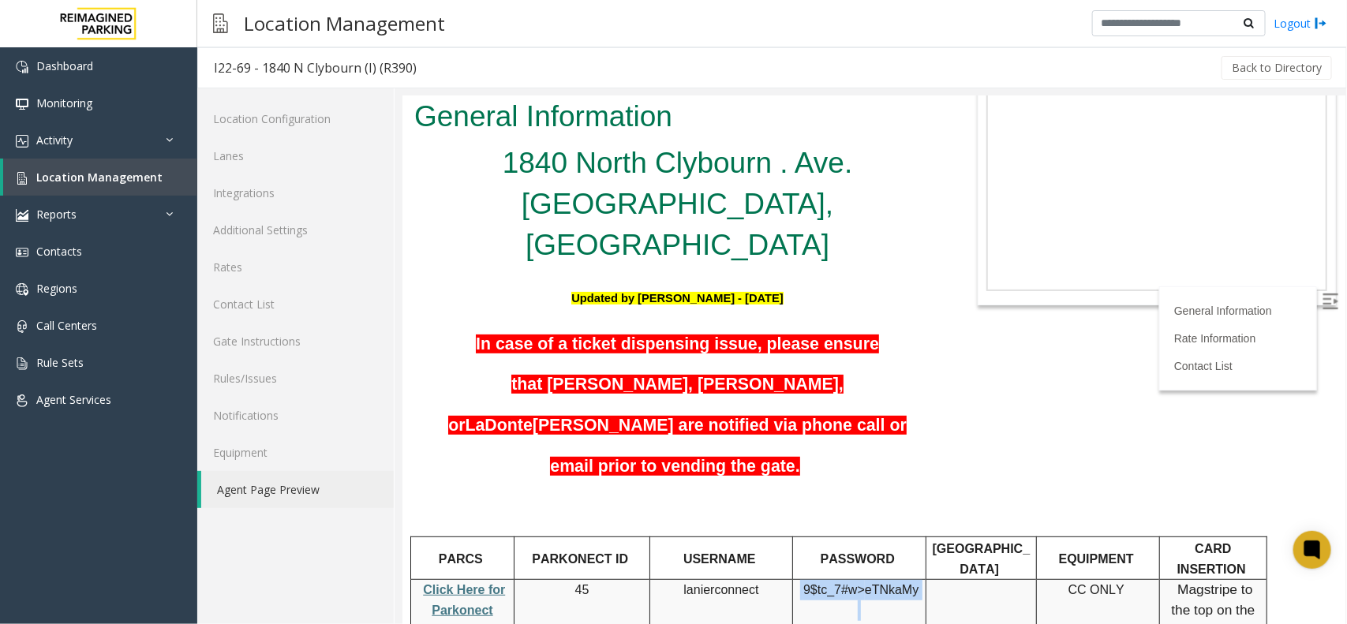
scroll to position [0, 0]
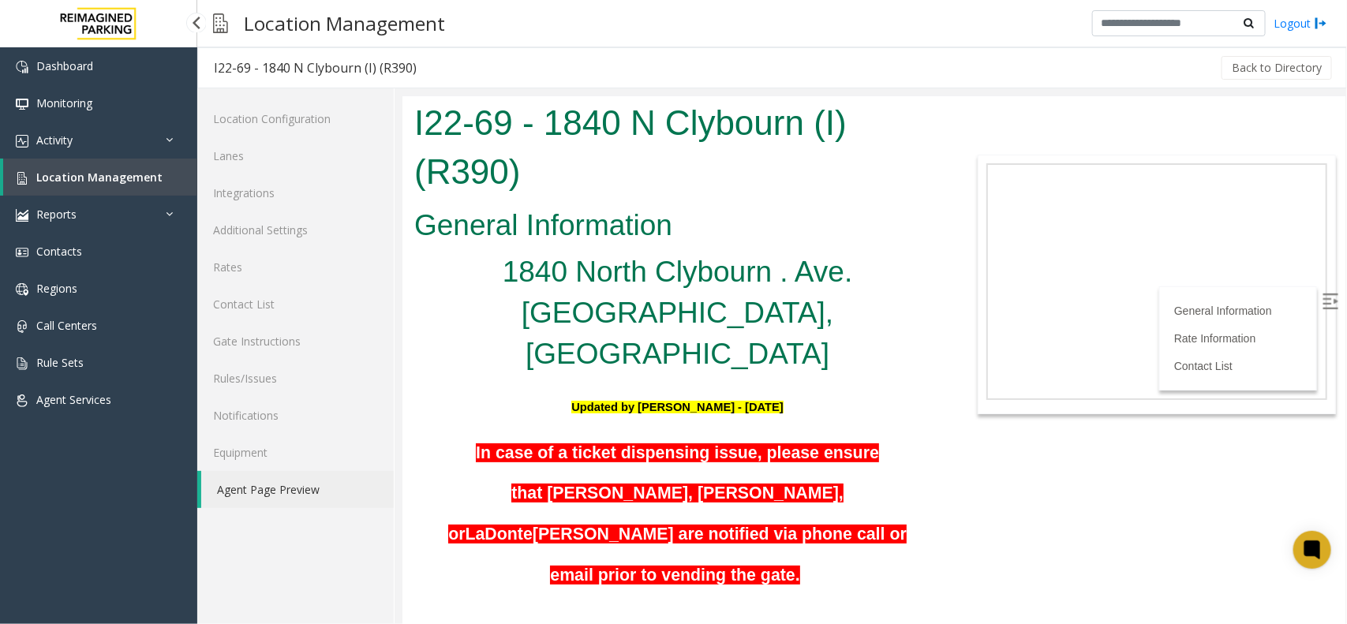
click at [136, 180] on span "Location Management" at bounding box center [99, 177] width 126 height 15
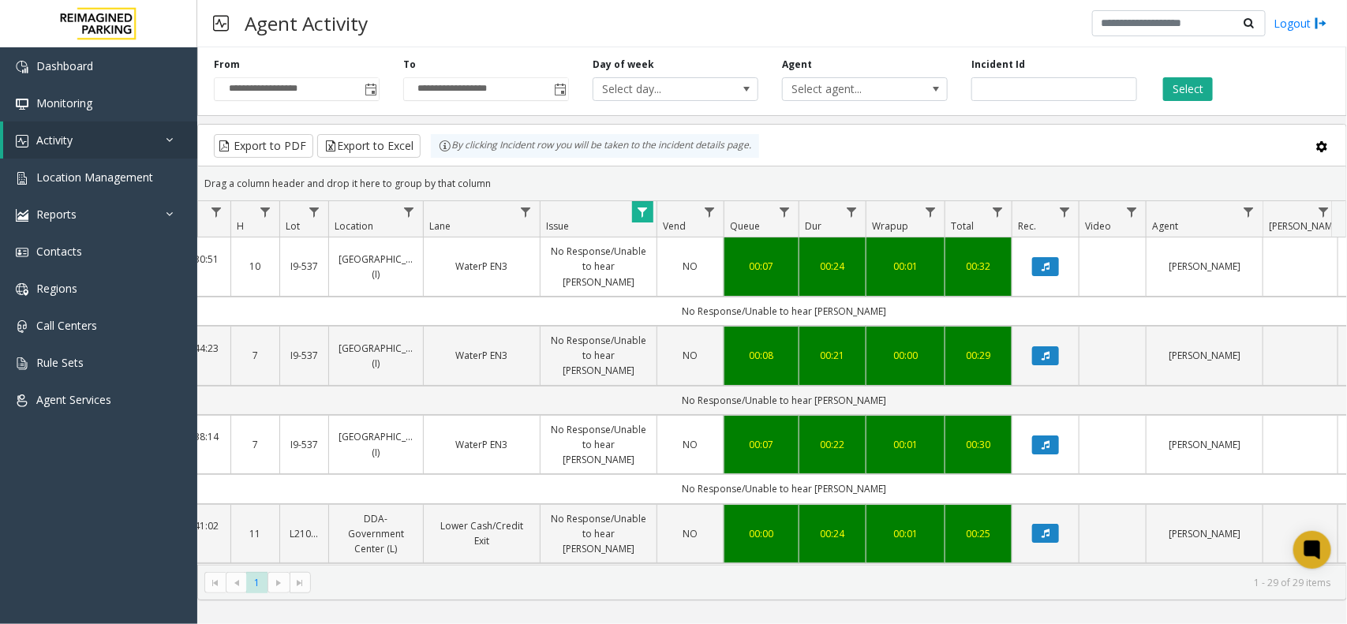
scroll to position [0, 150]
click at [639, 218] on span "Data table" at bounding box center [643, 212] width 13 height 13
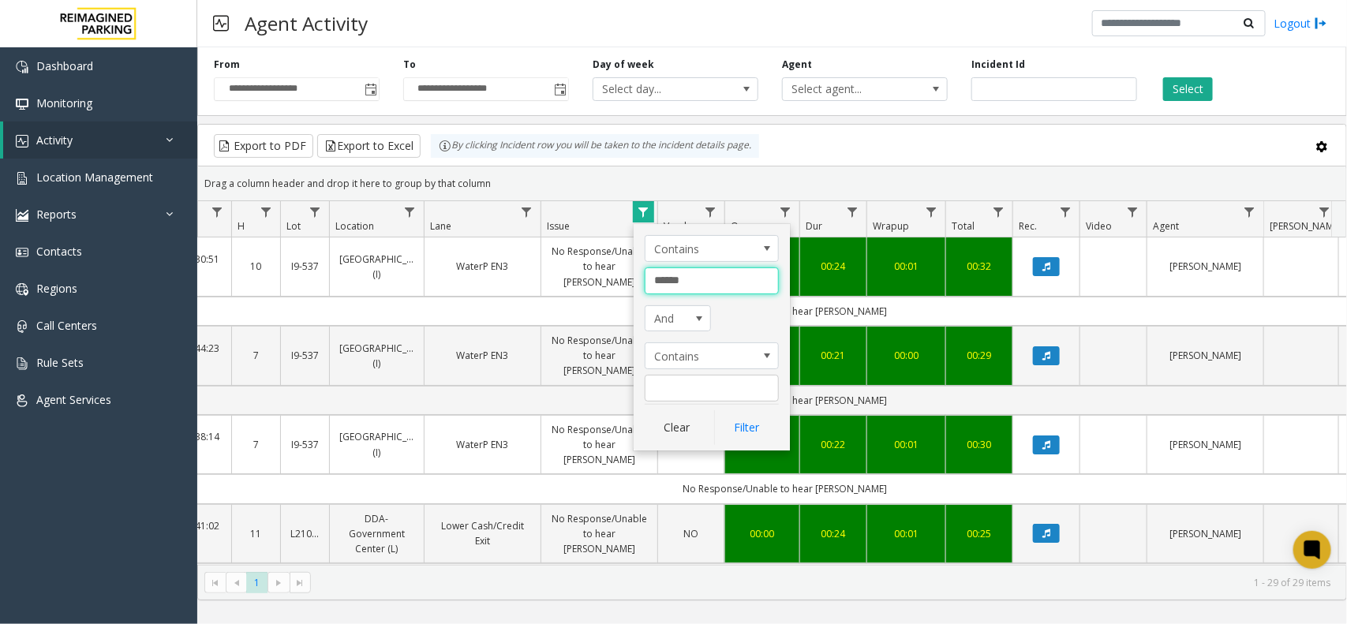
drag, startPoint x: 697, startPoint y: 284, endPoint x: 617, endPoint y: 290, distance: 79.9
click at [617, 290] on app-root "**********" at bounding box center [673, 312] width 1347 height 624
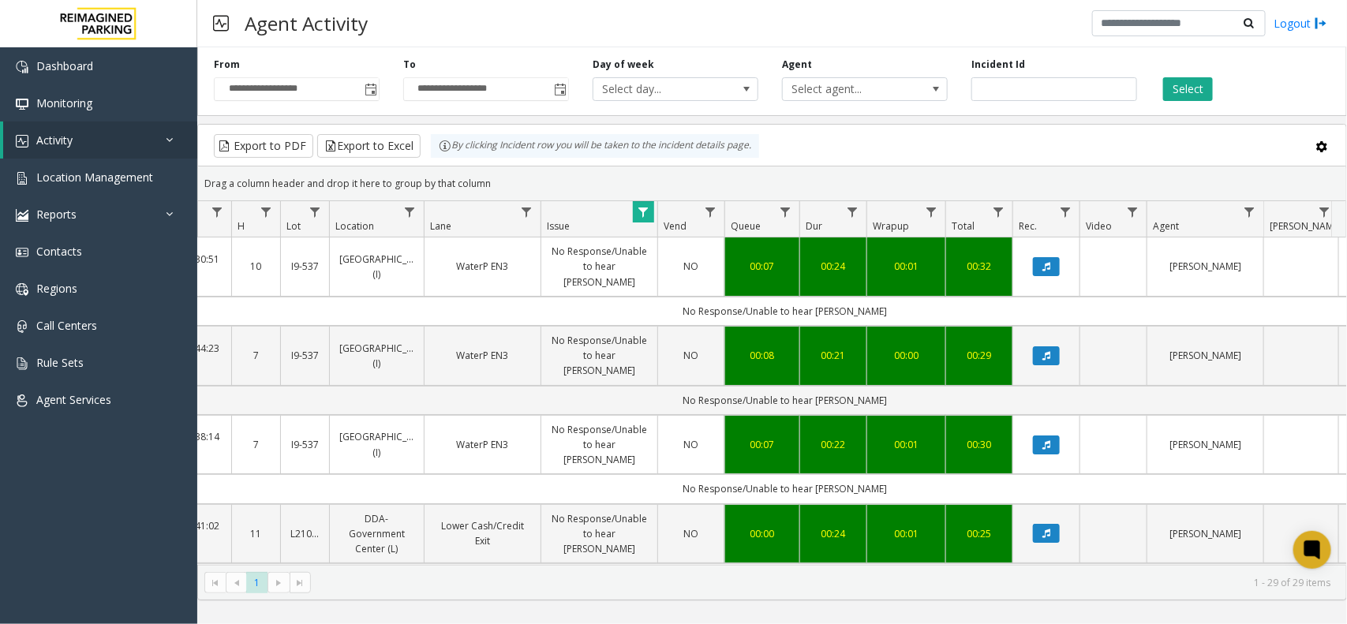
click at [641, 207] on span "Data table" at bounding box center [643, 212] width 13 height 13
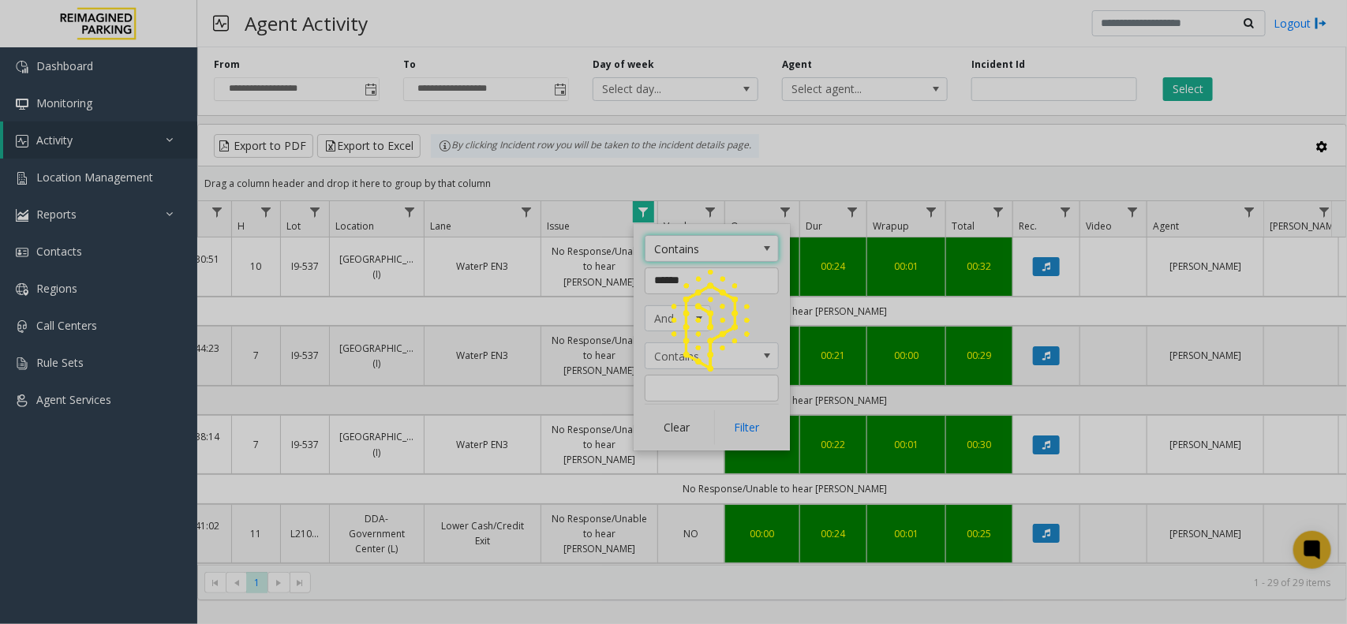
click at [680, 428] on div at bounding box center [673, 312] width 1347 height 624
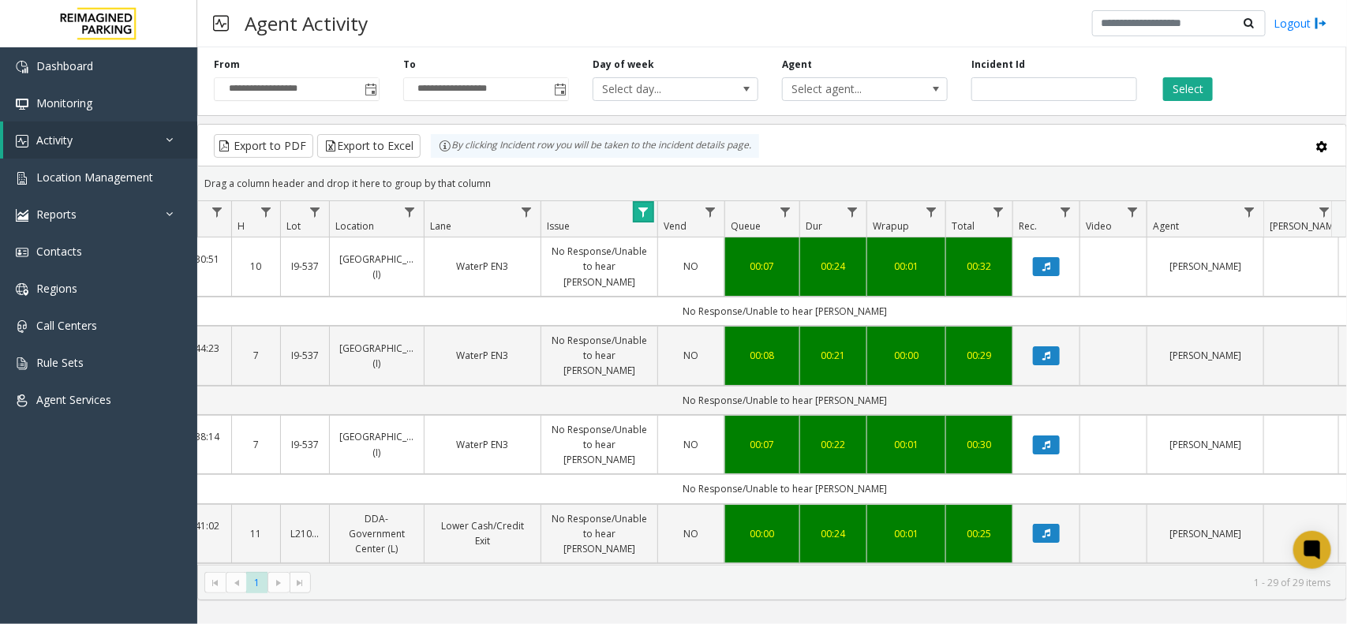
click at [649, 215] on link "Data table" at bounding box center [643, 211] width 21 height 21
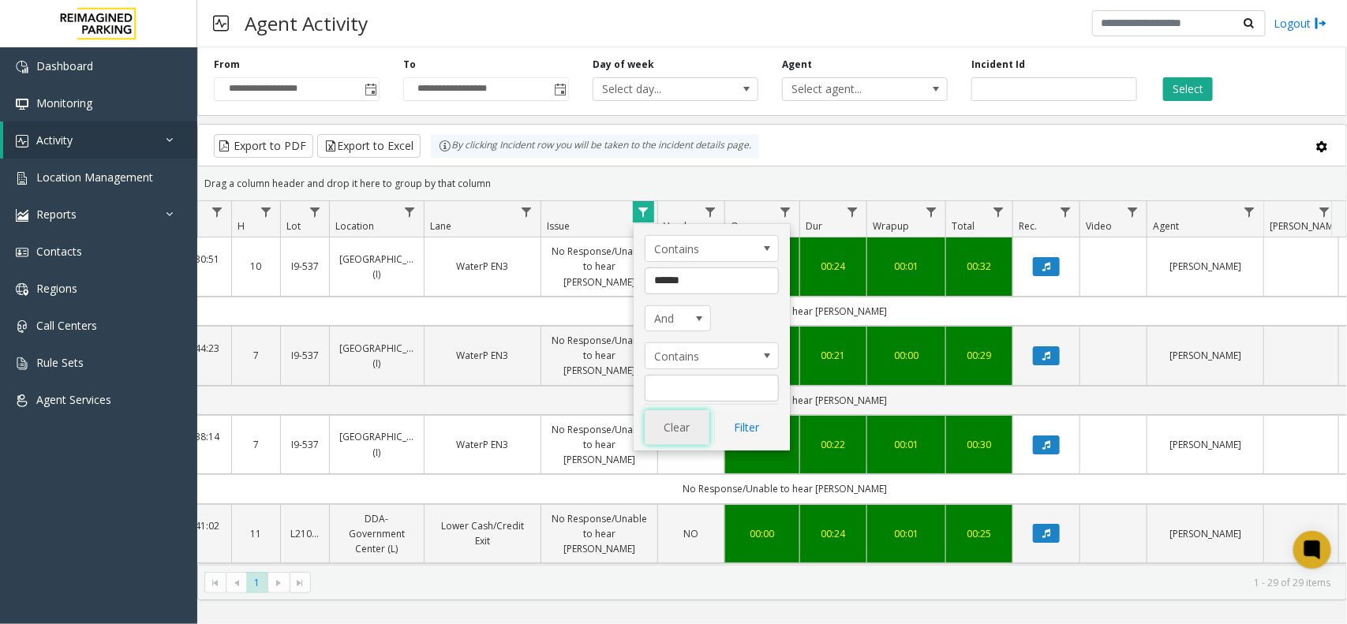
click at [656, 416] on button "Clear" at bounding box center [677, 427] width 65 height 35
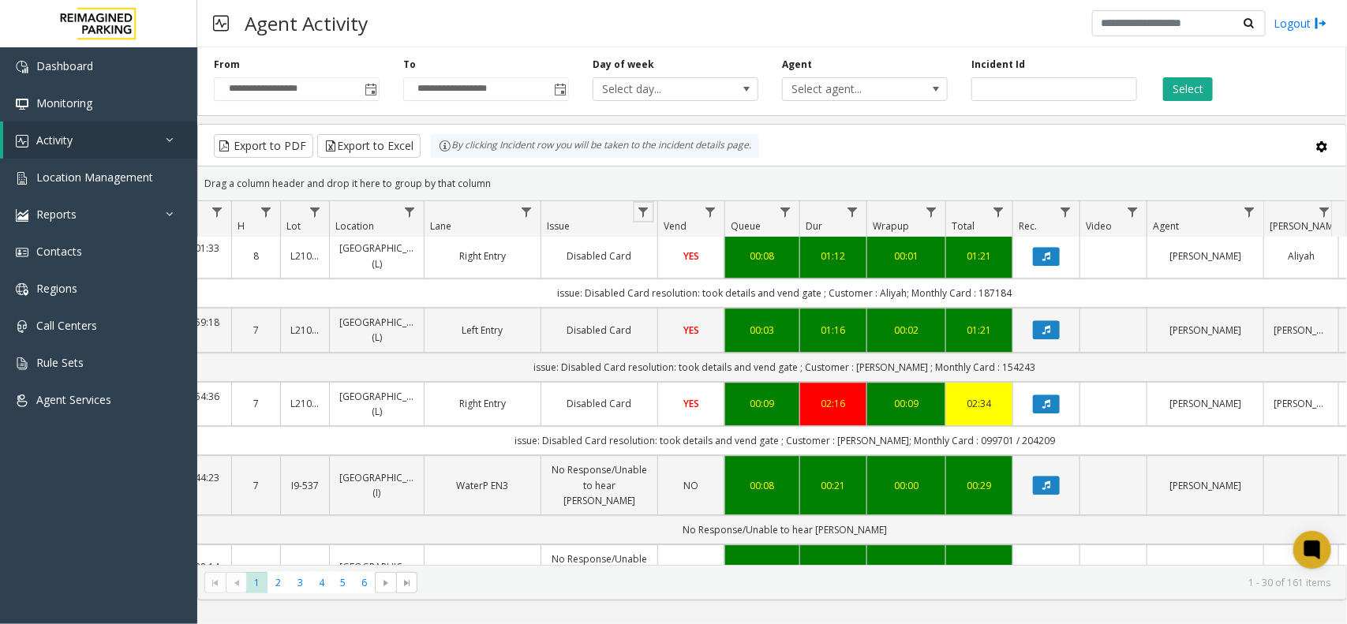
scroll to position [2166, 150]
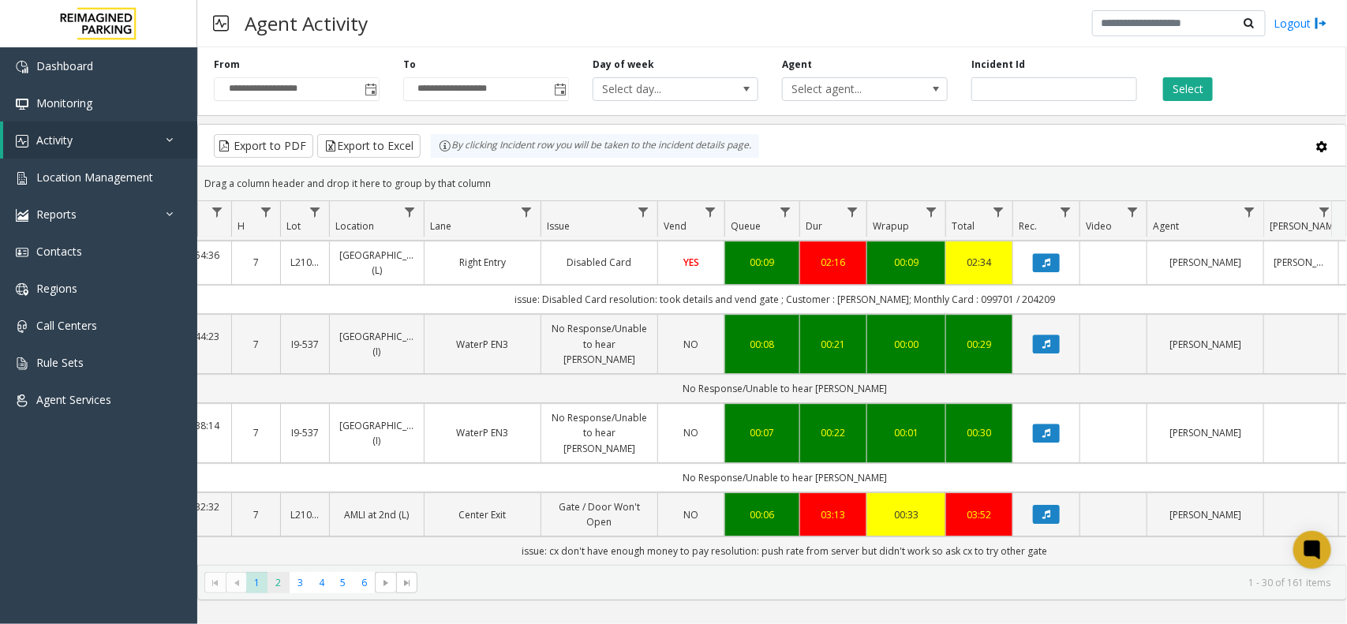
click at [272, 577] on span "2" at bounding box center [277, 582] width 21 height 21
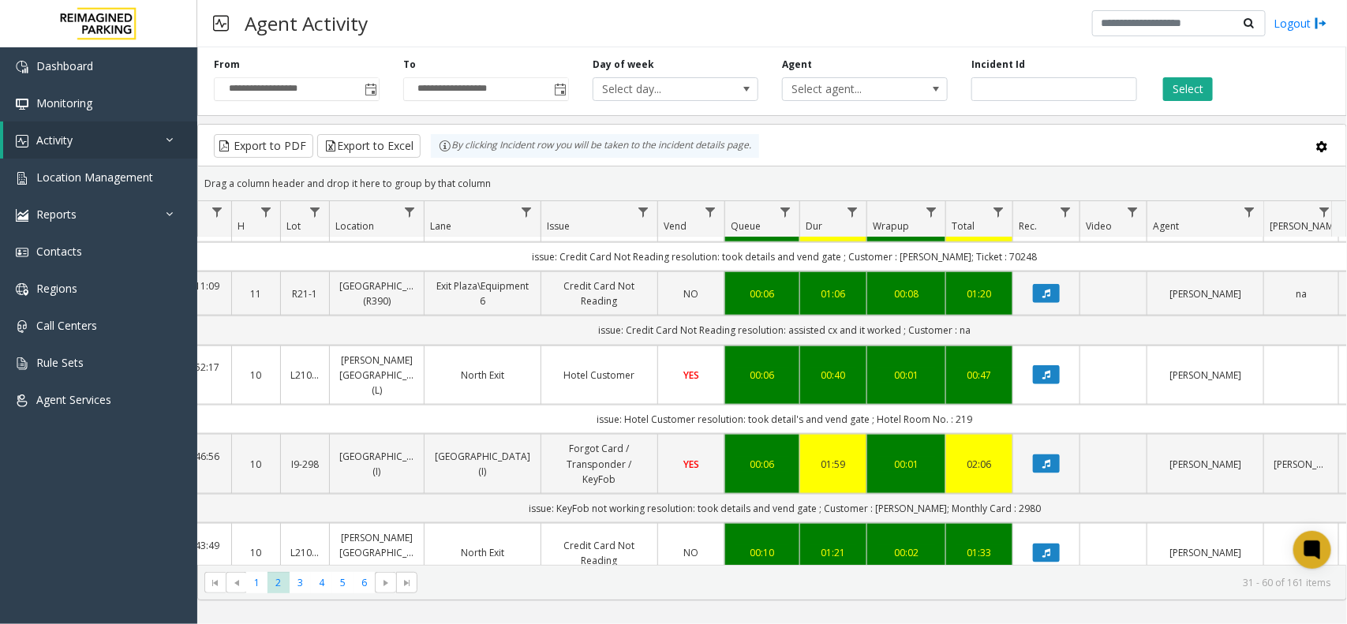
scroll to position [755, 150]
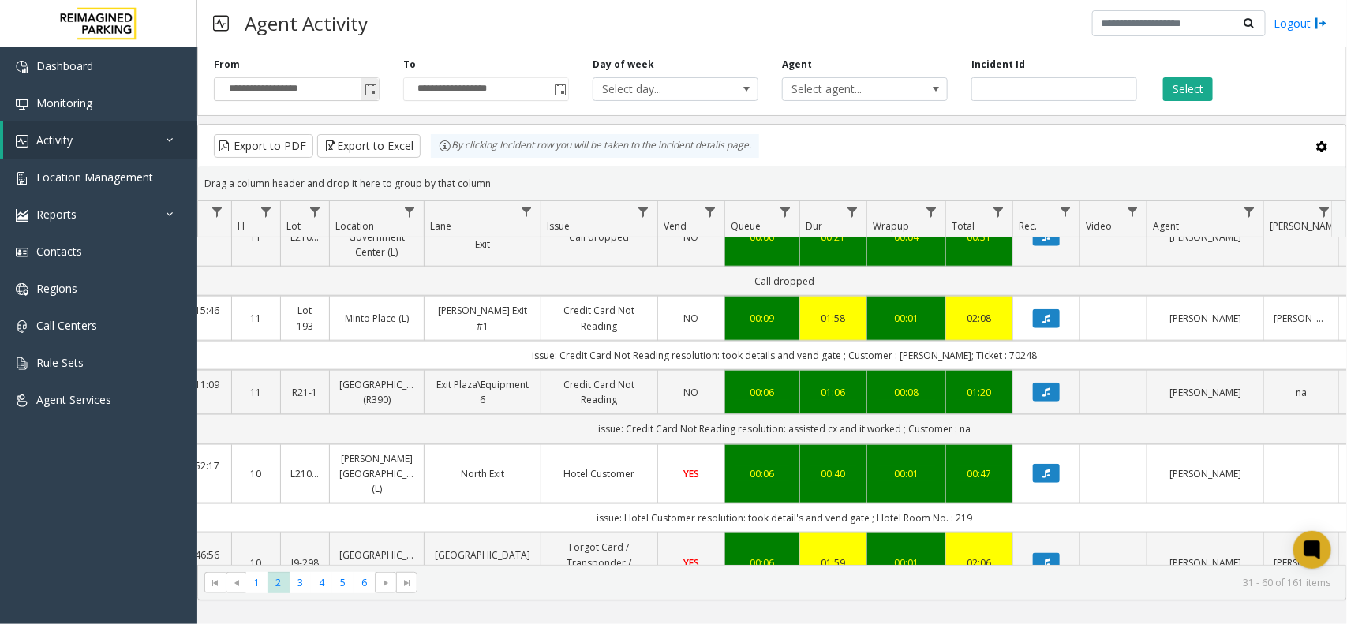
click at [376, 95] on span "Toggle popup" at bounding box center [370, 90] width 13 height 13
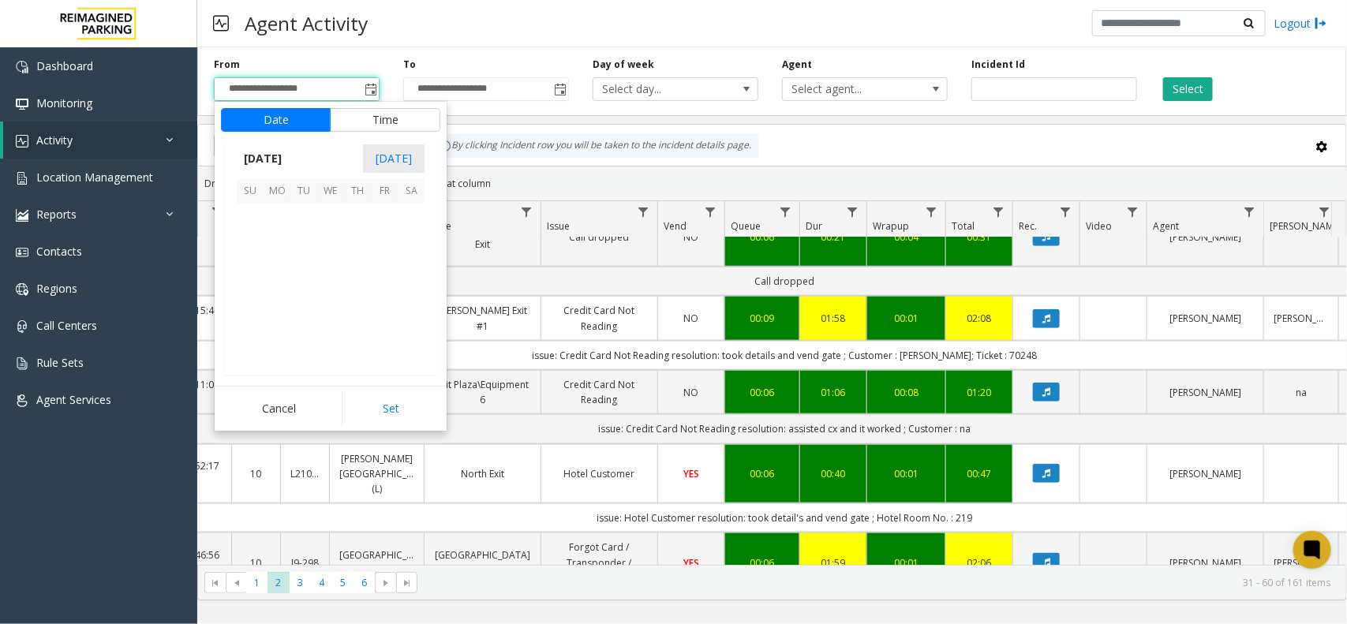
scroll to position [282824, 0]
click at [412, 304] on span "23" at bounding box center [411, 298] width 27 height 27
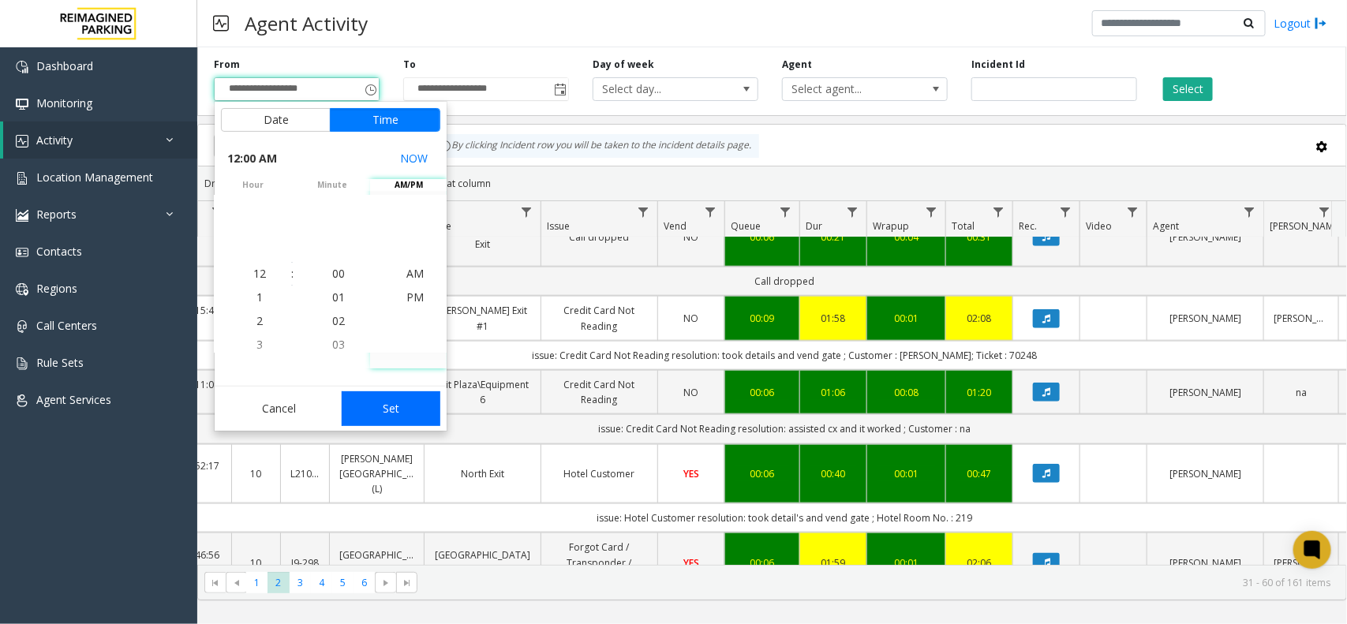
click at [389, 400] on button "Set" at bounding box center [391, 408] width 99 height 35
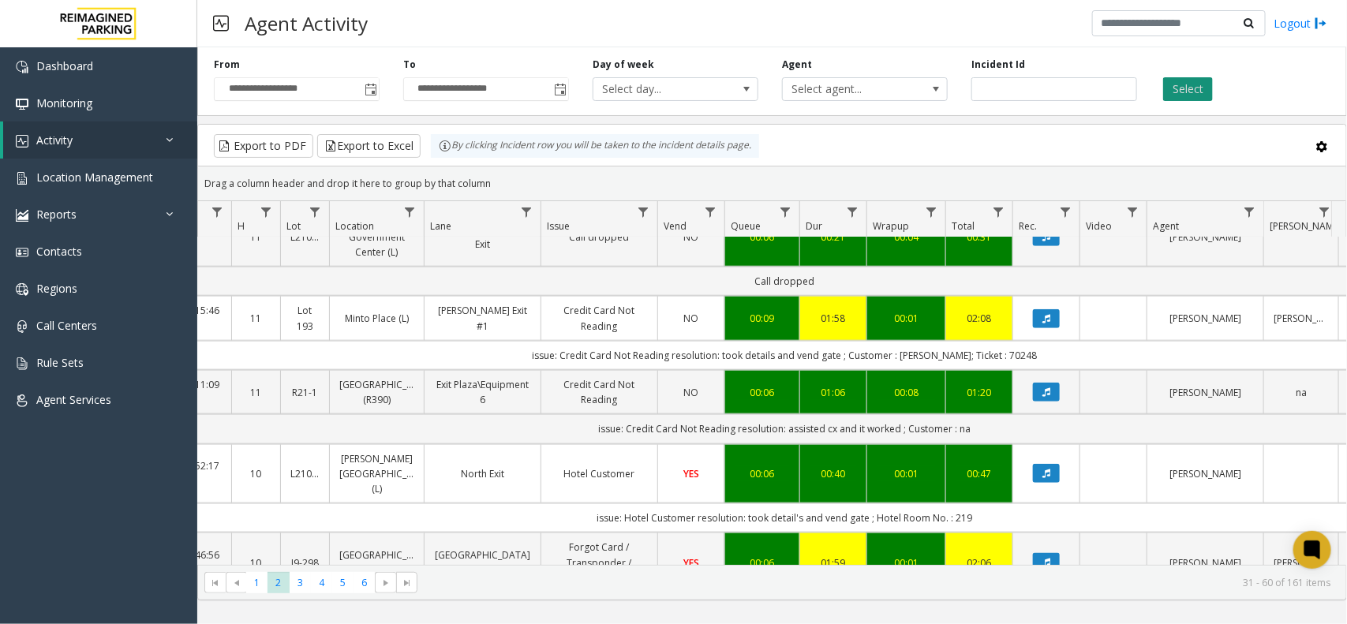
click at [1188, 97] on button "Select" at bounding box center [1188, 89] width 50 height 24
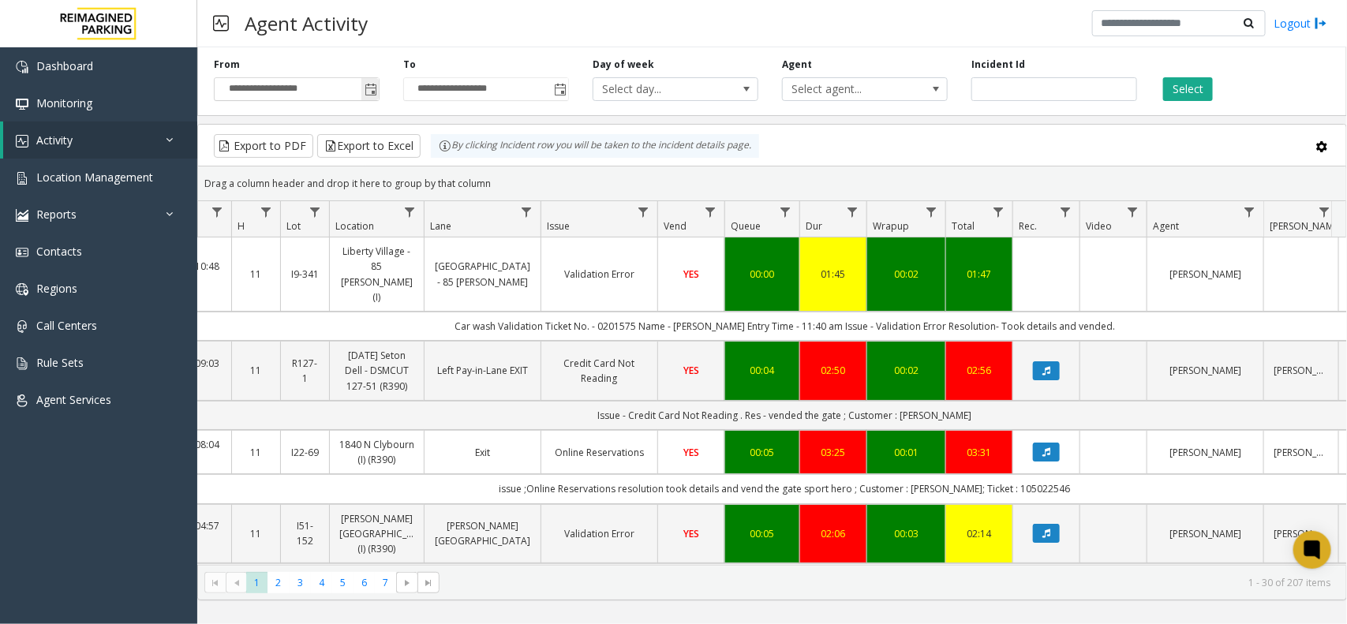
click at [376, 84] on span "Toggle popup" at bounding box center [370, 90] width 13 height 13
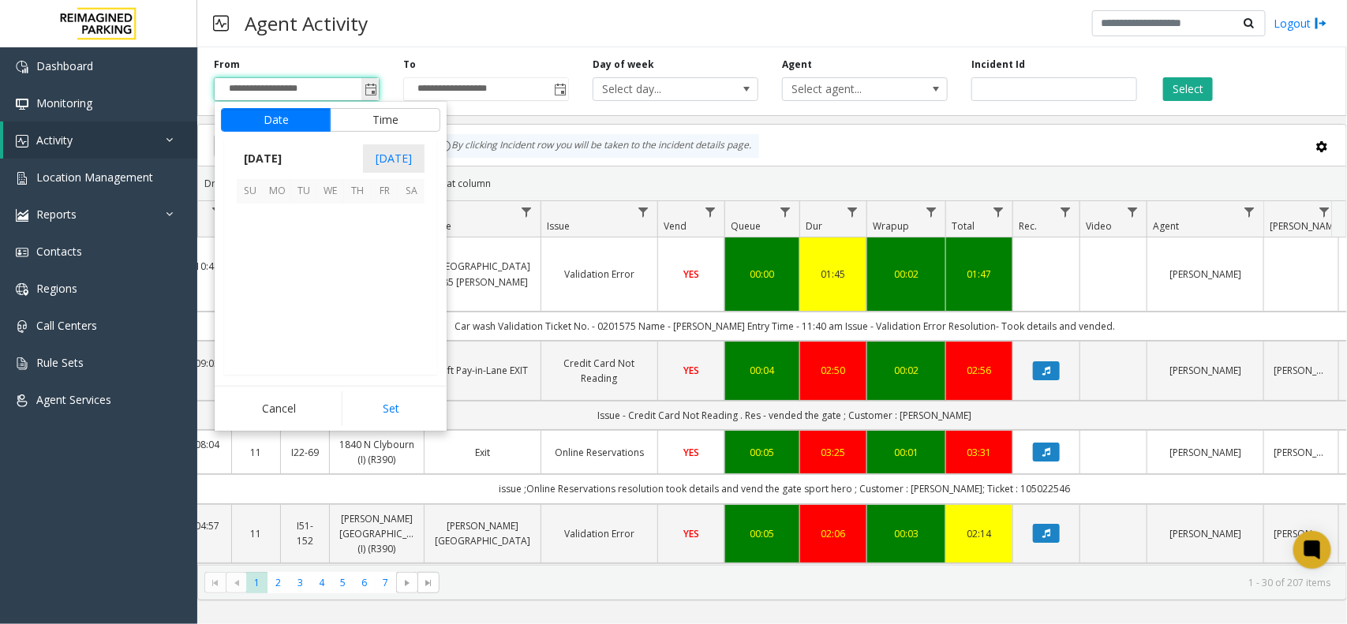
scroll to position [282824, 0]
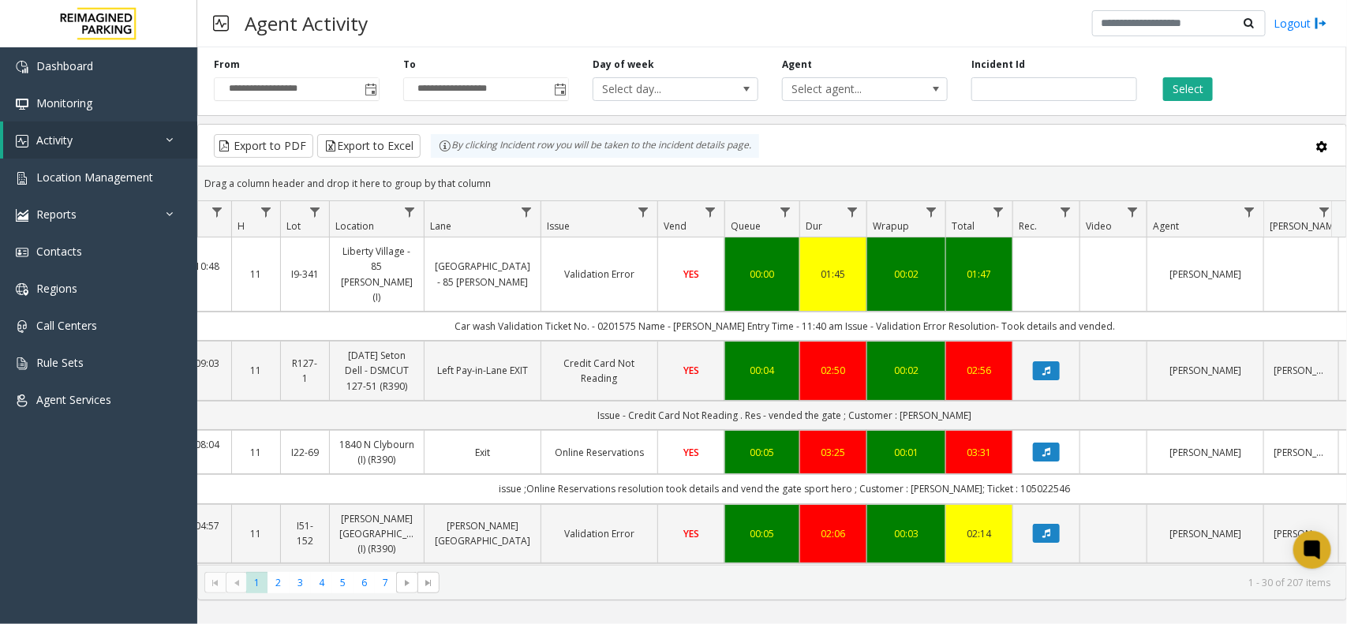
click at [888, 128] on kendo-grid-toolbar "Export to PDF Export to Excel By clicking Incident row you will be taken to the…" at bounding box center [772, 146] width 1148 height 42
click at [1182, 85] on button "Select" at bounding box center [1188, 89] width 50 height 24
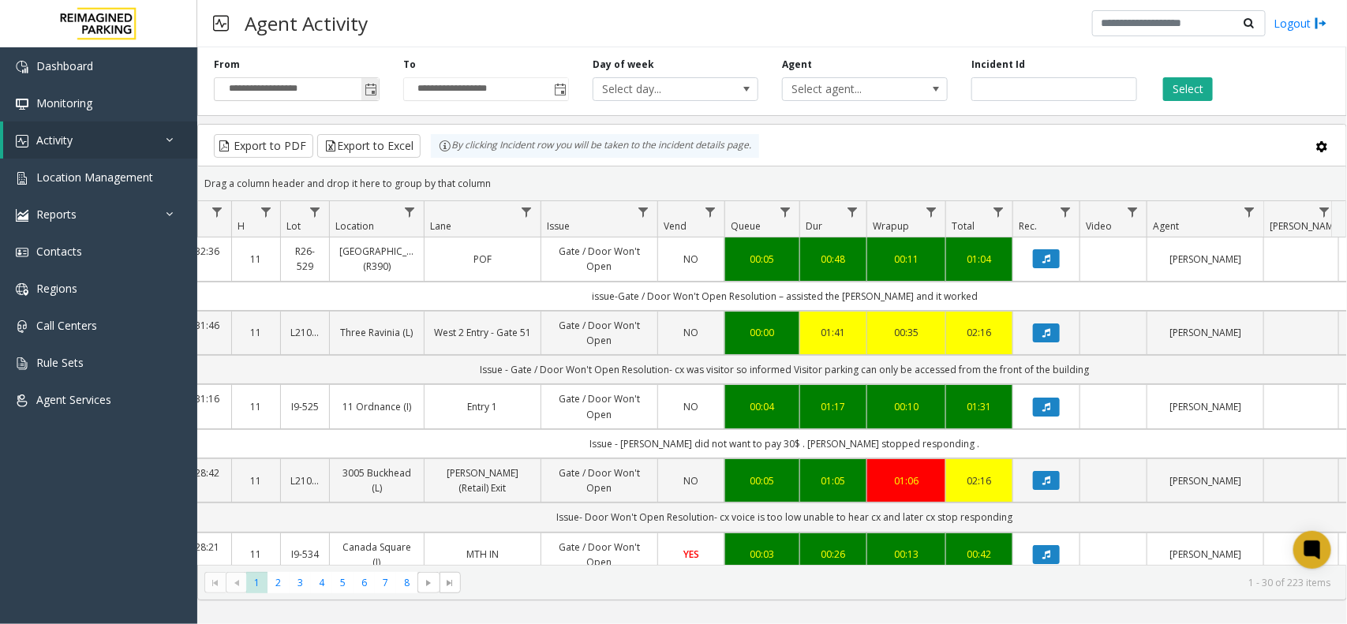
click at [361, 91] on span "Toggle popup" at bounding box center [369, 89] width 17 height 25
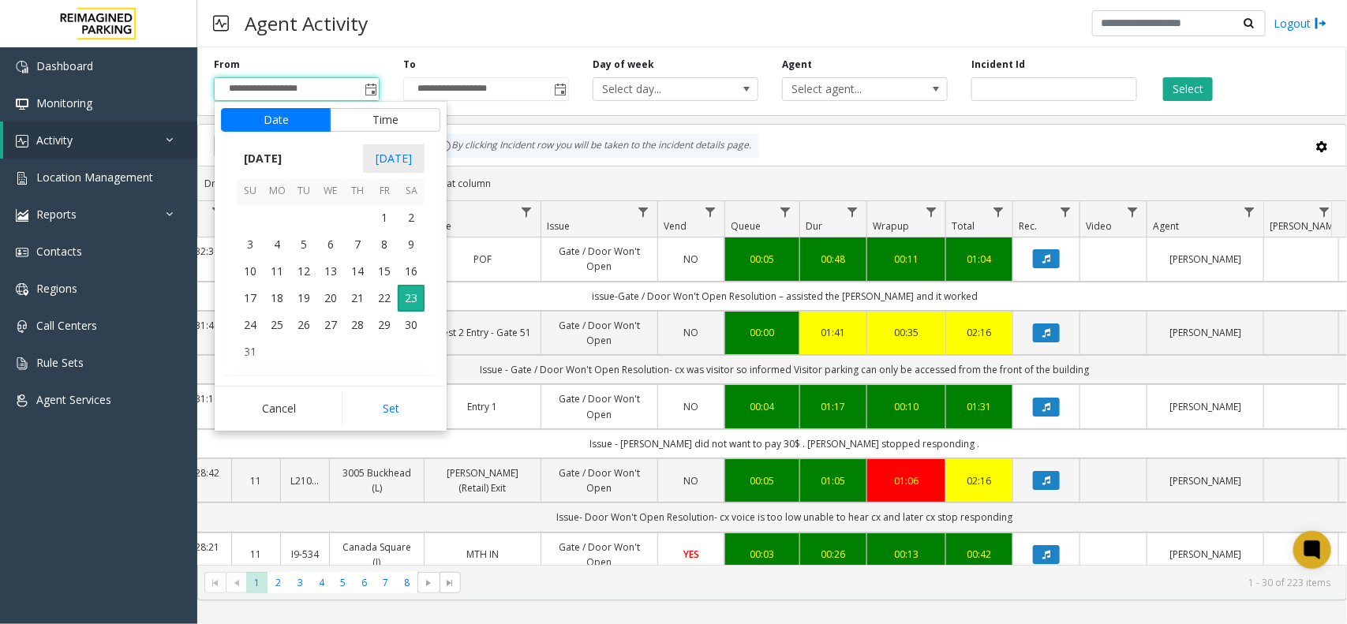
click at [687, 21] on div "Agent Activity Logout" at bounding box center [771, 23] width 1149 height 47
